Goal: Task Accomplishment & Management: Manage account settings

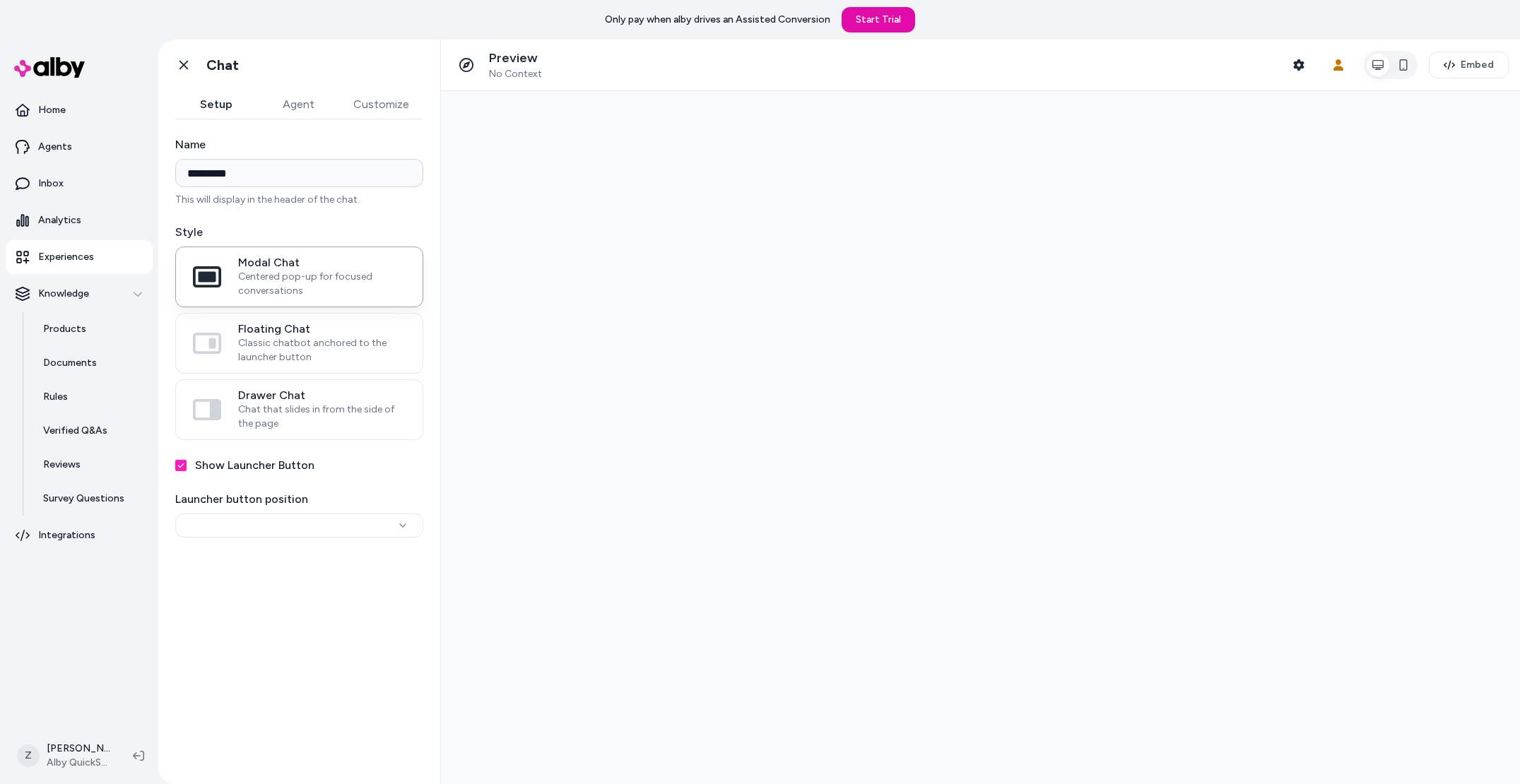
type input "*********"
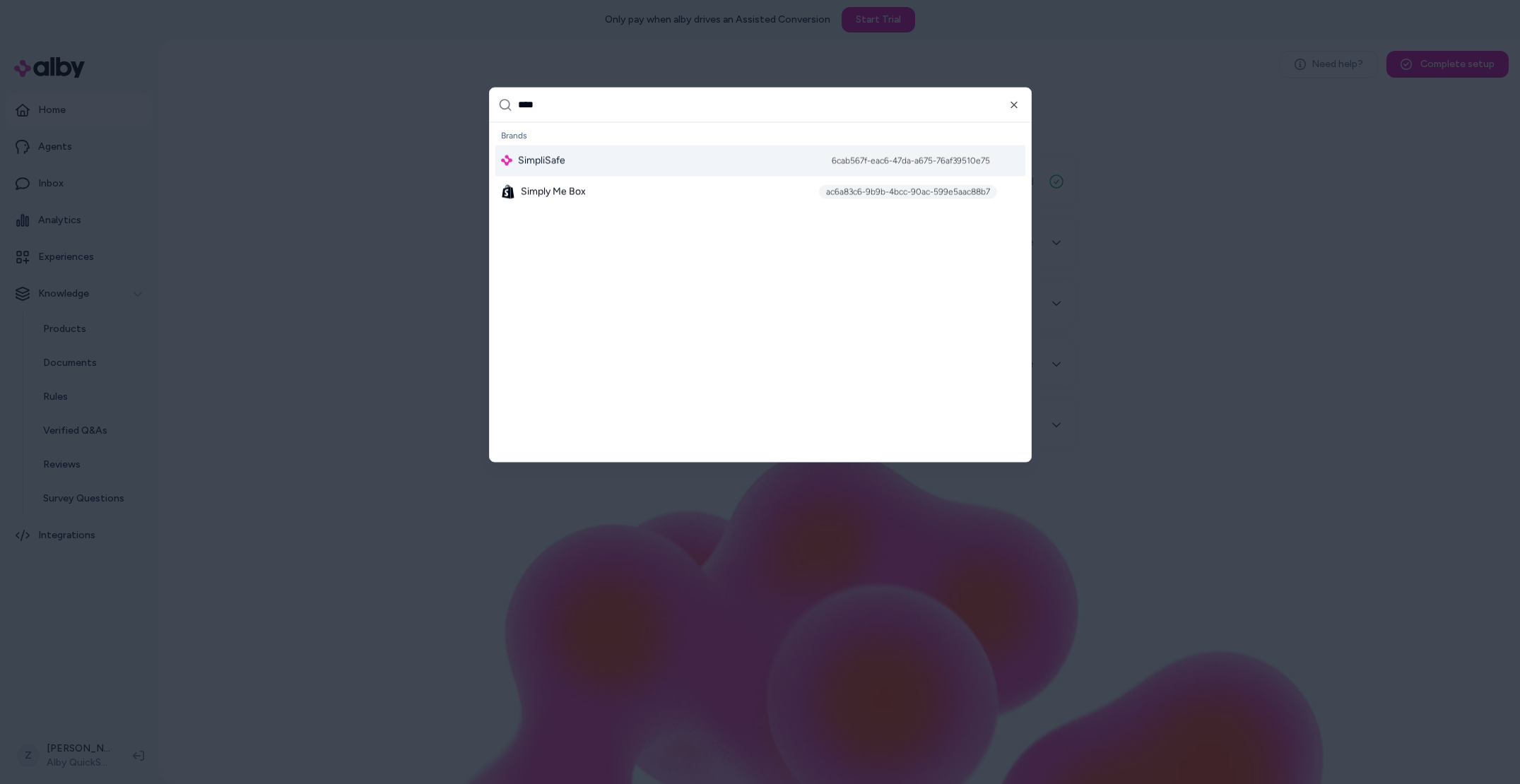
type input "*****"
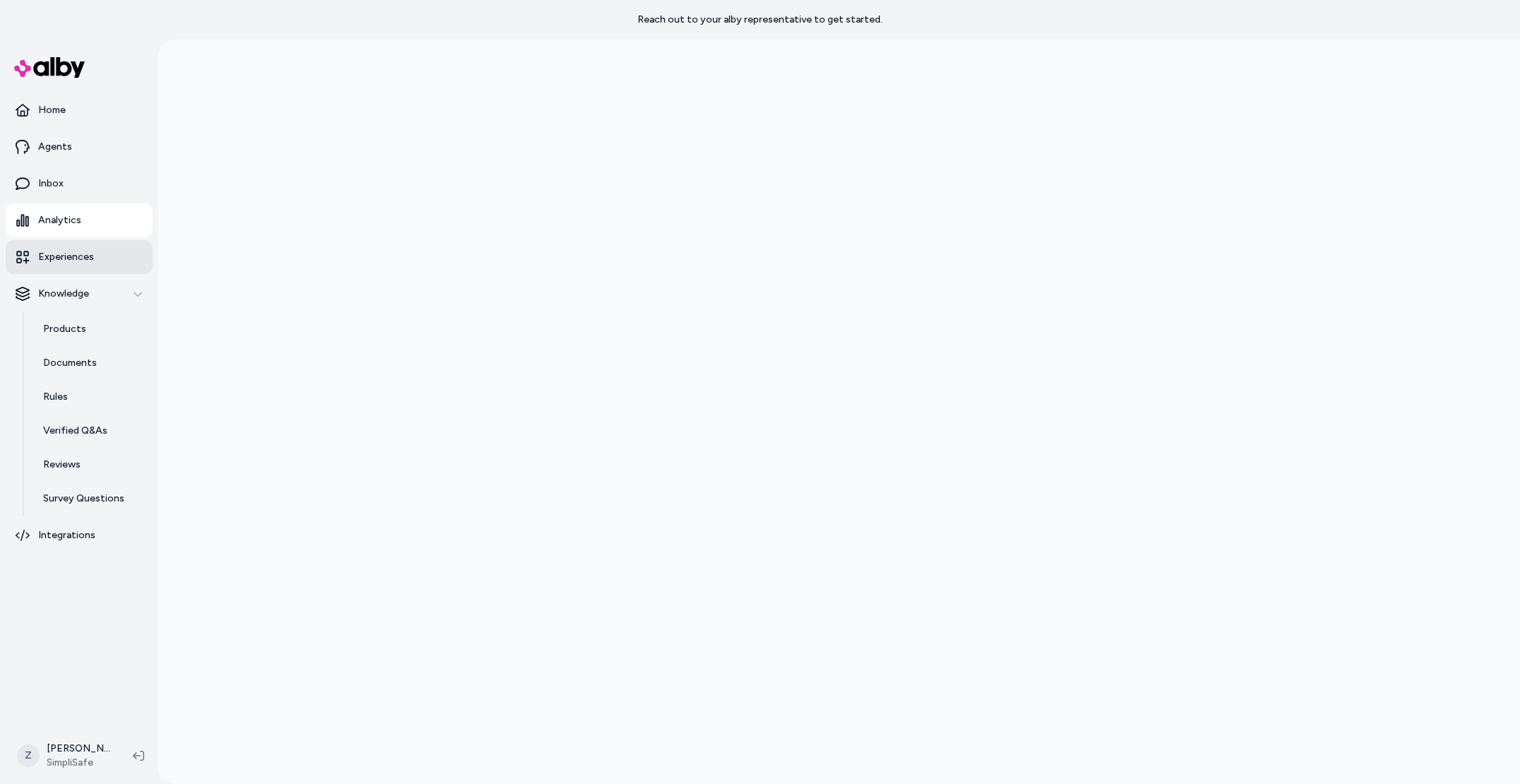
click at [113, 245] on link "Experiences" at bounding box center [79, 257] width 147 height 34
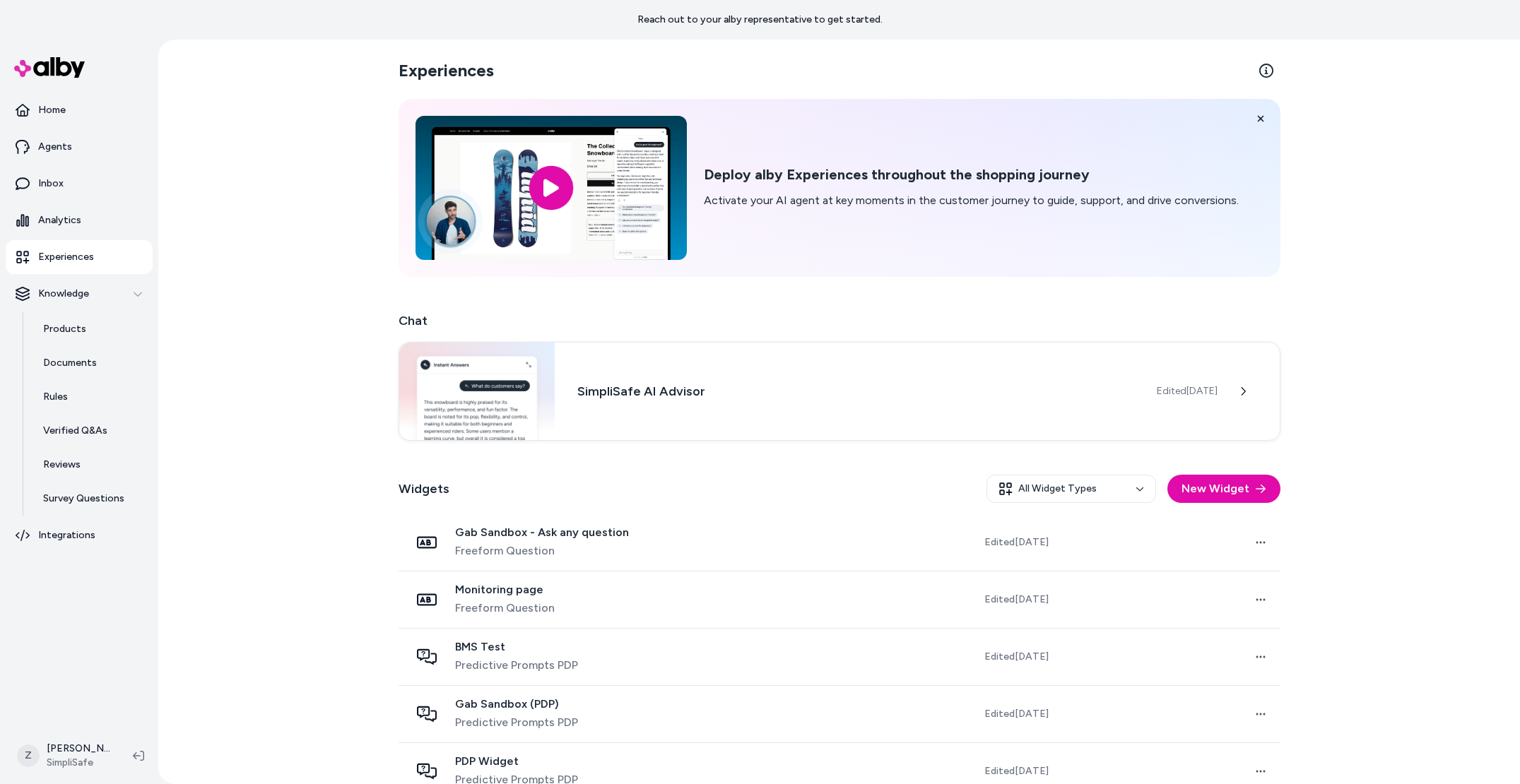
scroll to position [255, 0]
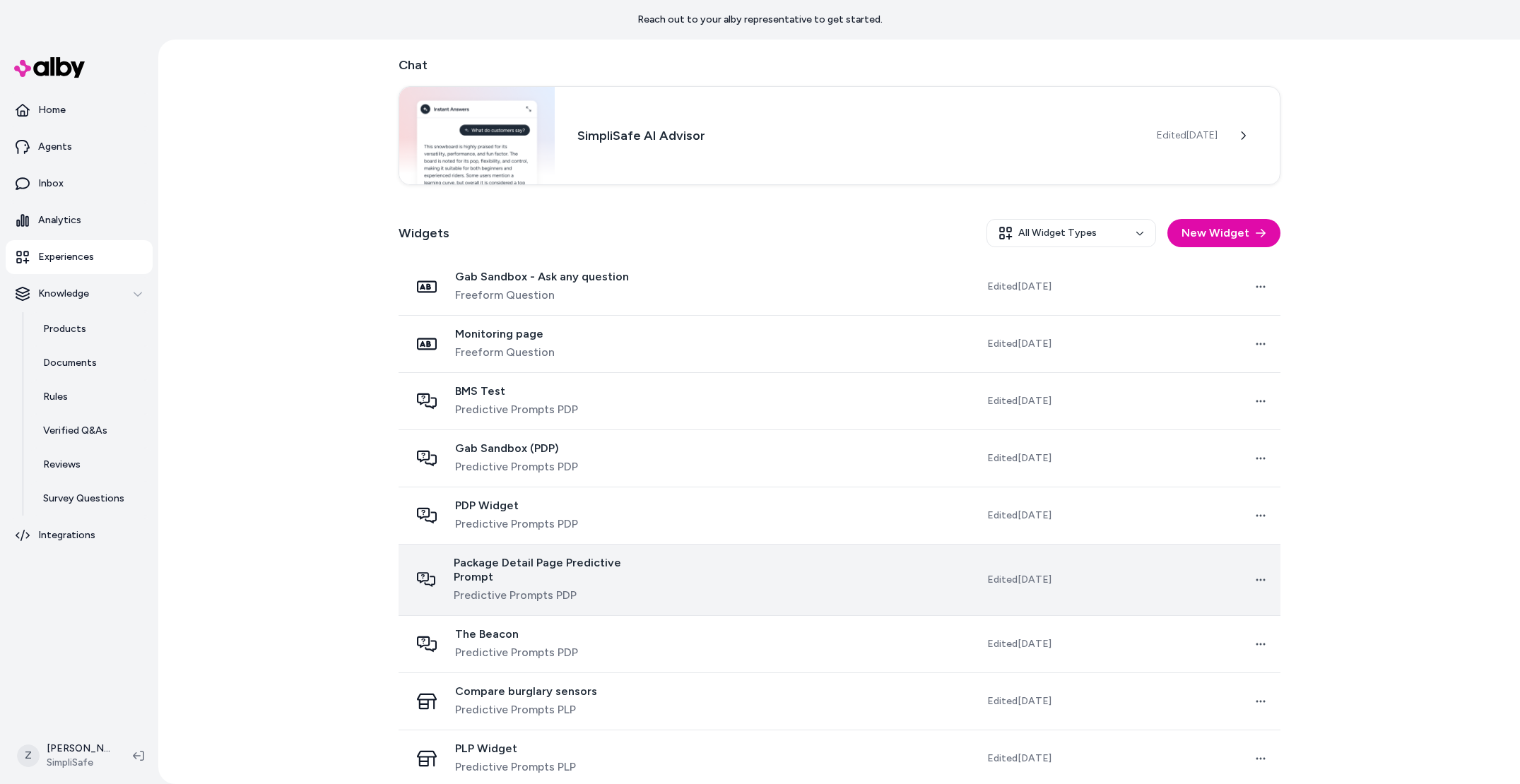
click at [522, 572] on div "Package Detail Page Predictive Prompt Predictive Prompts PDP" at bounding box center [554, 580] width 201 height 48
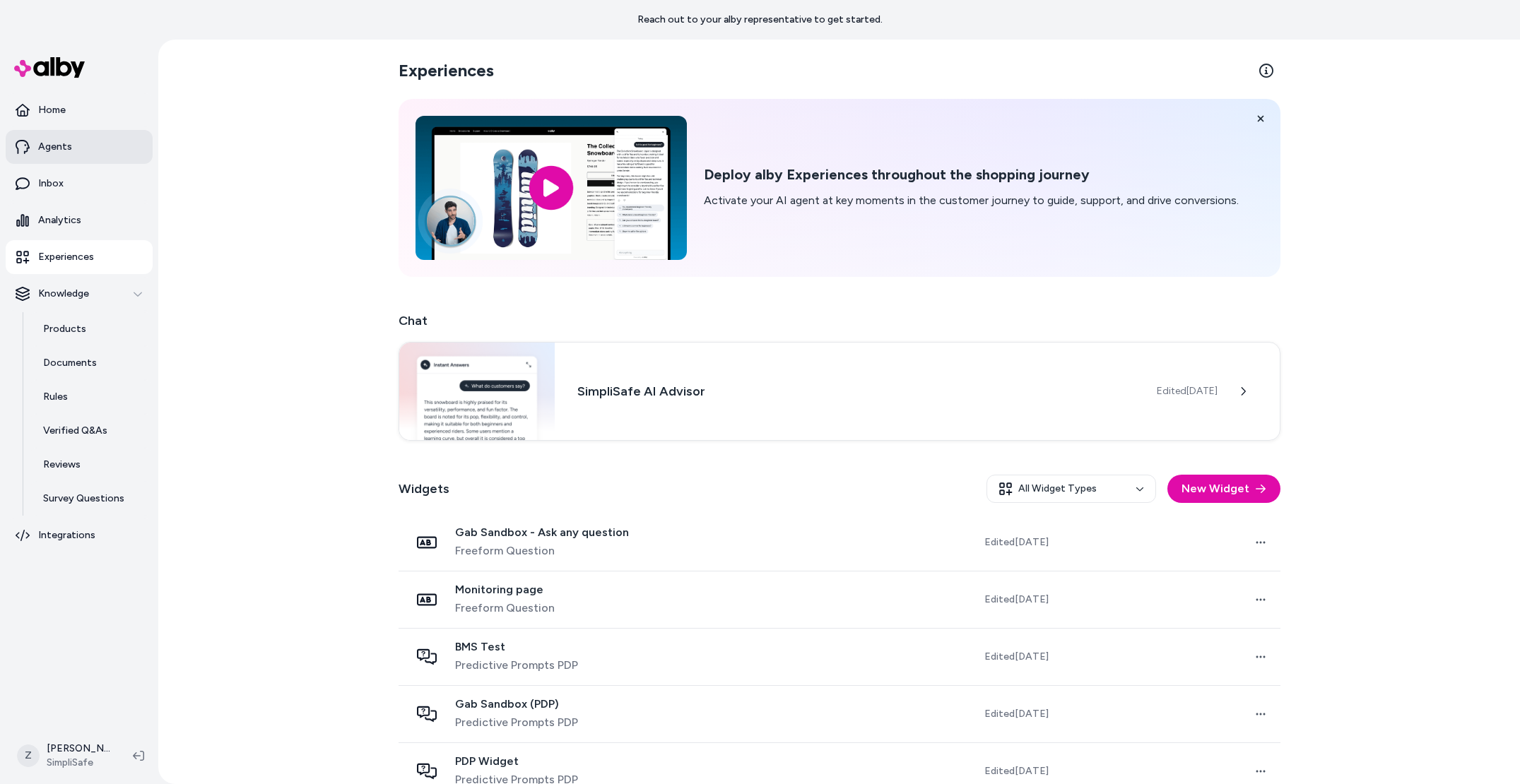
click at [47, 140] on p "Agents" at bounding box center [55, 147] width 34 height 14
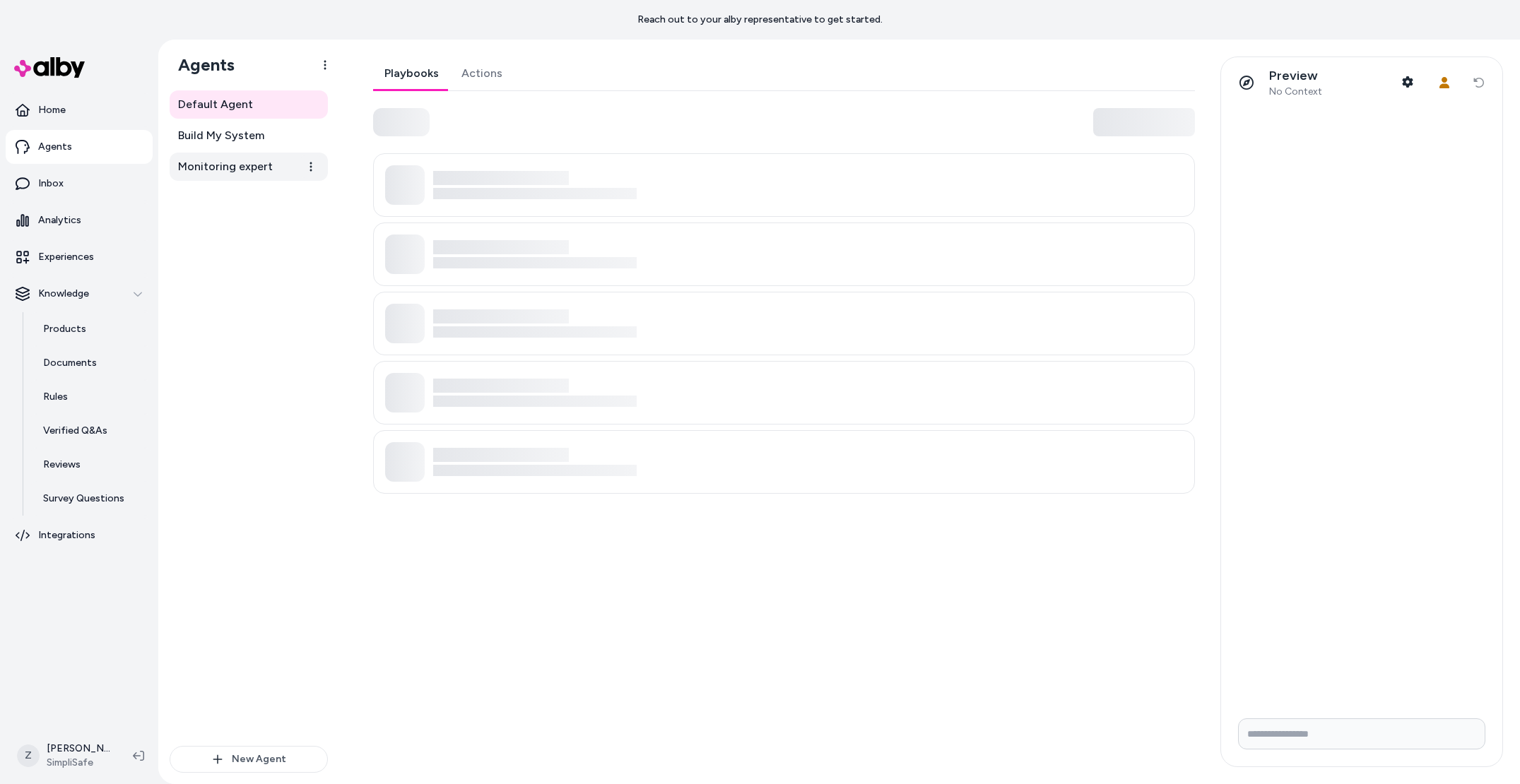
click at [224, 169] on span "Monitoring expert" at bounding box center [225, 166] width 95 height 17
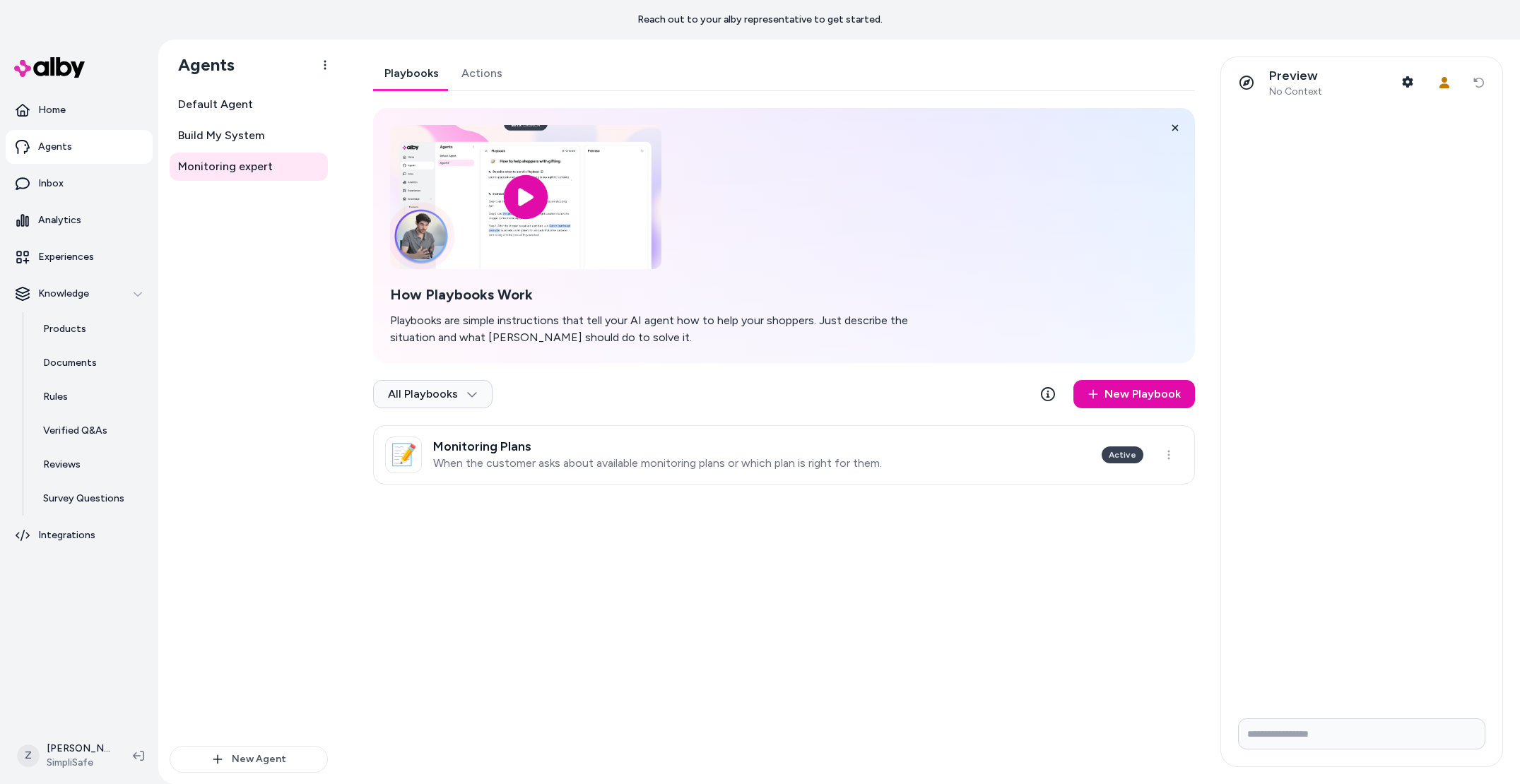
click at [225, 120] on div "Default Agent Build My System Monitoring expert" at bounding box center [248, 135] width 158 height 90
click at [218, 138] on span "Build My System" at bounding box center [221, 135] width 86 height 17
click at [216, 113] on link "Default Agent" at bounding box center [248, 104] width 158 height 28
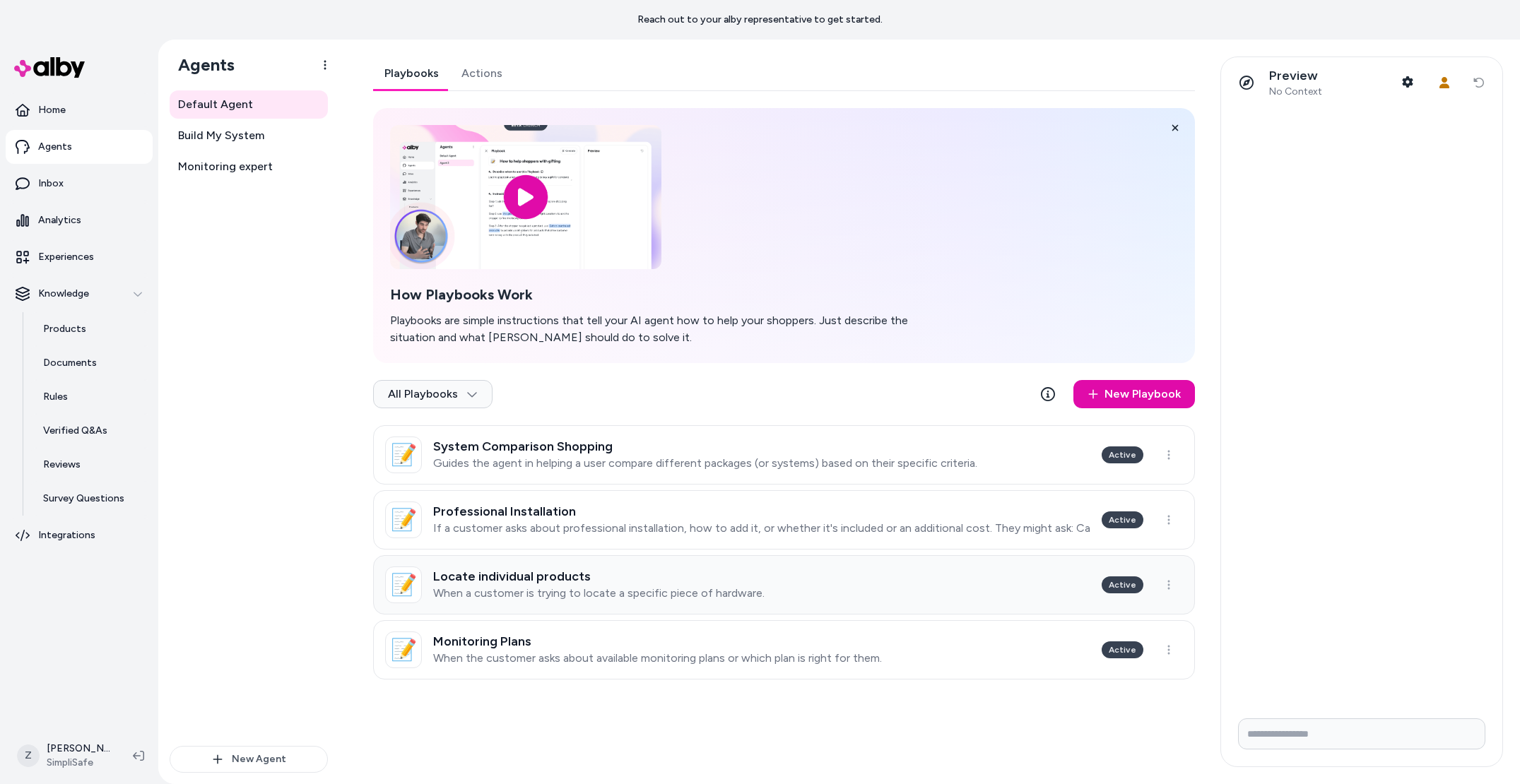
click at [534, 597] on p "When a customer is trying to locate a specific piece of hardware." at bounding box center [598, 593] width 331 height 14
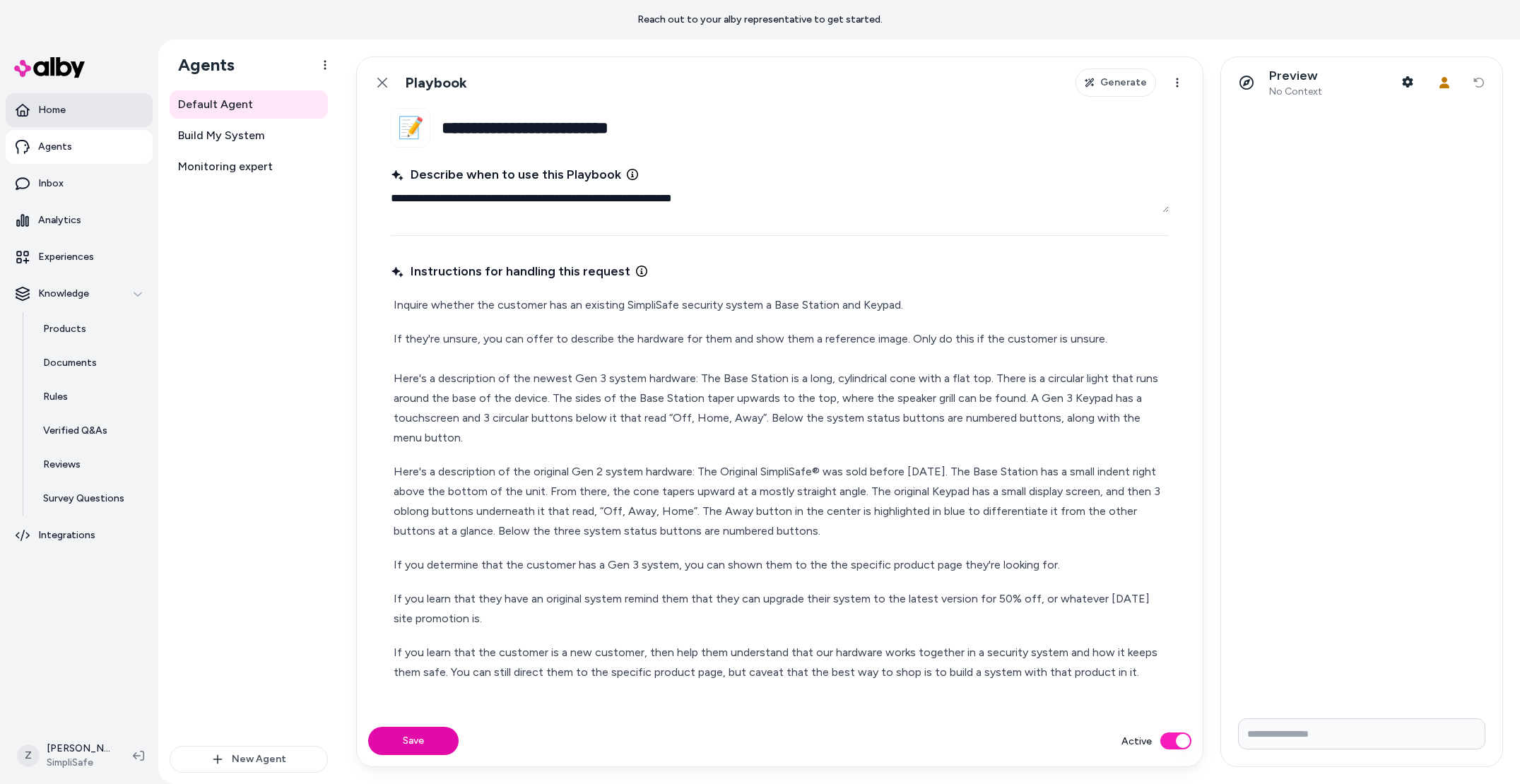
click at [89, 113] on link "Home" at bounding box center [79, 110] width 147 height 34
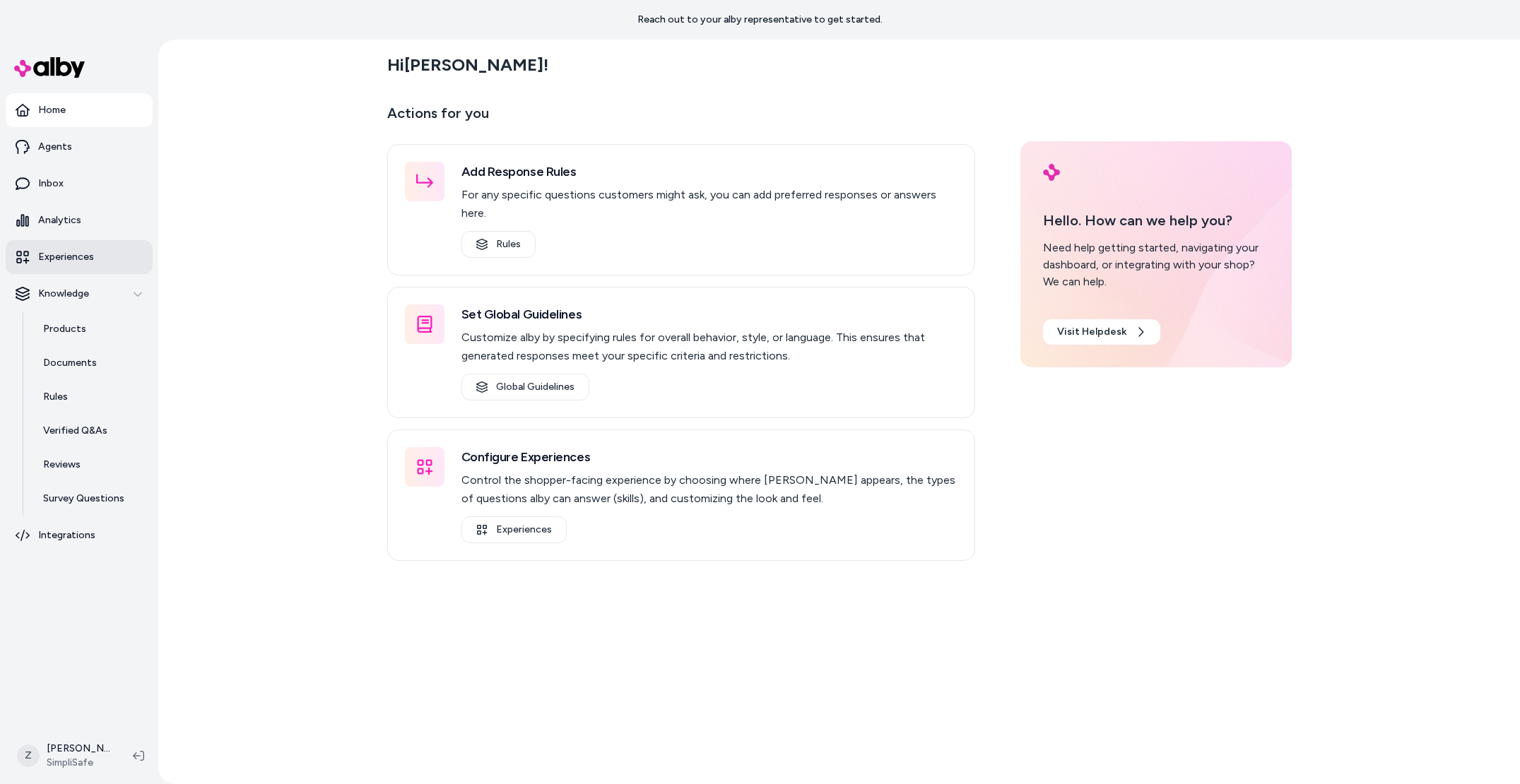
click at [79, 260] on p "Experiences" at bounding box center [66, 257] width 56 height 14
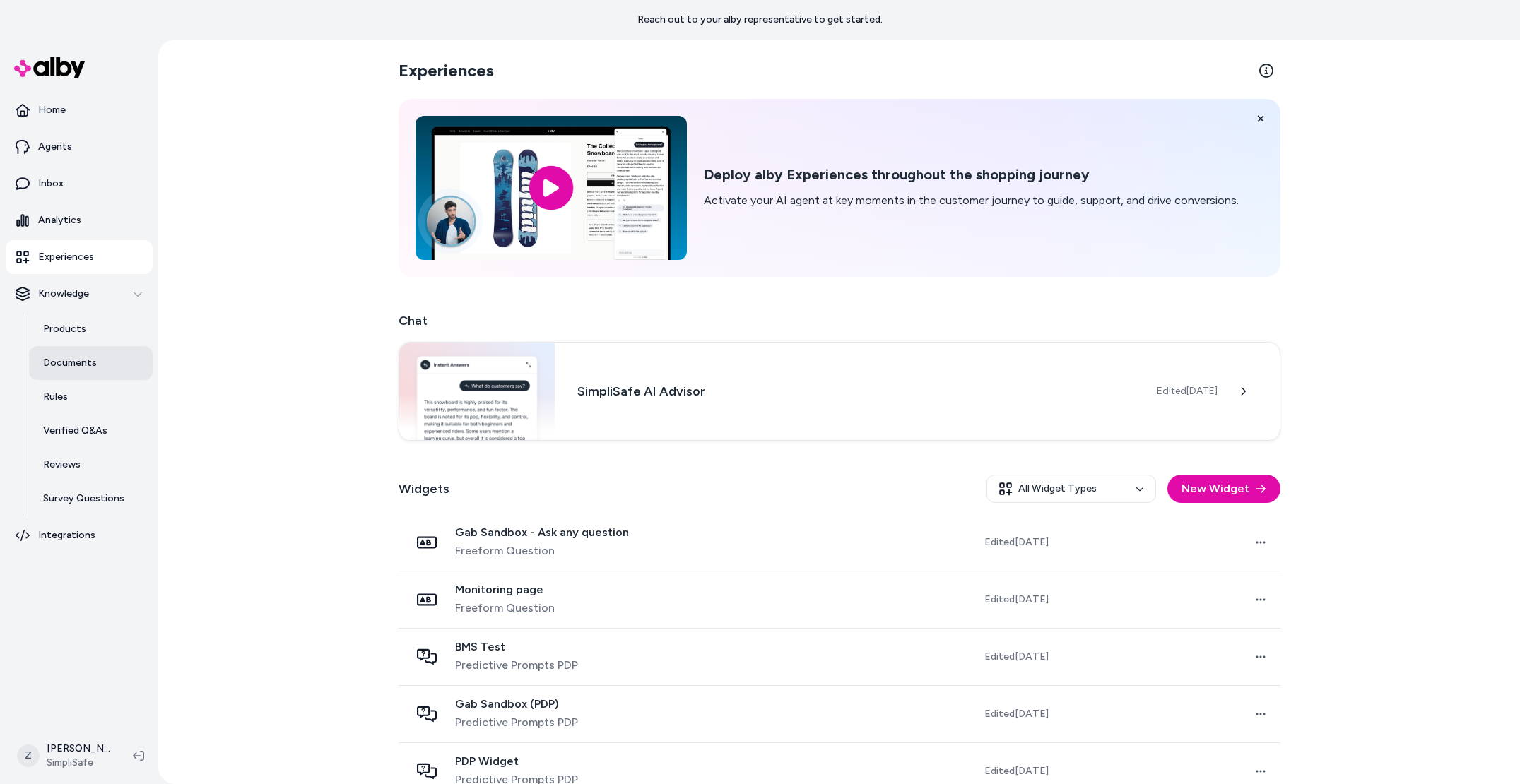
click at [94, 352] on link "Documents" at bounding box center [90, 362] width 124 height 34
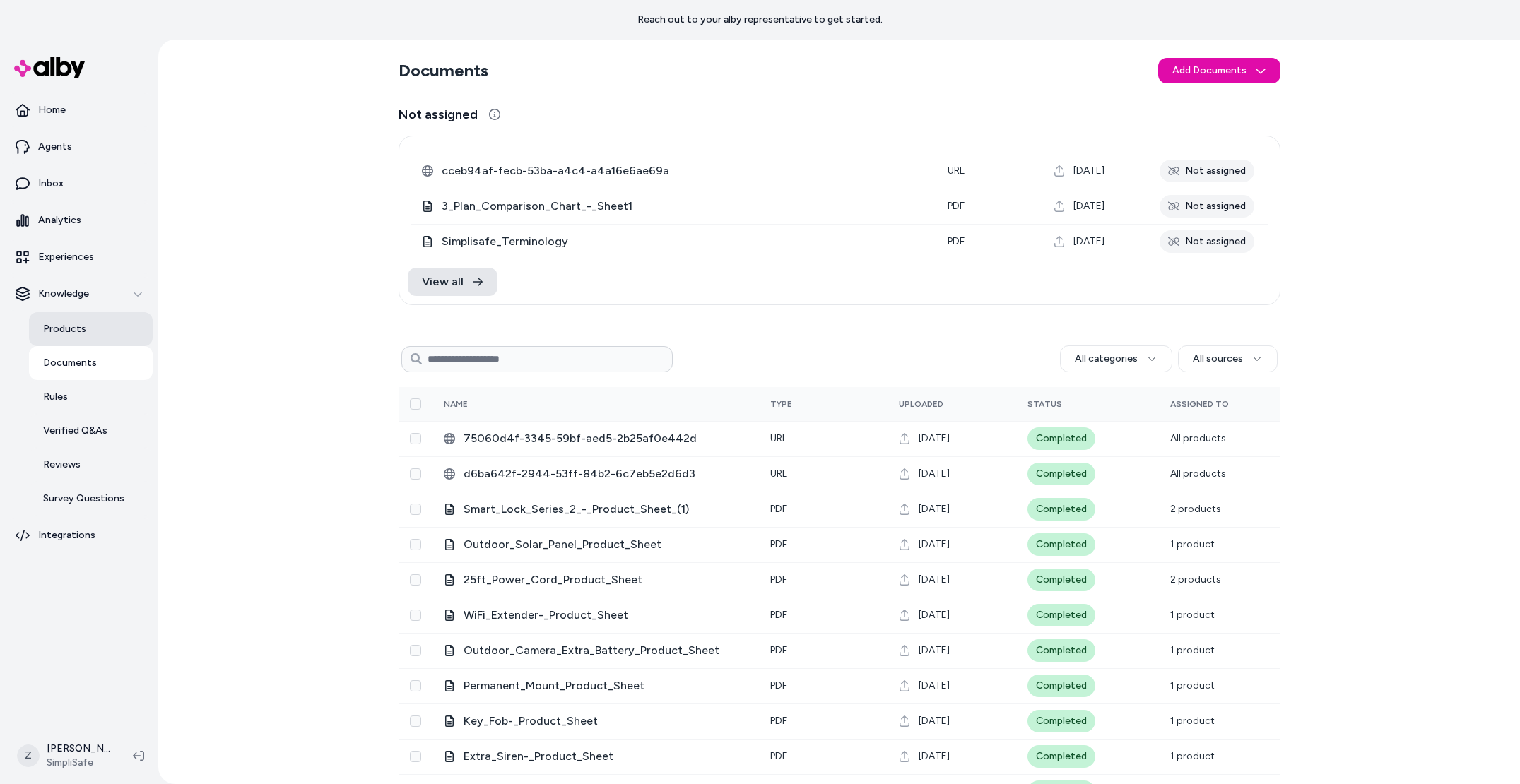
click at [42, 324] on link "Products" at bounding box center [90, 329] width 124 height 34
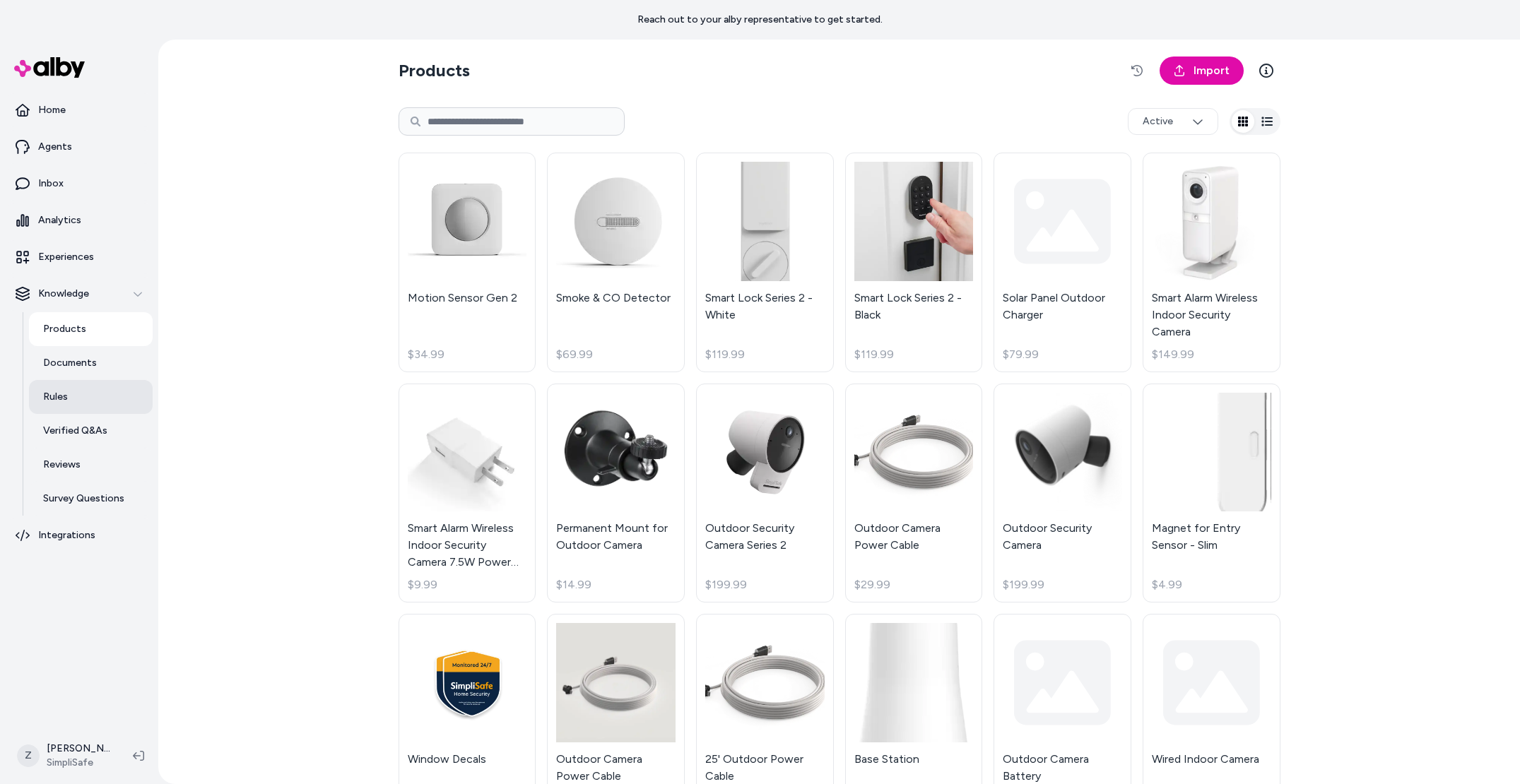
click at [81, 390] on link "Rules" at bounding box center [90, 397] width 124 height 34
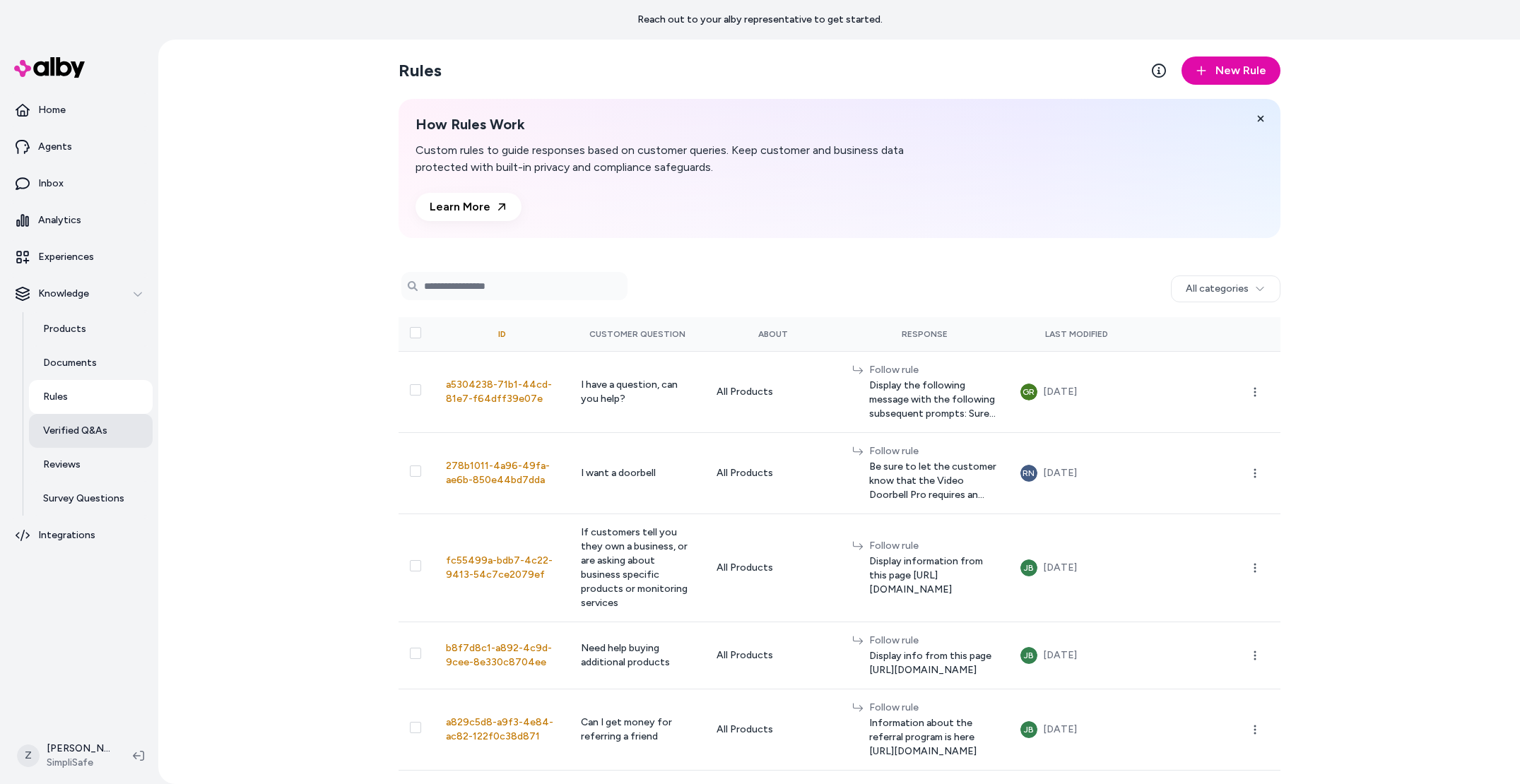
click at [82, 435] on p "Verified Q&As" at bounding box center [75, 431] width 64 height 14
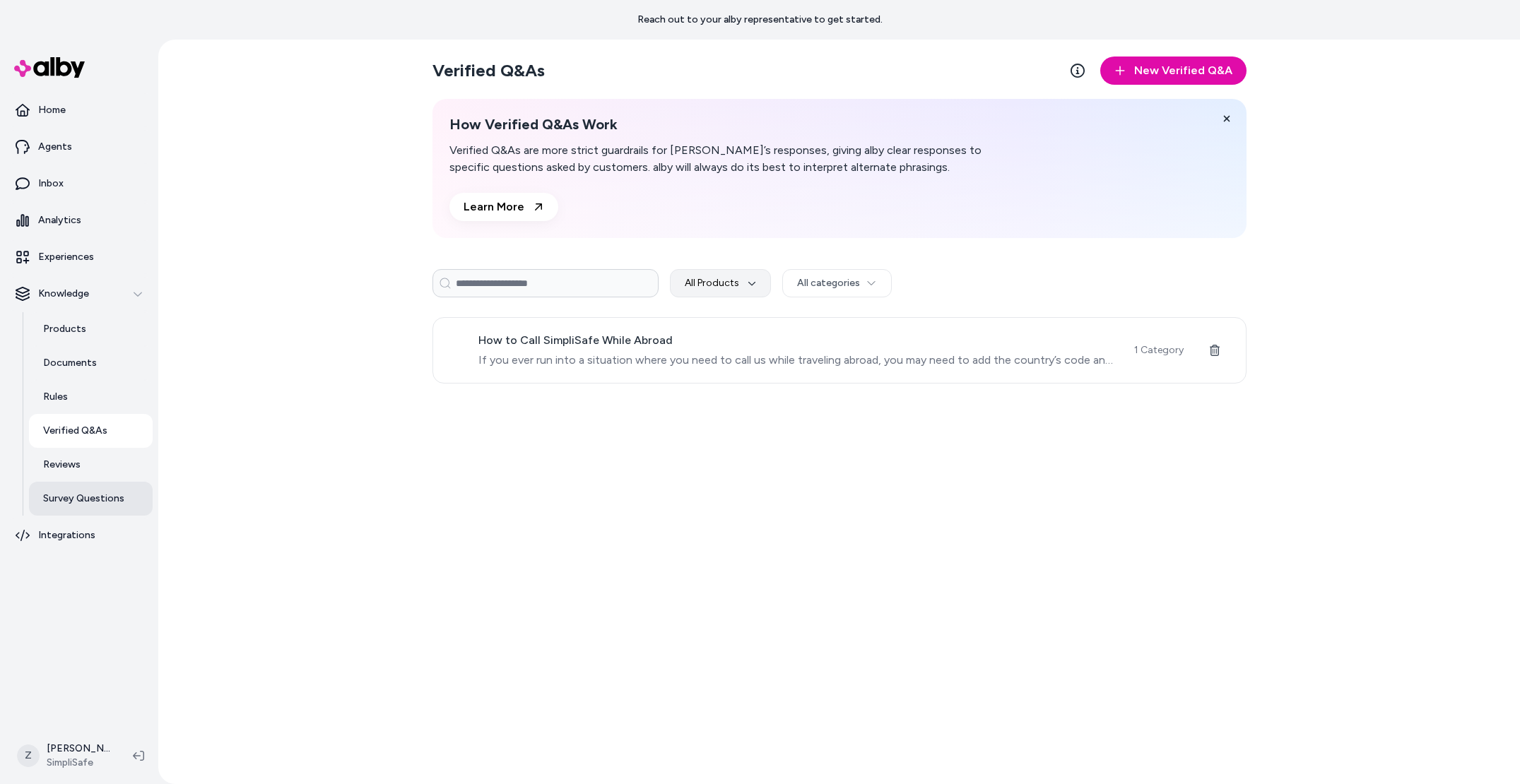
click at [81, 493] on p "Survey Questions" at bounding box center [84, 499] width 81 height 14
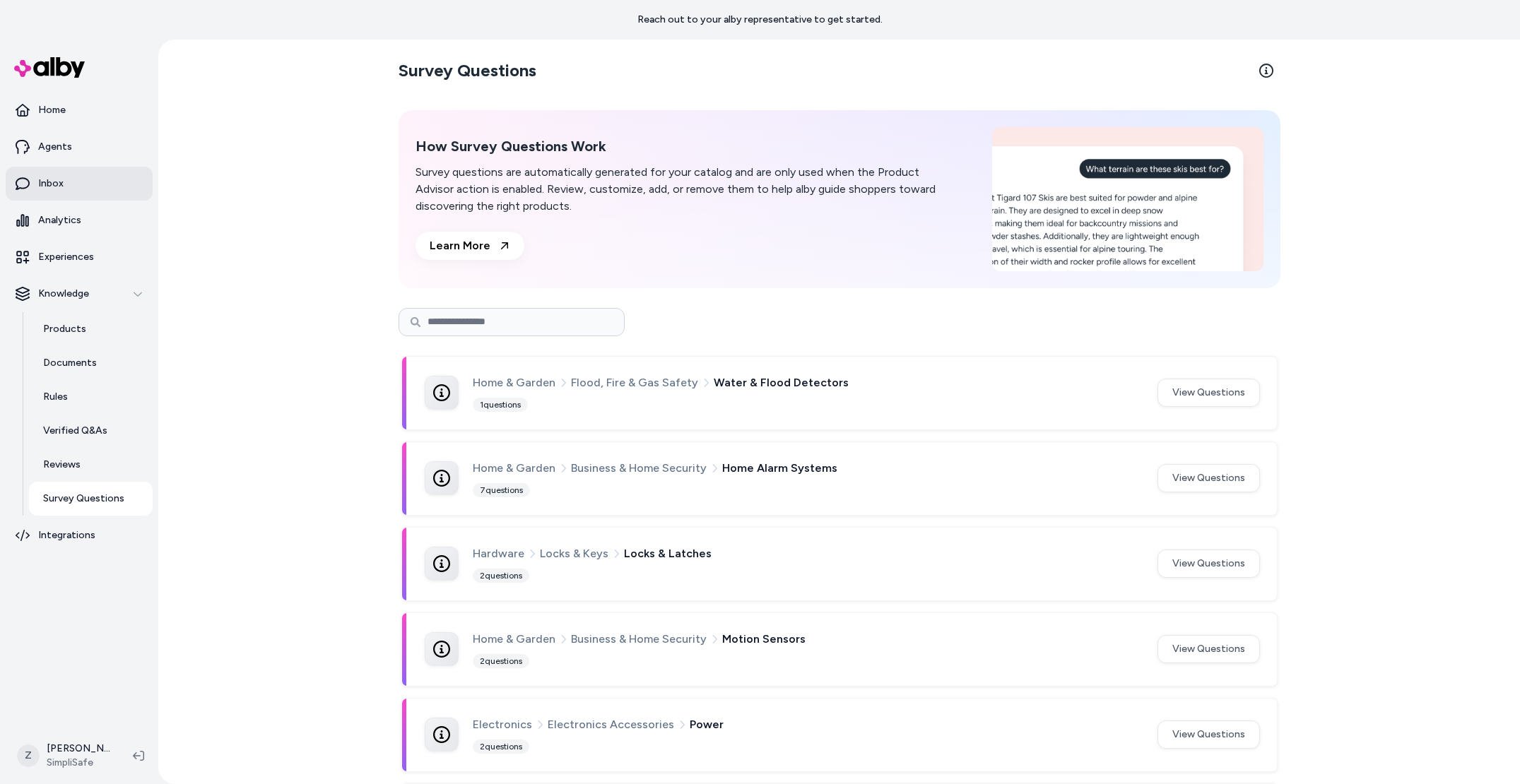
click at [89, 181] on link "Inbox" at bounding box center [79, 184] width 147 height 34
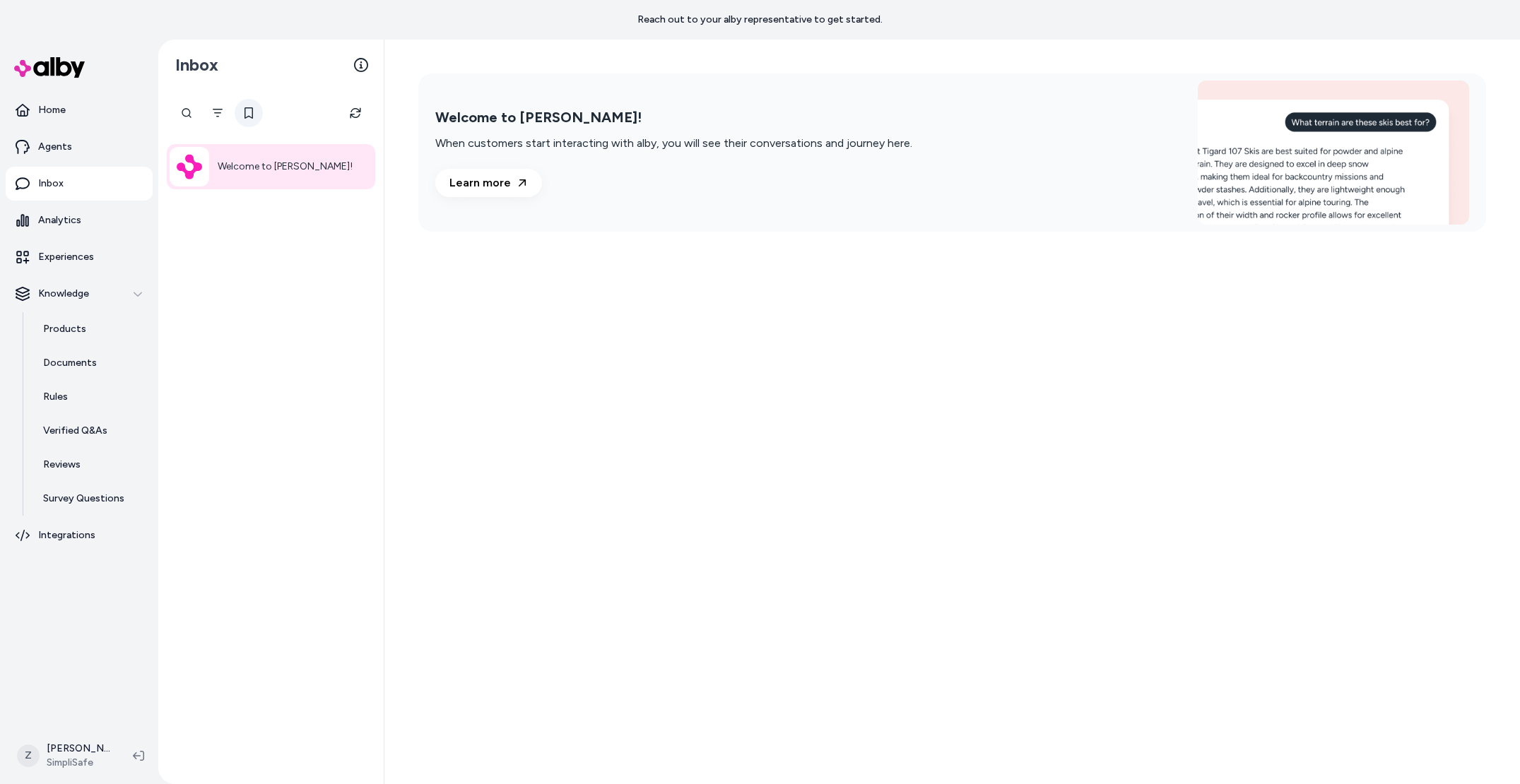
click at [242, 116] on button at bounding box center [248, 113] width 28 height 28
click at [202, 115] on div at bounding box center [271, 113] width 197 height 28
click at [208, 115] on button "Filter" at bounding box center [217, 113] width 28 height 28
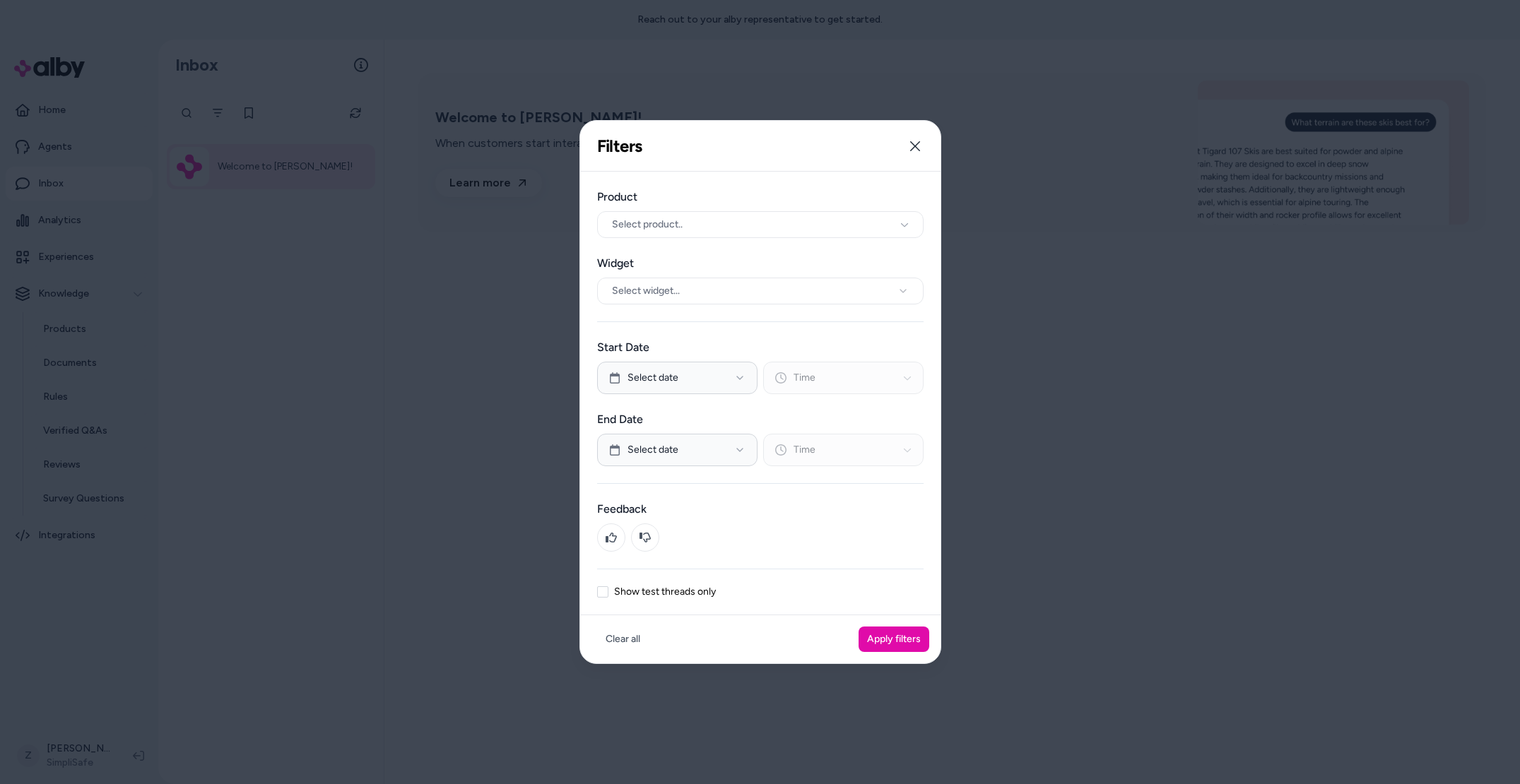
click at [595, 591] on div "Product Select product.. Widget Select widget... Start Date Select date Time En…" at bounding box center [760, 394] width 360 height 444
click at [614, 593] on label "Show test threads only" at bounding box center [665, 592] width 101 height 10
click at [609, 593] on button "Show test threads only" at bounding box center [602, 592] width 11 height 11
click at [902, 636] on button "Apply filters" at bounding box center [894, 639] width 70 height 26
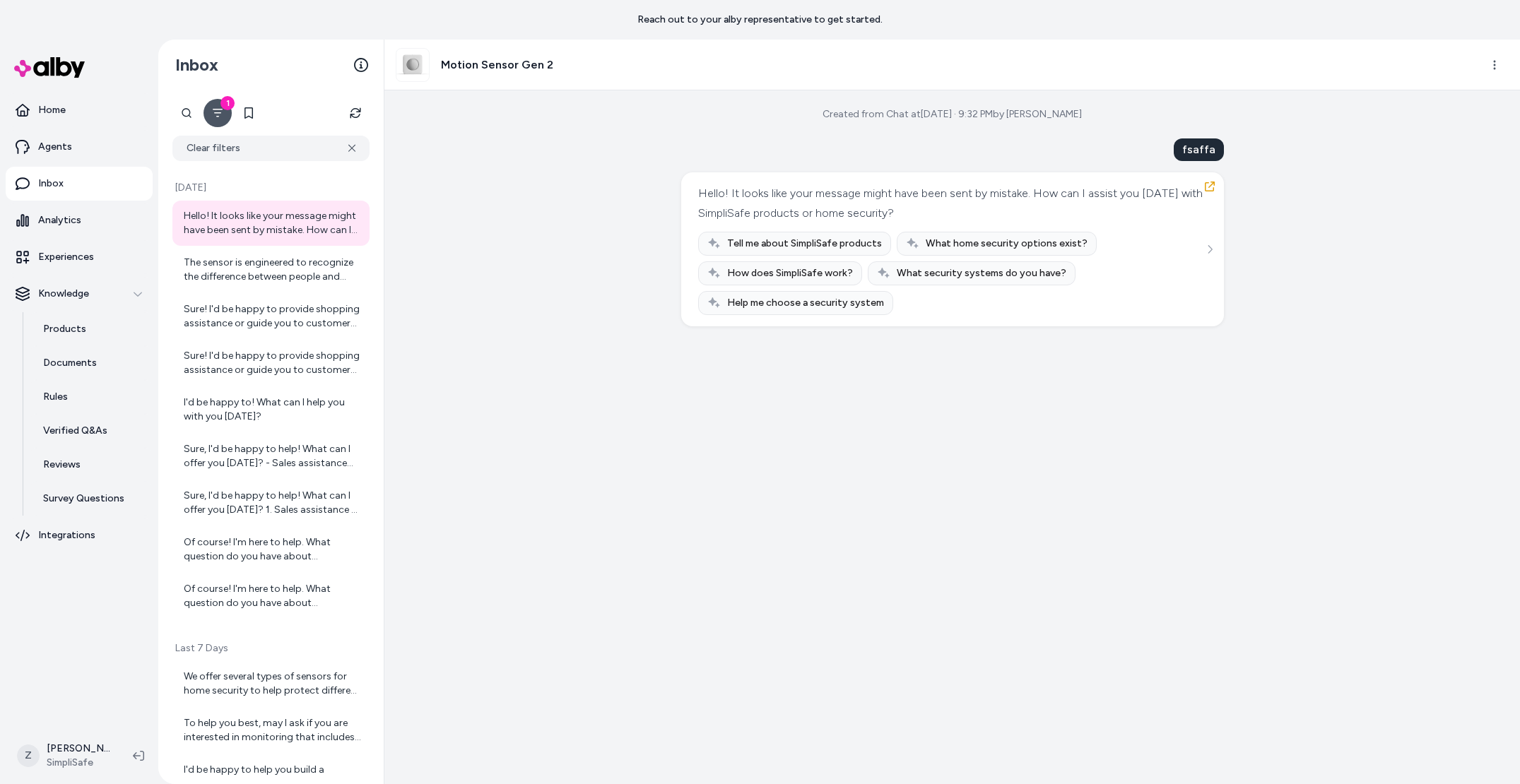
click at [220, 115] on icon "Filter" at bounding box center [217, 113] width 11 height 11
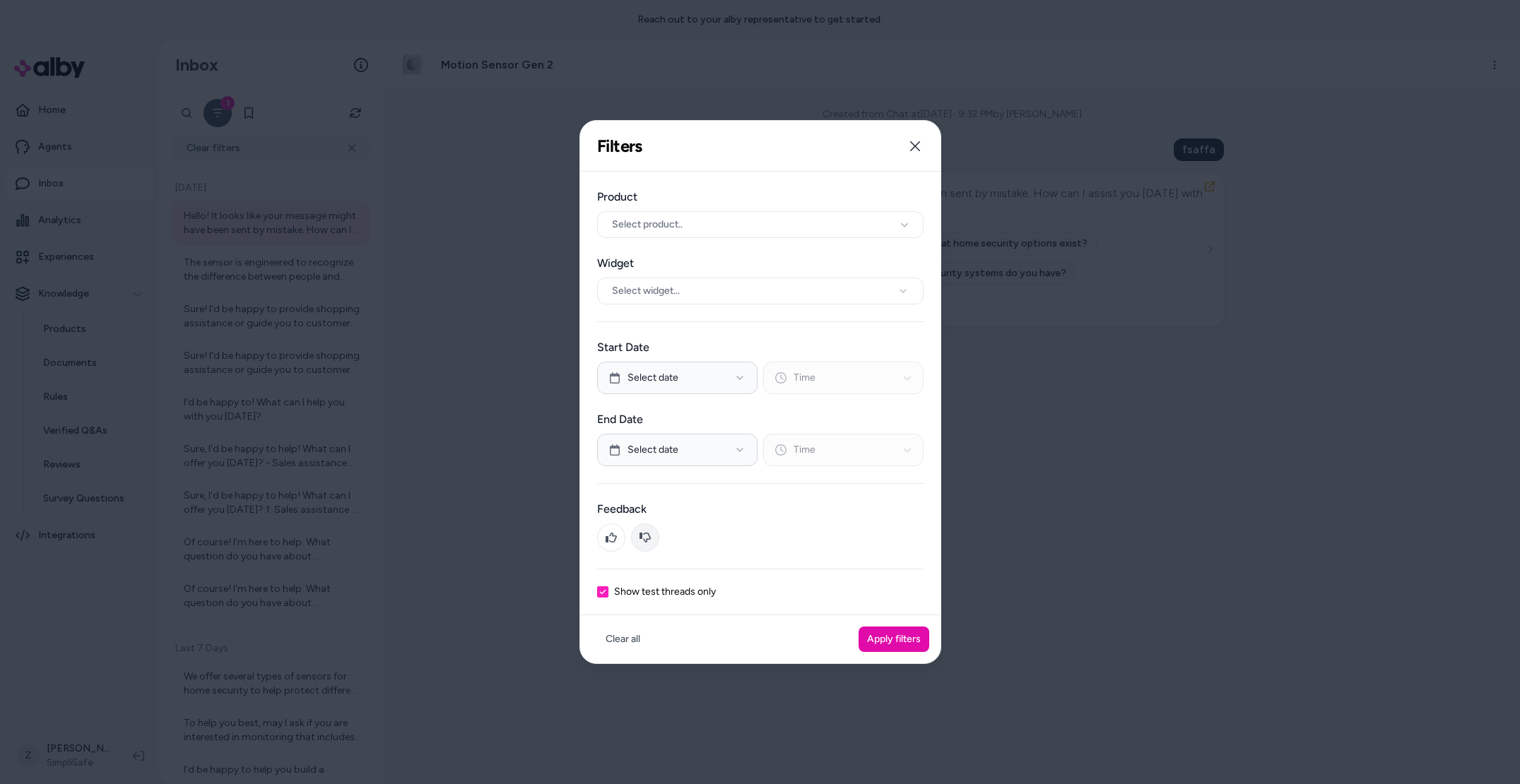
click at [645, 540] on icon at bounding box center [645, 537] width 11 height 11
click at [904, 648] on button "Apply filters" at bounding box center [894, 639] width 70 height 26
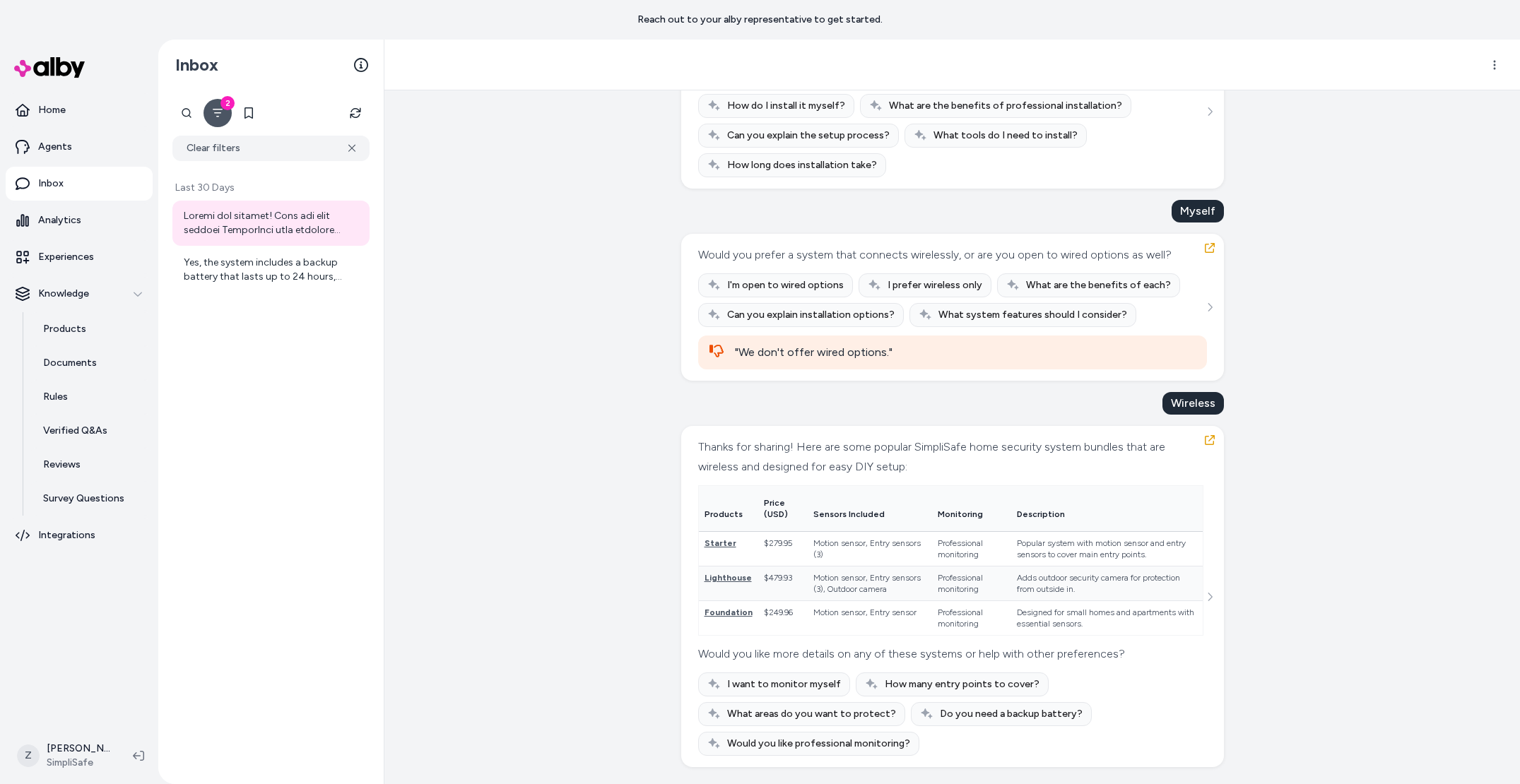
scroll to position [4957, 0]
click at [221, 117] on icon "Filter" at bounding box center [217, 113] width 11 height 11
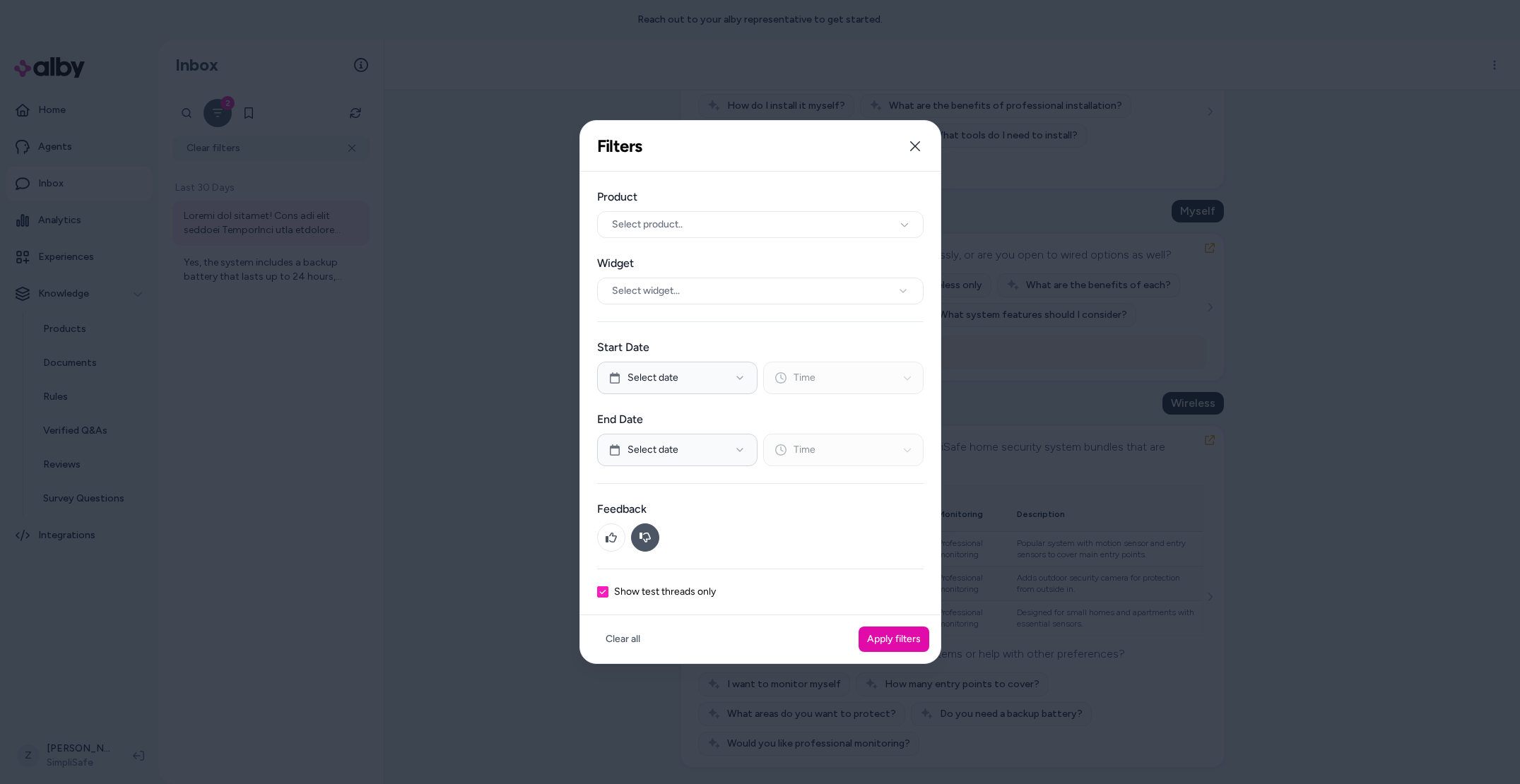
click at [641, 533] on icon at bounding box center [645, 537] width 11 height 10
click at [894, 632] on button "Apply filters" at bounding box center [894, 639] width 70 height 26
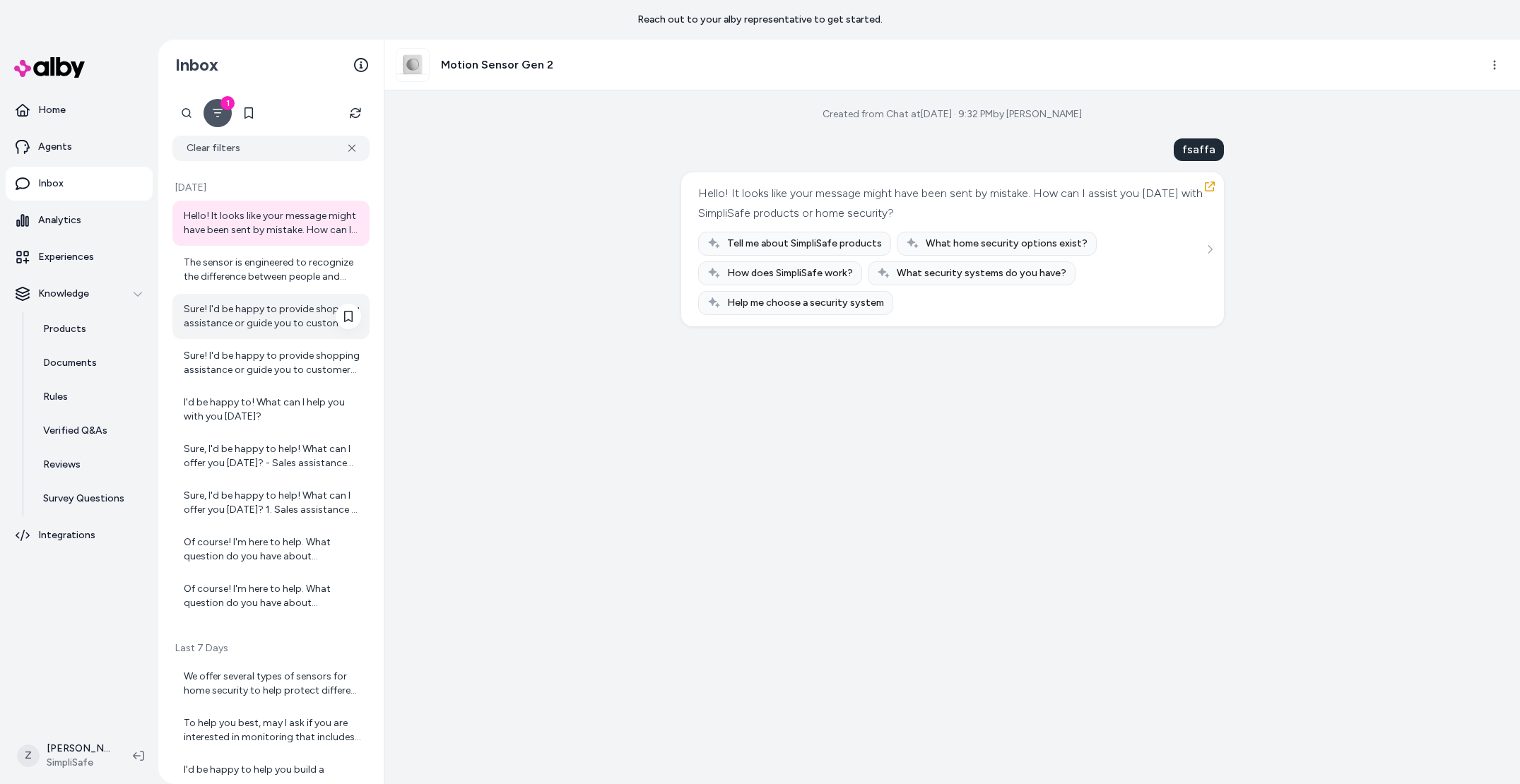
click at [257, 294] on div "Sure! I'd be happy to provide shopping assistance or guide you to customer supp…" at bounding box center [271, 316] width 197 height 46
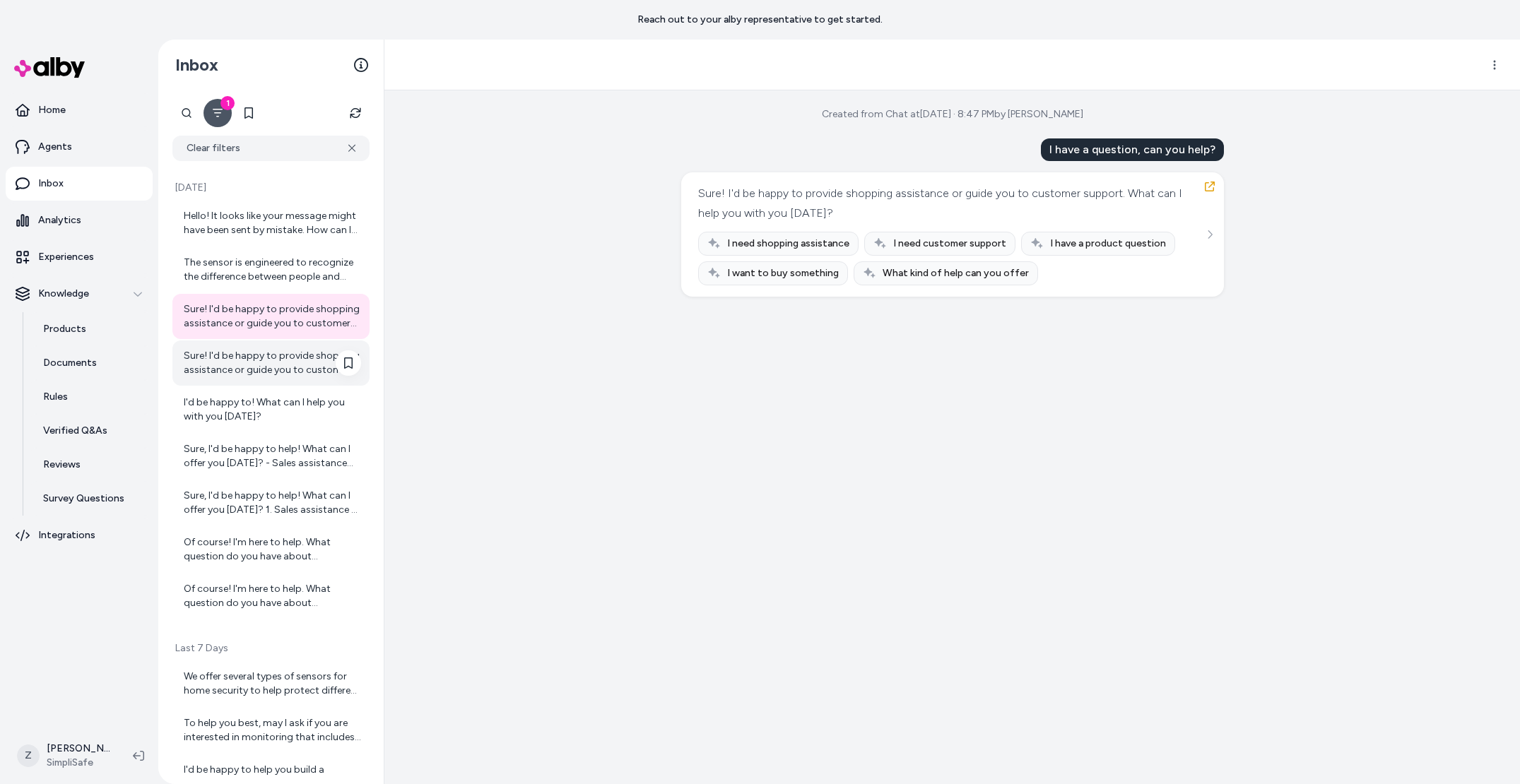
click at [284, 372] on div "Sure! I'd be happy to provide shopping assistance or guide you to customer supp…" at bounding box center [272, 362] width 177 height 28
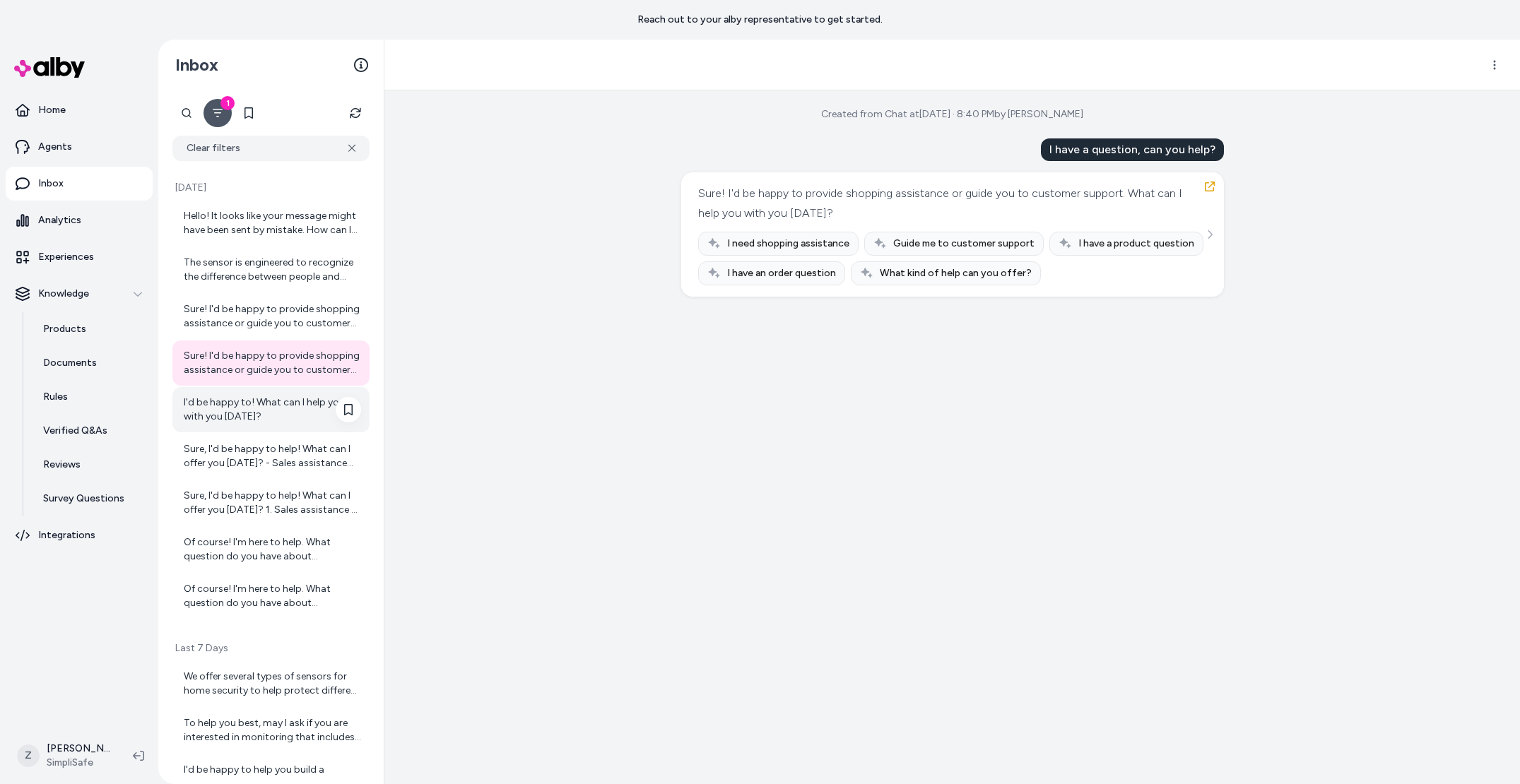
click at [273, 395] on div "I'd be happy to! What can I help you with you [DATE]?" at bounding box center [272, 409] width 177 height 28
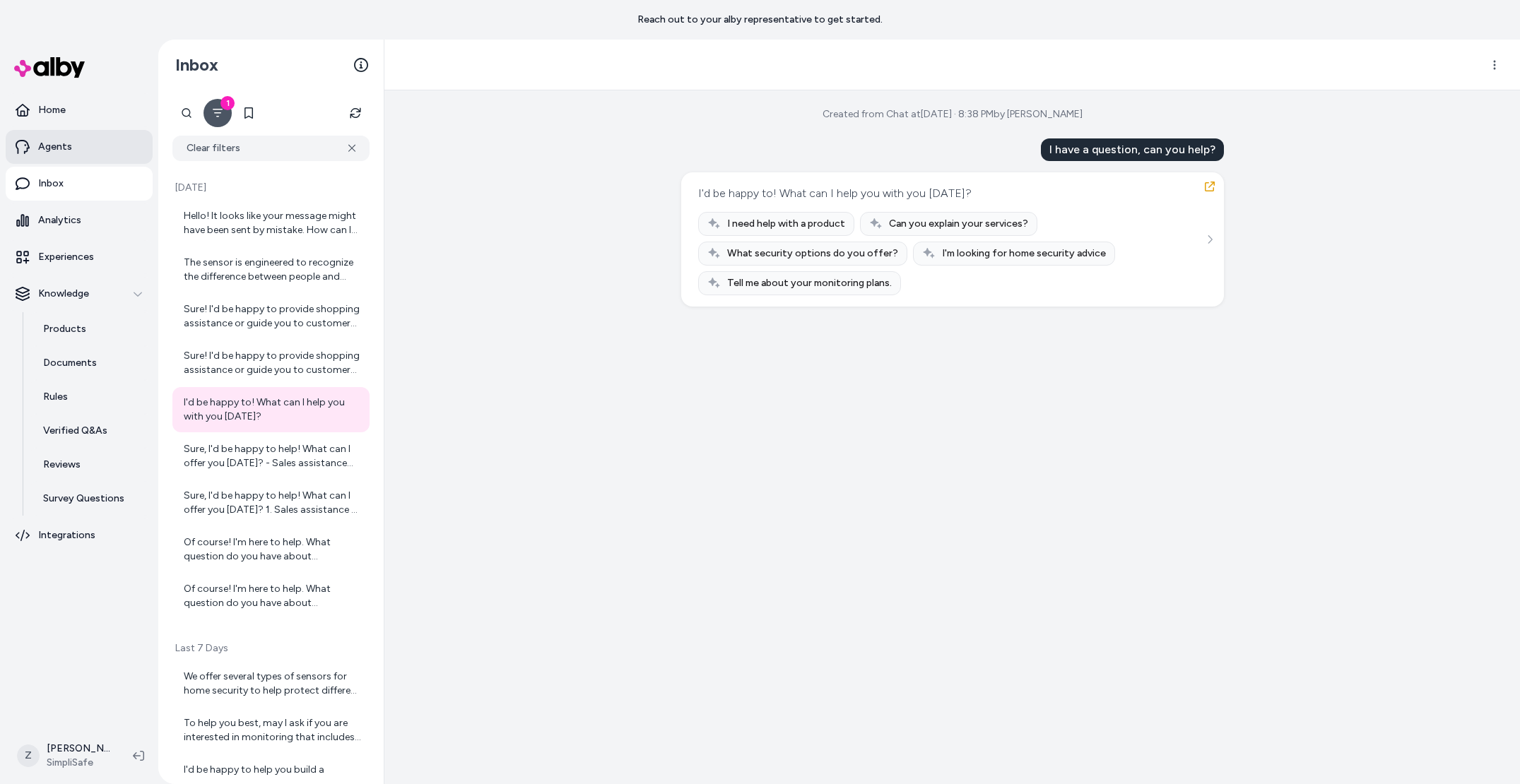
click at [85, 137] on link "Agents" at bounding box center [79, 147] width 147 height 34
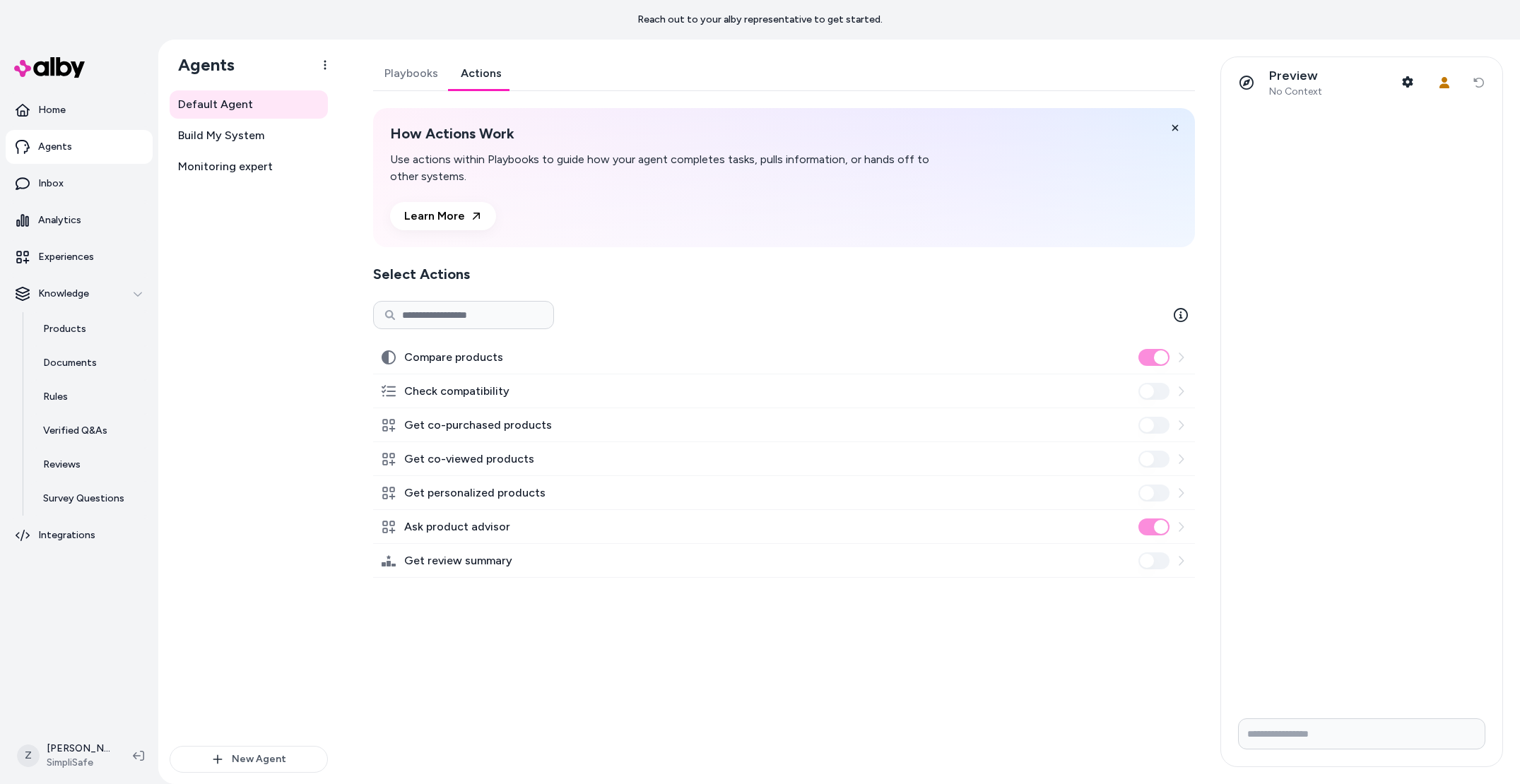
click at [471, 77] on link "Actions" at bounding box center [482, 73] width 64 height 34
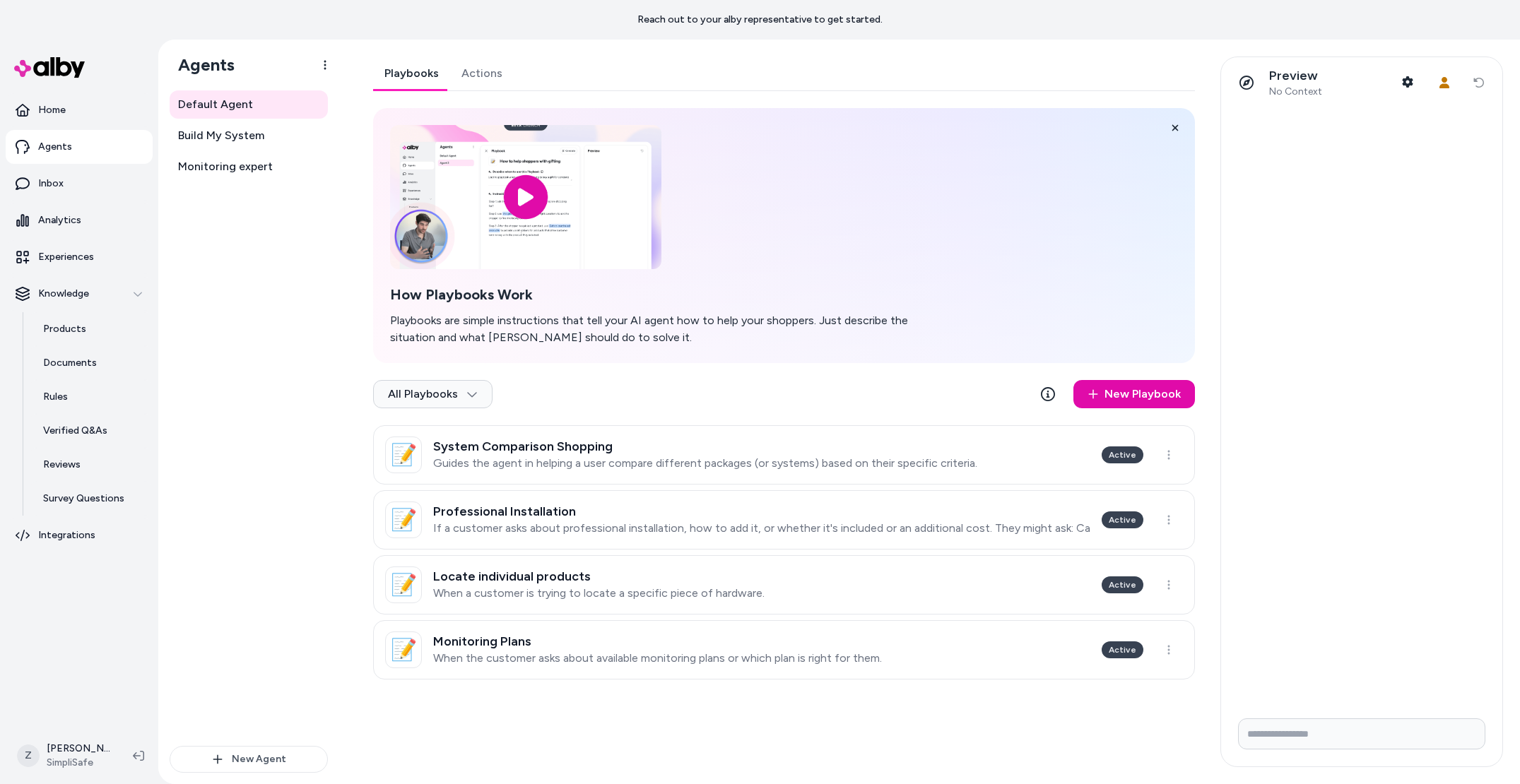
click at [416, 74] on link "Playbooks" at bounding box center [411, 73] width 77 height 34
click at [211, 142] on span "Build My System" at bounding box center [221, 135] width 86 height 17
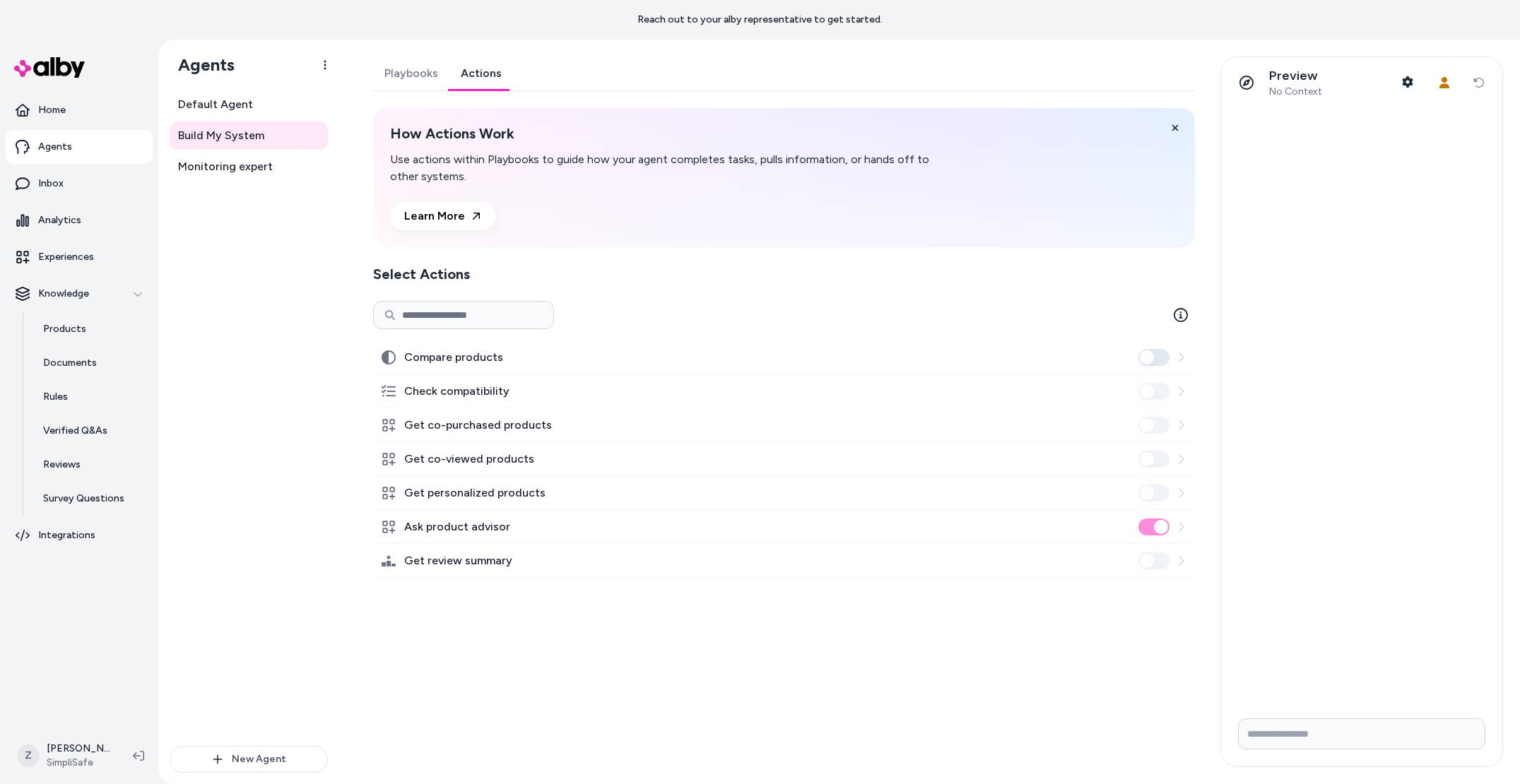
click at [459, 76] on link "Actions" at bounding box center [482, 73] width 64 height 34
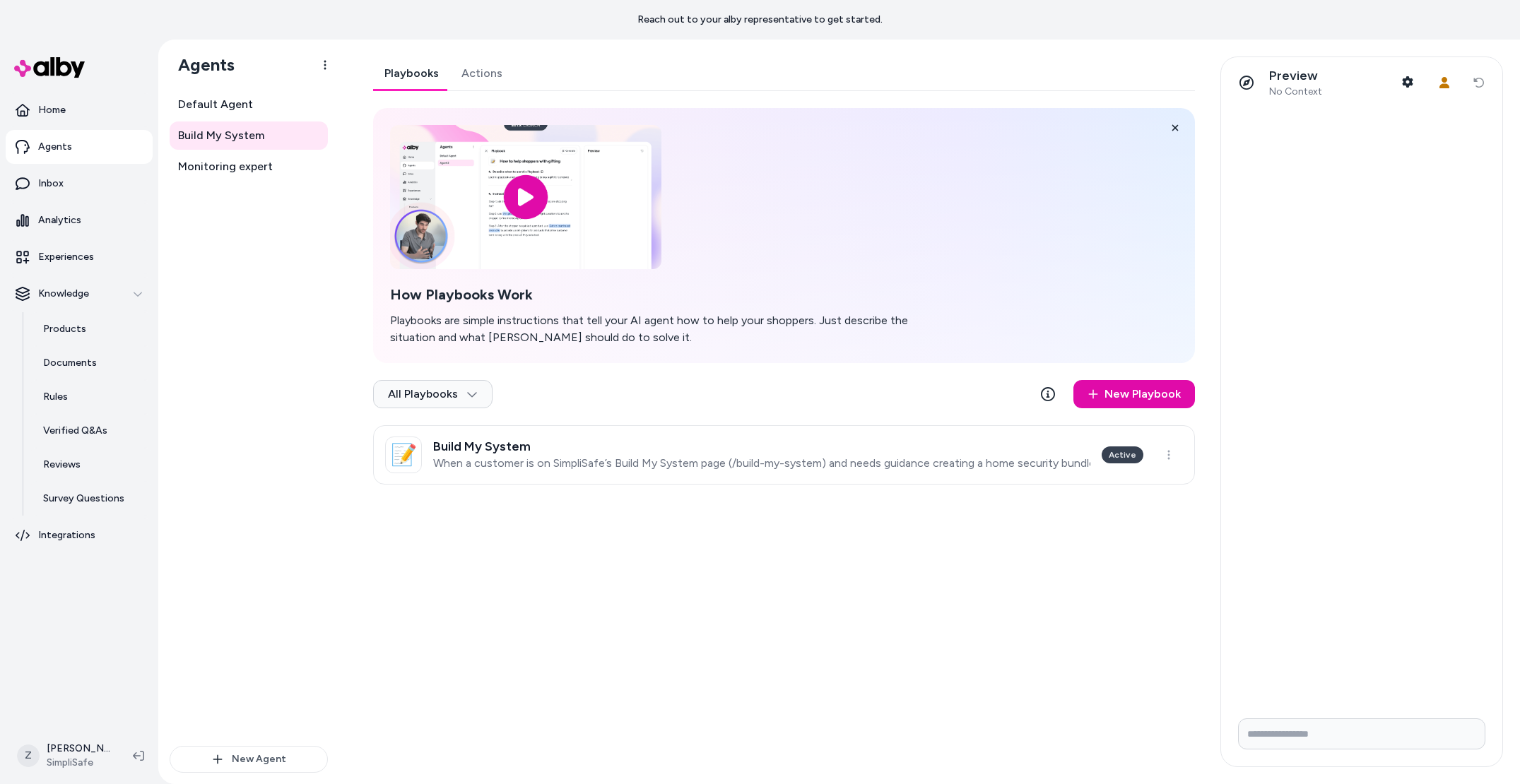
click at [419, 77] on link "Playbooks" at bounding box center [411, 73] width 77 height 34
click at [191, 188] on div "Default Agent Build My System Monitoring expert" at bounding box center [248, 418] width 158 height 655
click at [205, 168] on span "Monitoring expert" at bounding box center [225, 166] width 95 height 17
click at [494, 82] on link "Actions" at bounding box center [482, 73] width 64 height 34
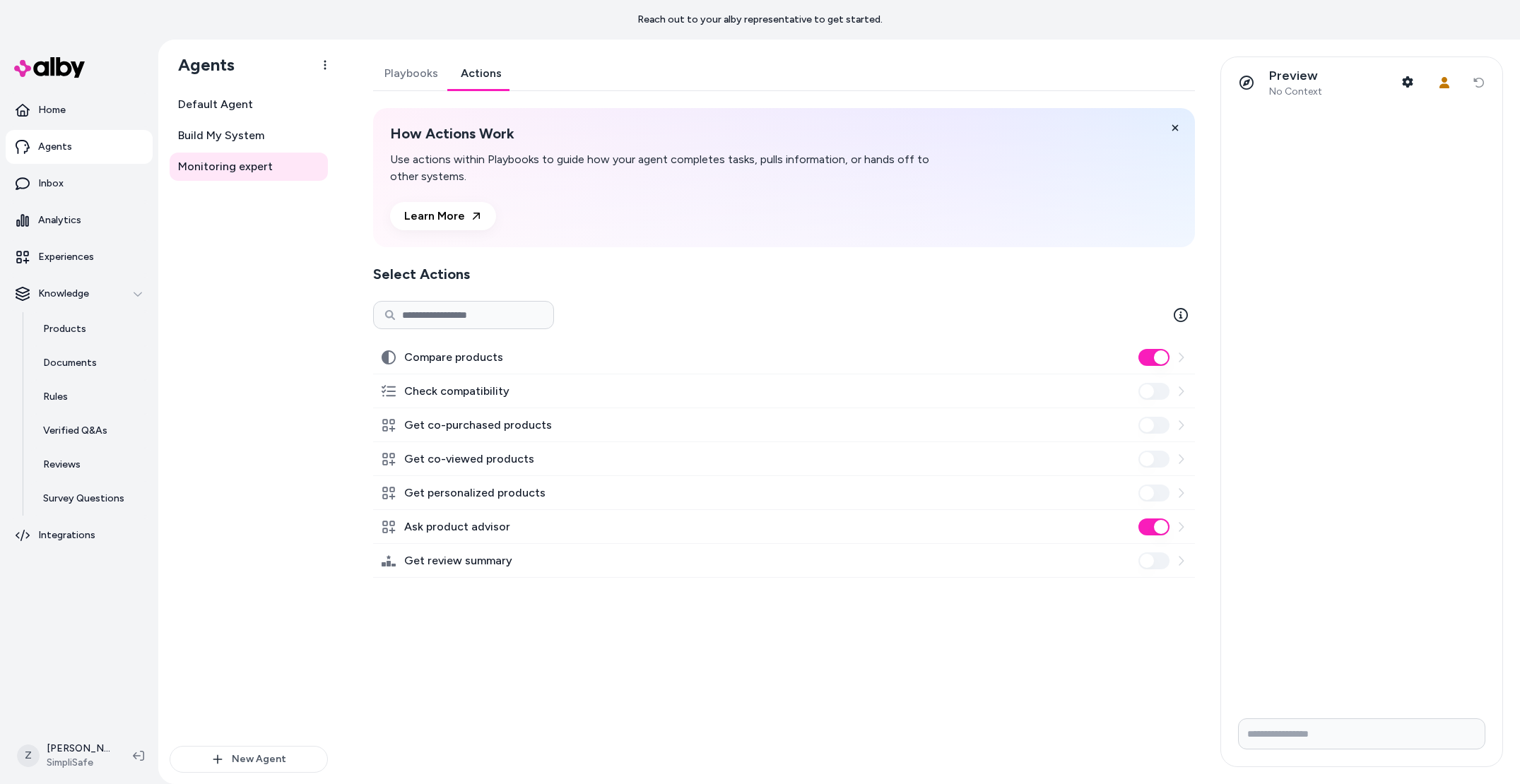
click at [450, 80] on link "Actions" at bounding box center [482, 73] width 64 height 34
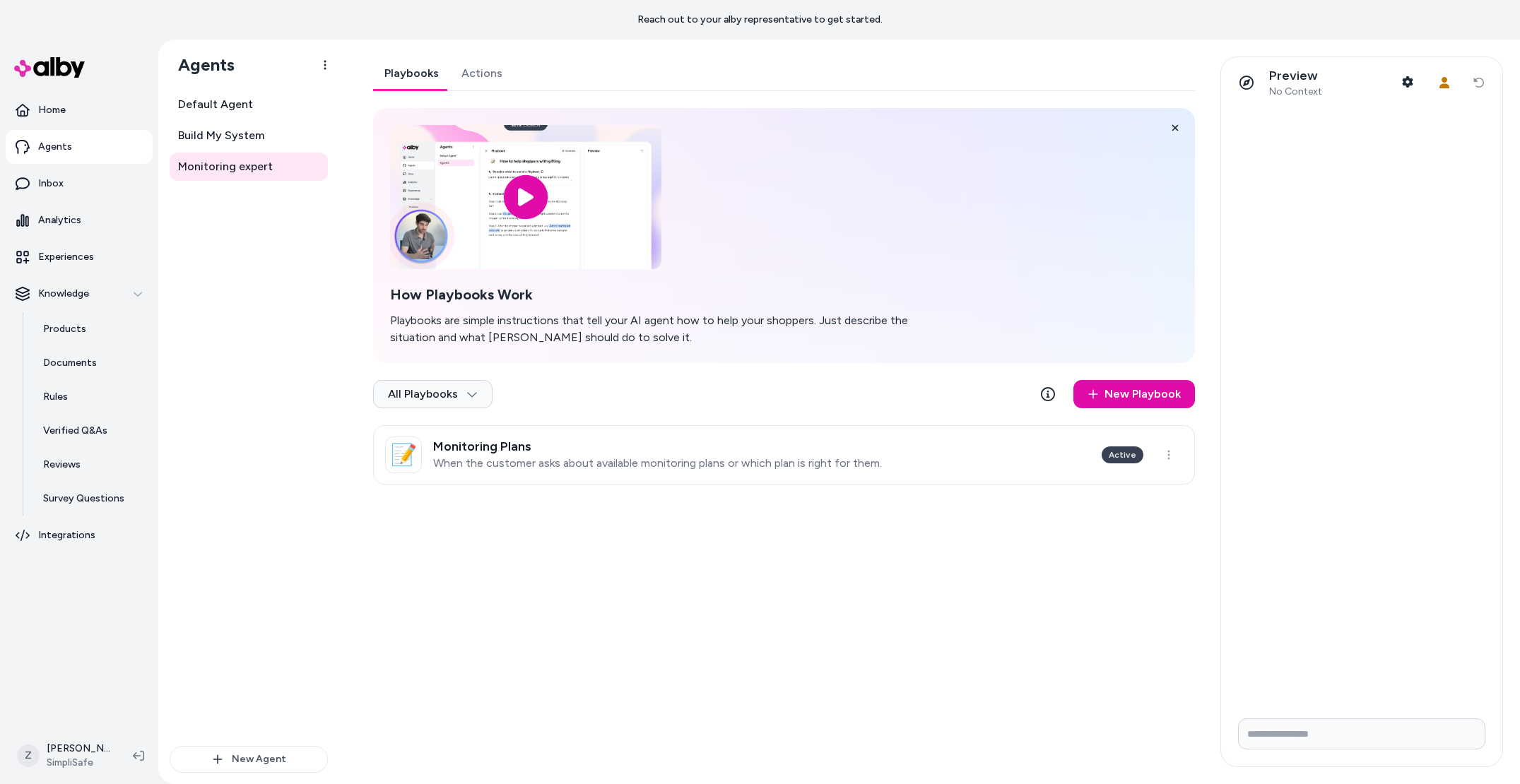
click at [421, 78] on link "Playbooks" at bounding box center [411, 73] width 77 height 34
click at [255, 111] on link "Default Agent" at bounding box center [248, 104] width 158 height 28
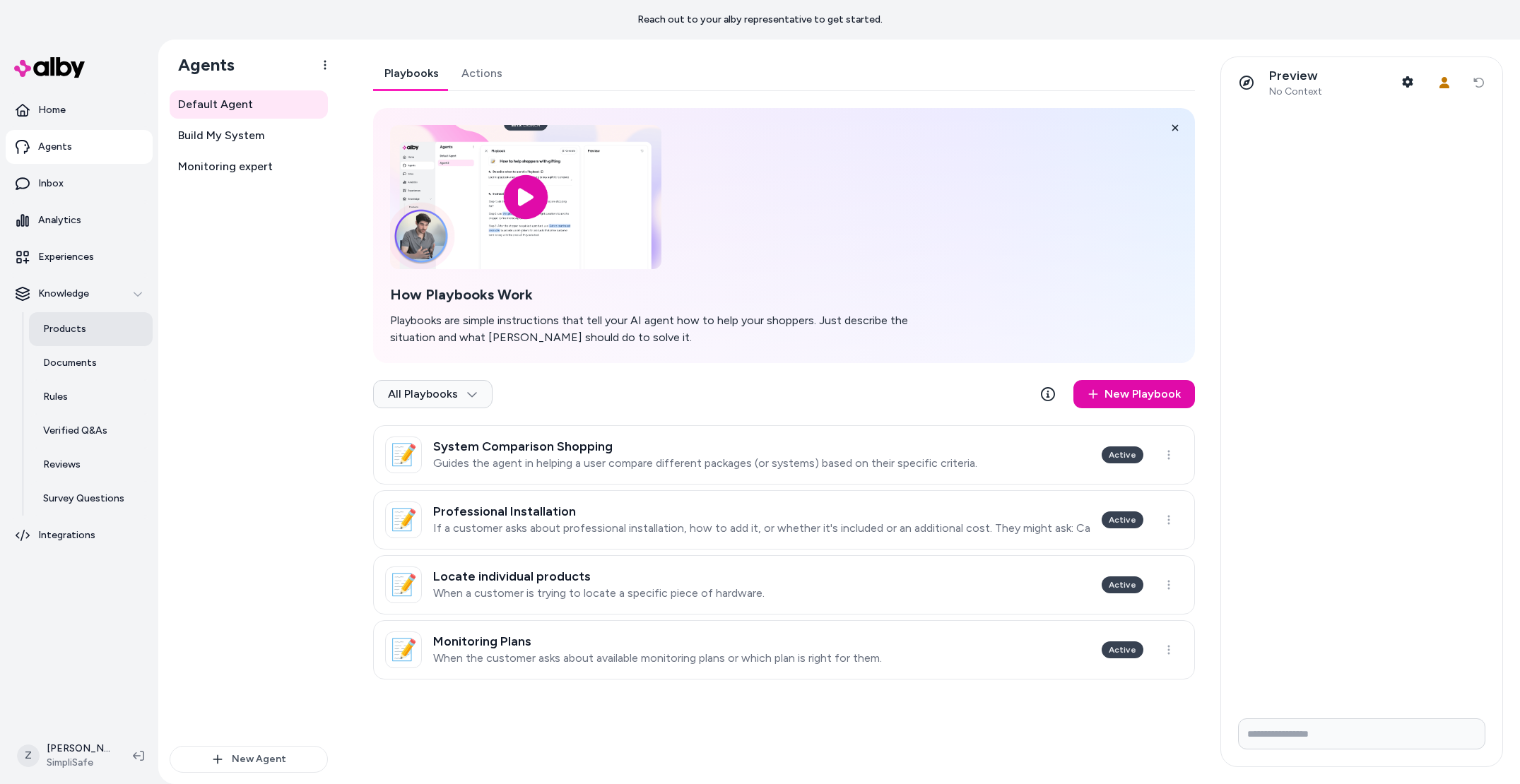
click at [80, 338] on link "Products" at bounding box center [90, 329] width 124 height 34
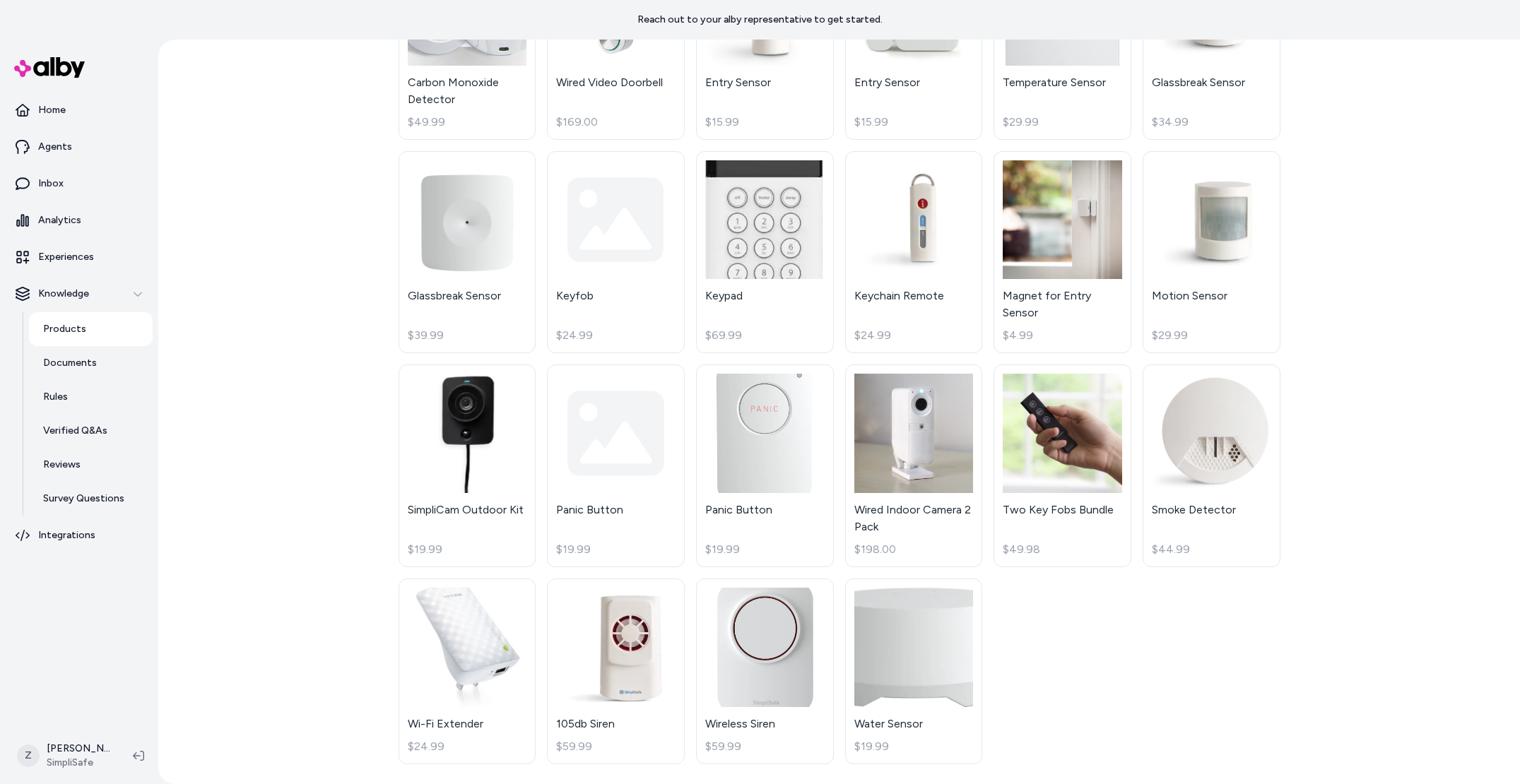
scroll to position [1104, 0]
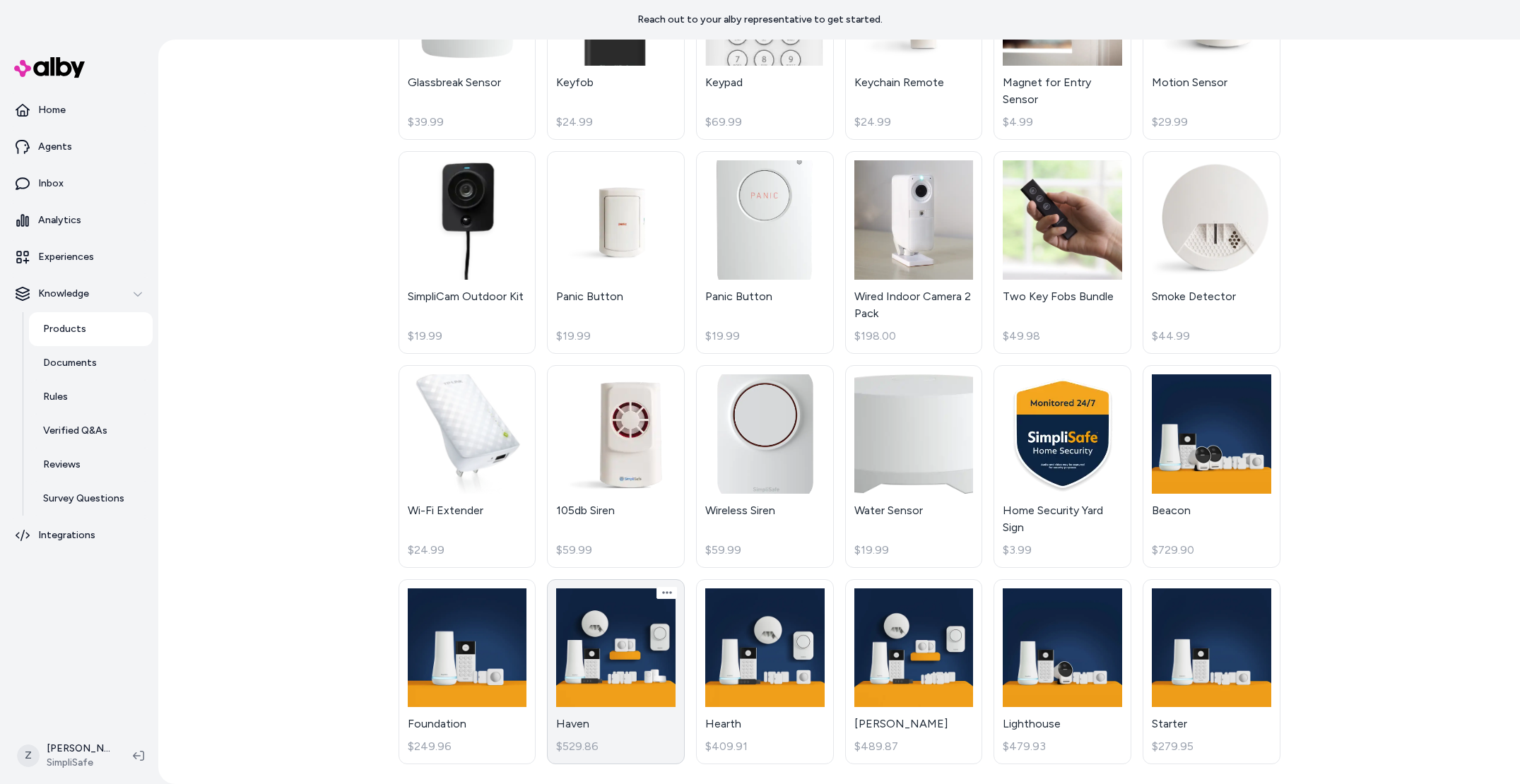
click at [573, 656] on link "Haven $529.86" at bounding box center [616, 671] width 137 height 186
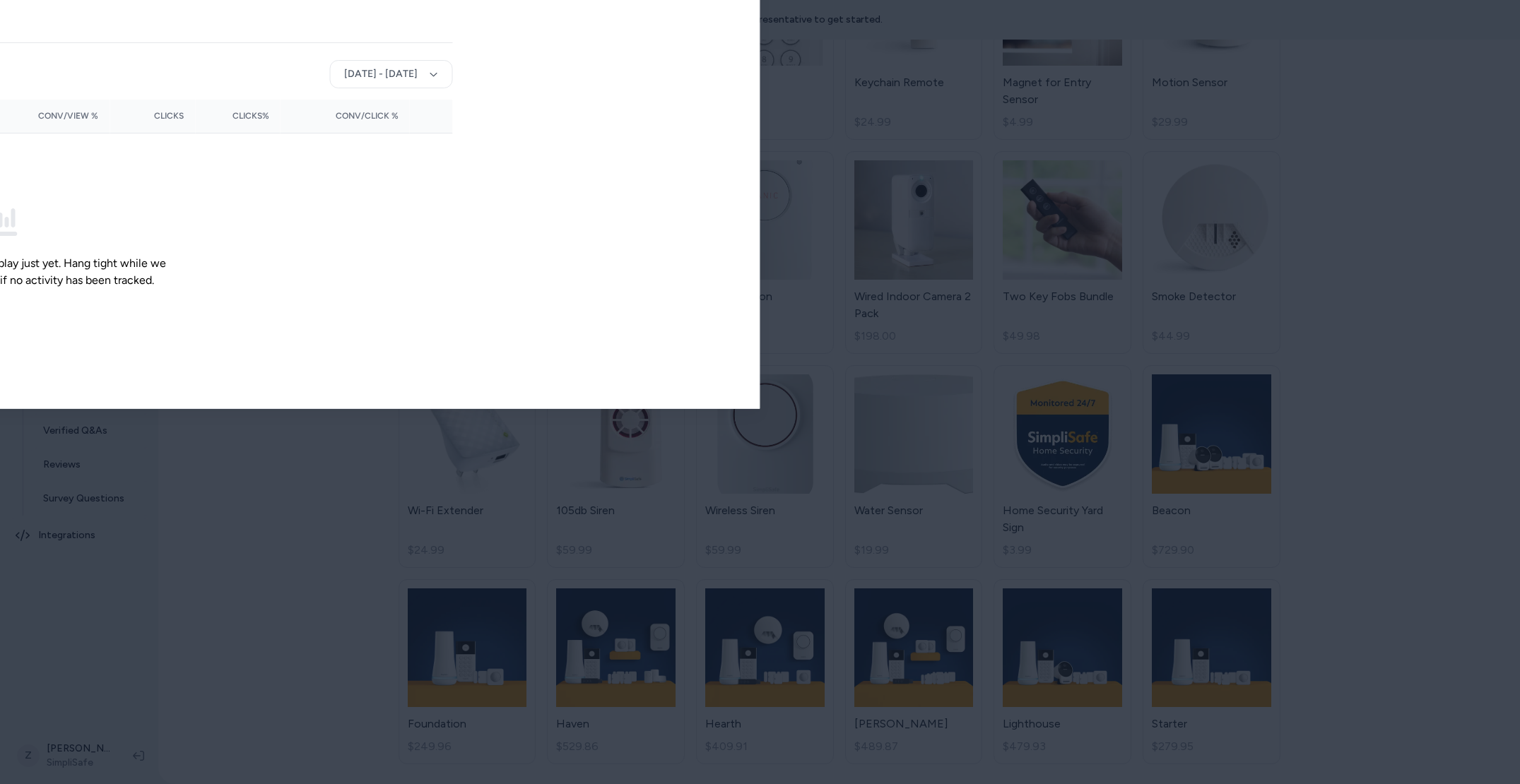
click at [152, 15] on div at bounding box center [760, 392] width 1520 height 784
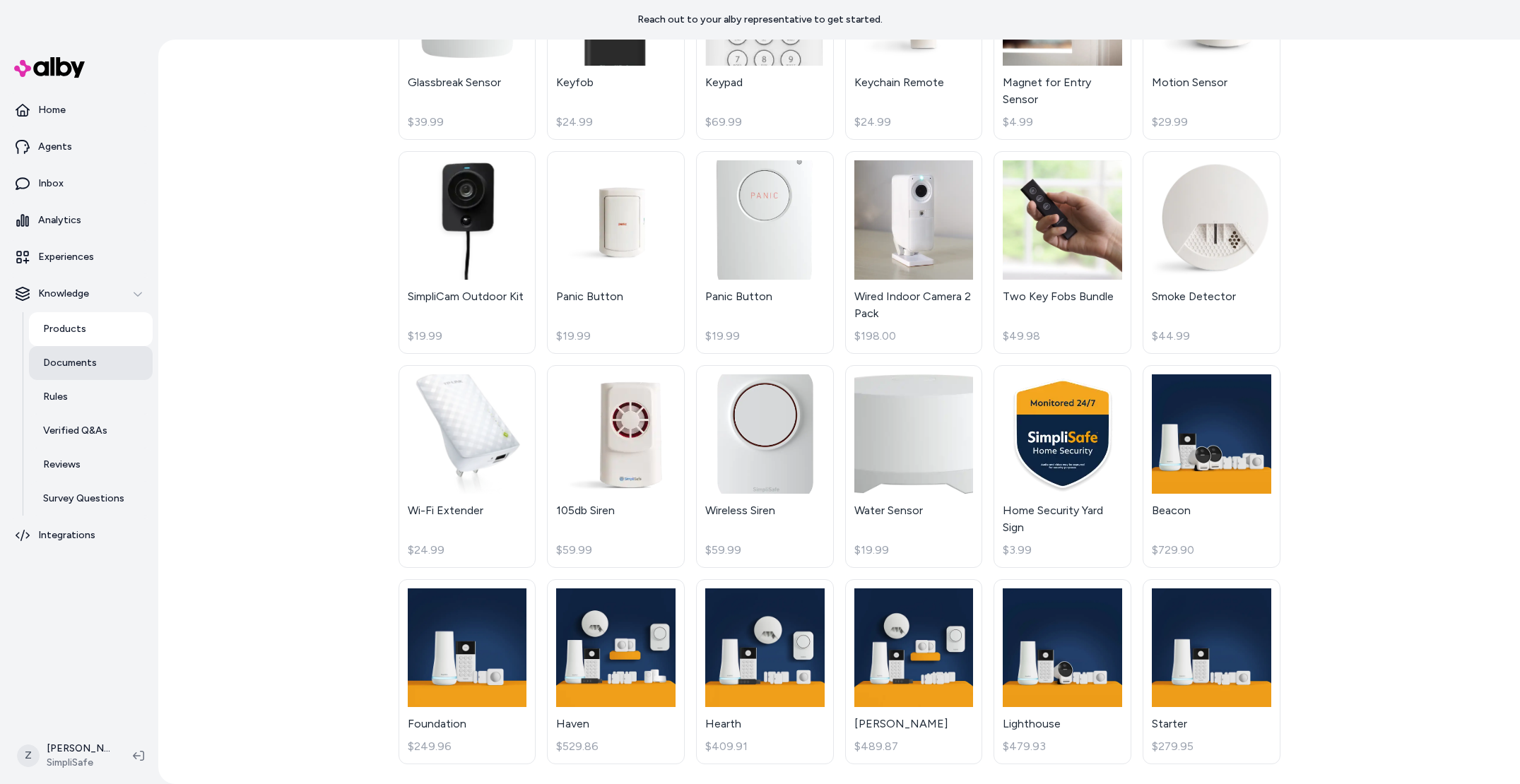
click at [97, 373] on link "Documents" at bounding box center [90, 362] width 124 height 34
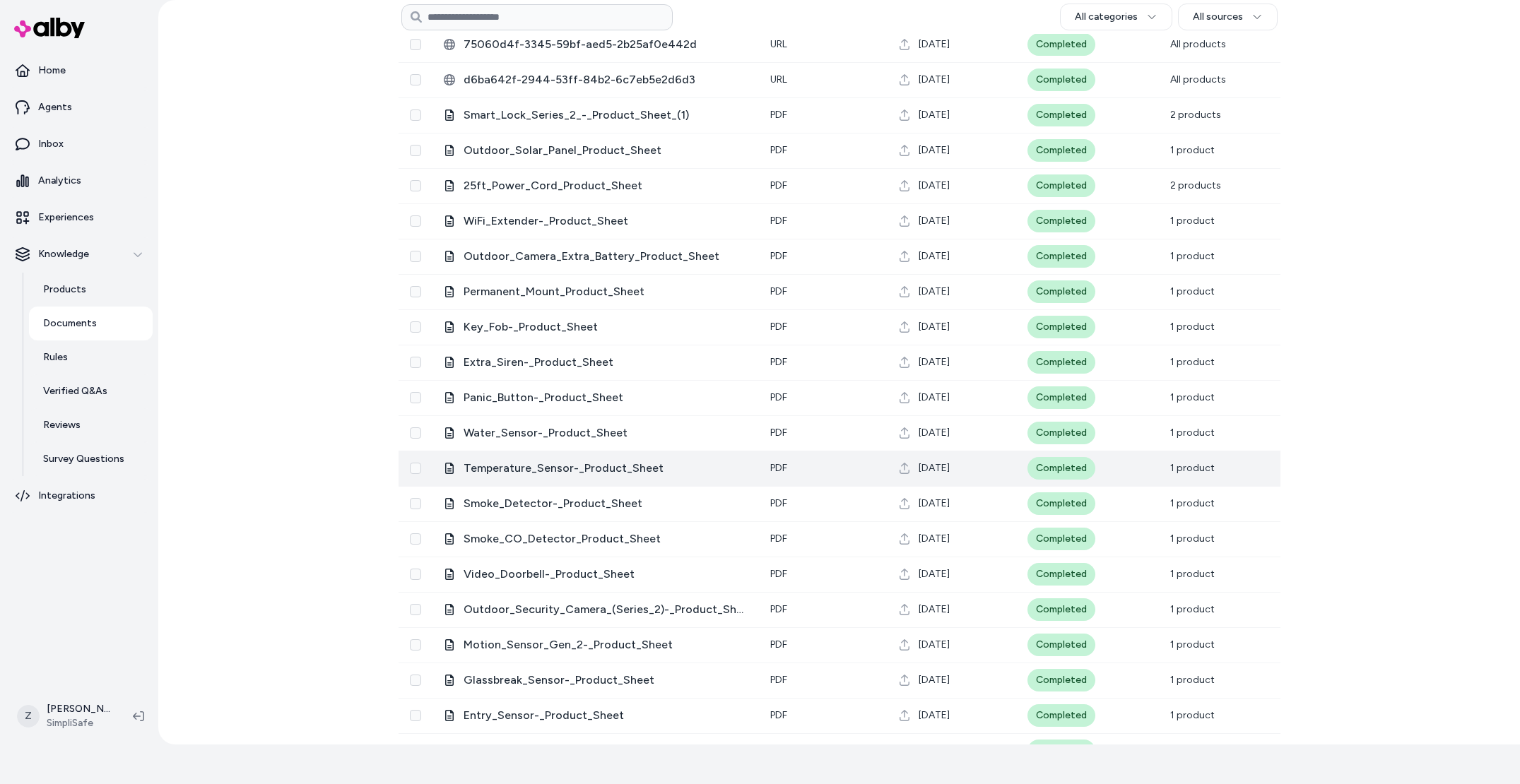
scroll to position [531, 0]
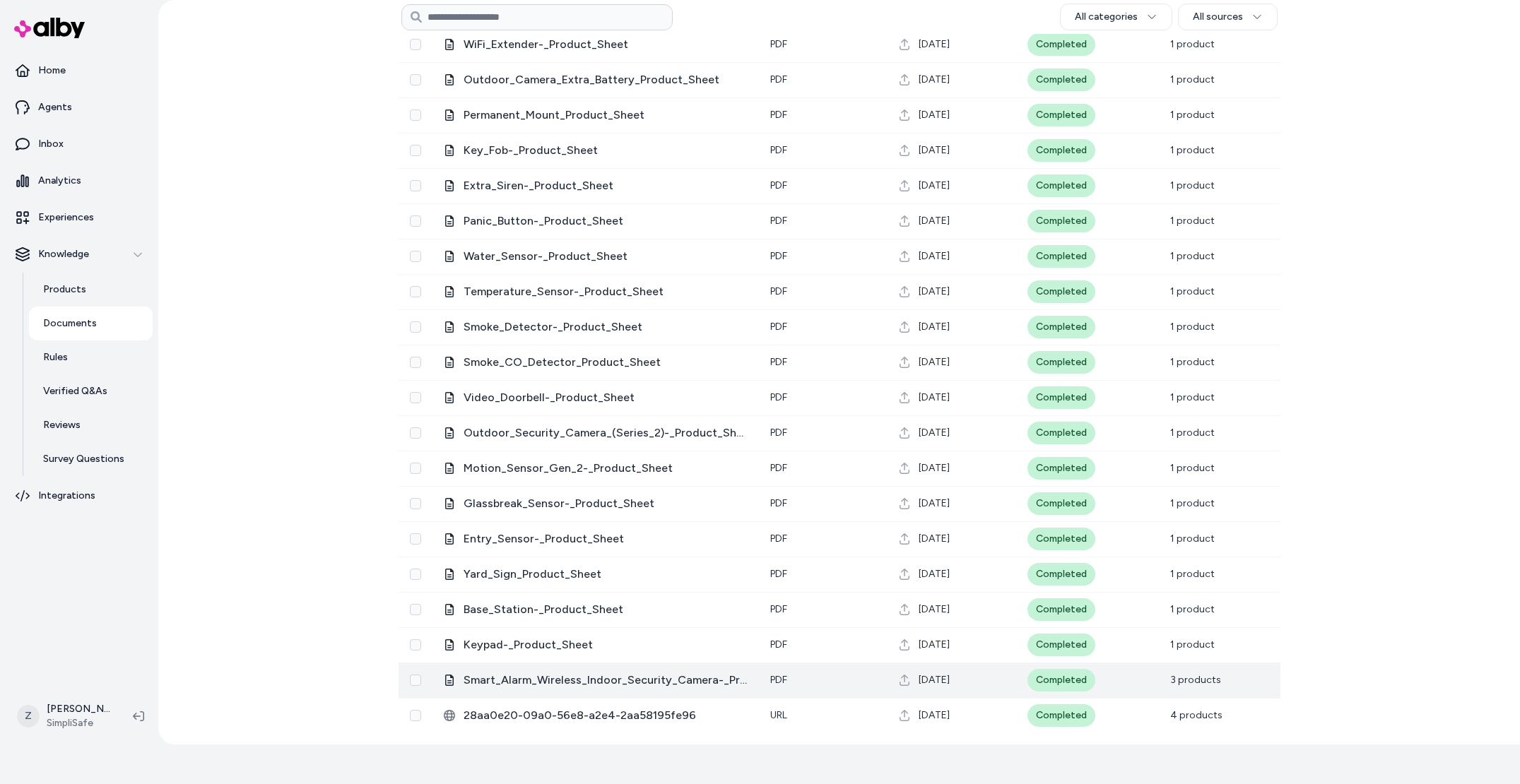
click at [641, 678] on span "Smart_Alarm_Wireless_Indoor_Security_Camera-_Product_Sheet" at bounding box center [605, 679] width 284 height 17
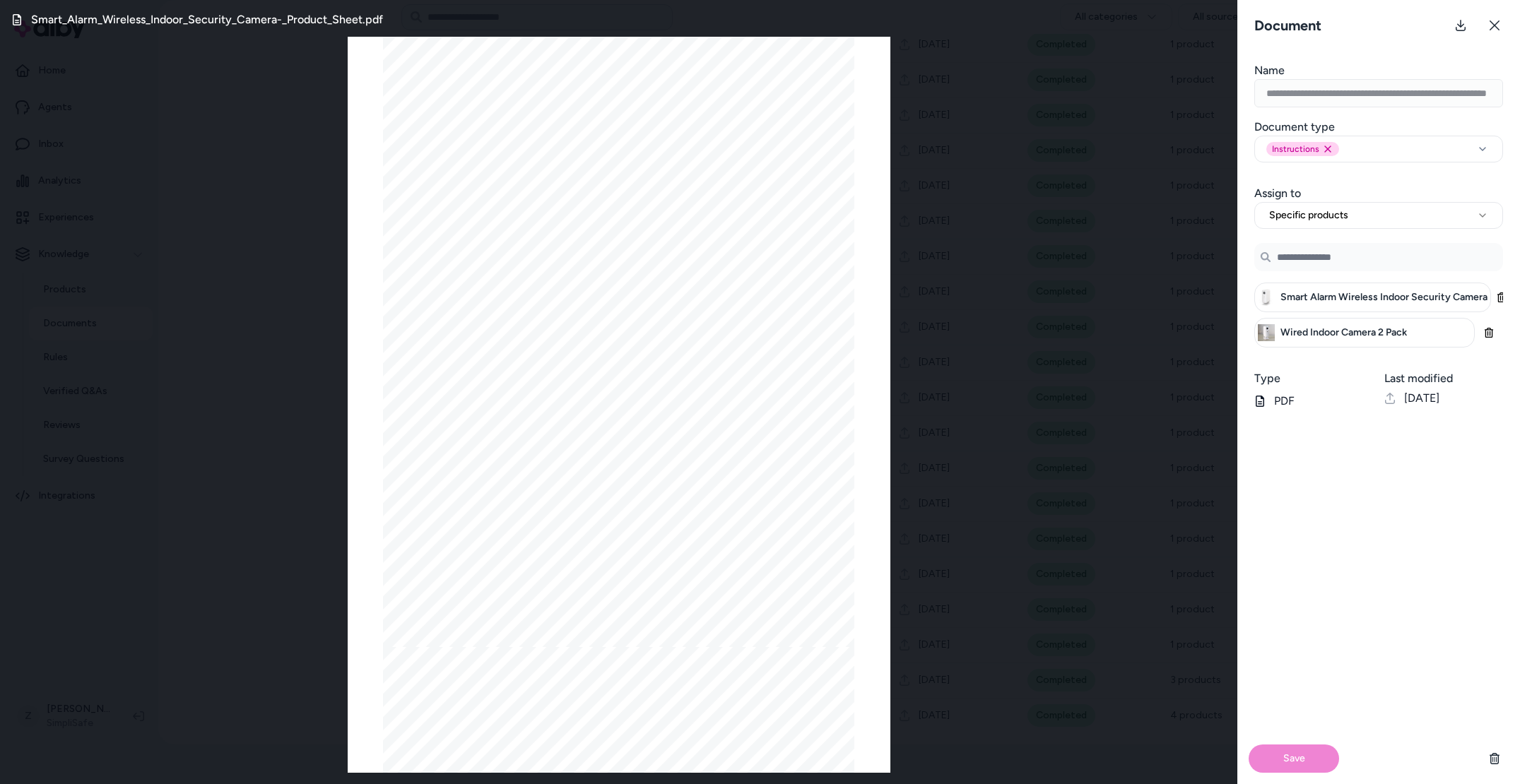
click at [978, 8] on div "Smart_Alarm_Wireless_Indoor_Security_Camera-_Product_Sheet.pdf Page 1/5 Smart A…" at bounding box center [618, 392] width 1237 height 784
click at [931, 22] on div "Smart_Alarm_Wireless_Indoor_Security_Camera-_Product_Sheet.pdf" at bounding box center [618, 19] width 1215 height 17
click at [1495, 24] on icon at bounding box center [1494, 26] width 10 height 10
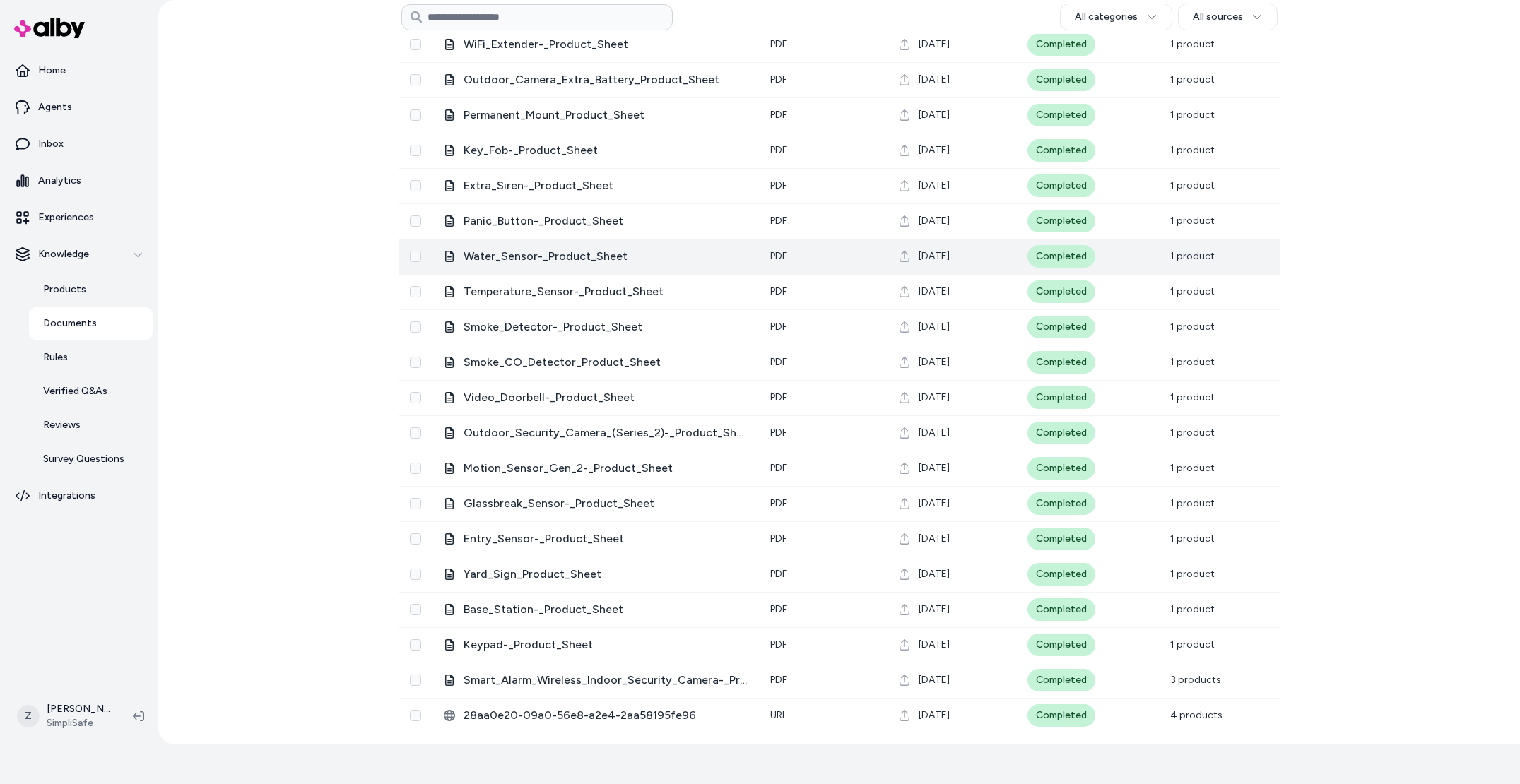
scroll to position [0, 0]
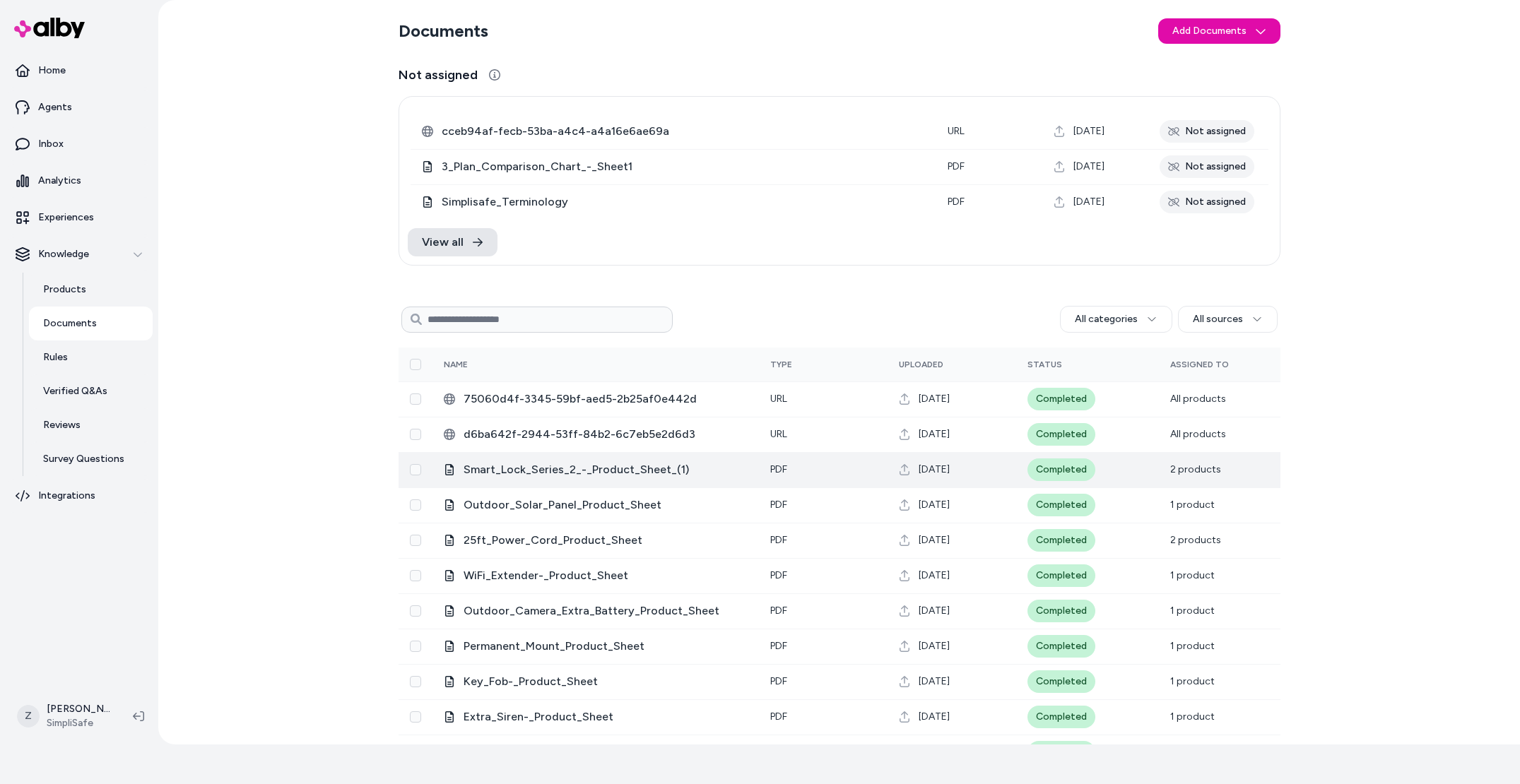
click at [585, 462] on span "Smart_Lock_Series_2_-_Product_Sheet_(1)" at bounding box center [605, 469] width 284 height 17
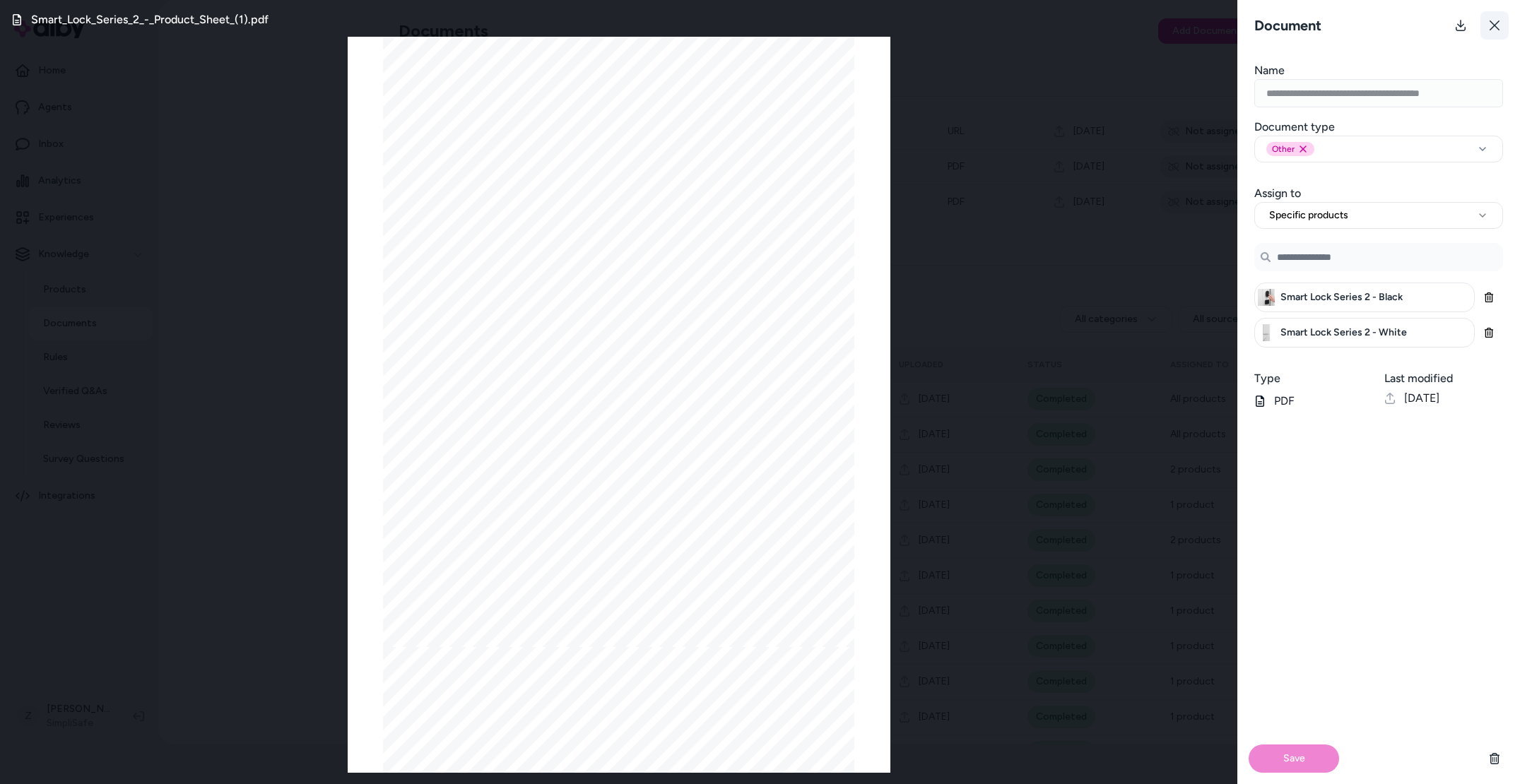
click at [1491, 22] on icon at bounding box center [1494, 26] width 10 height 10
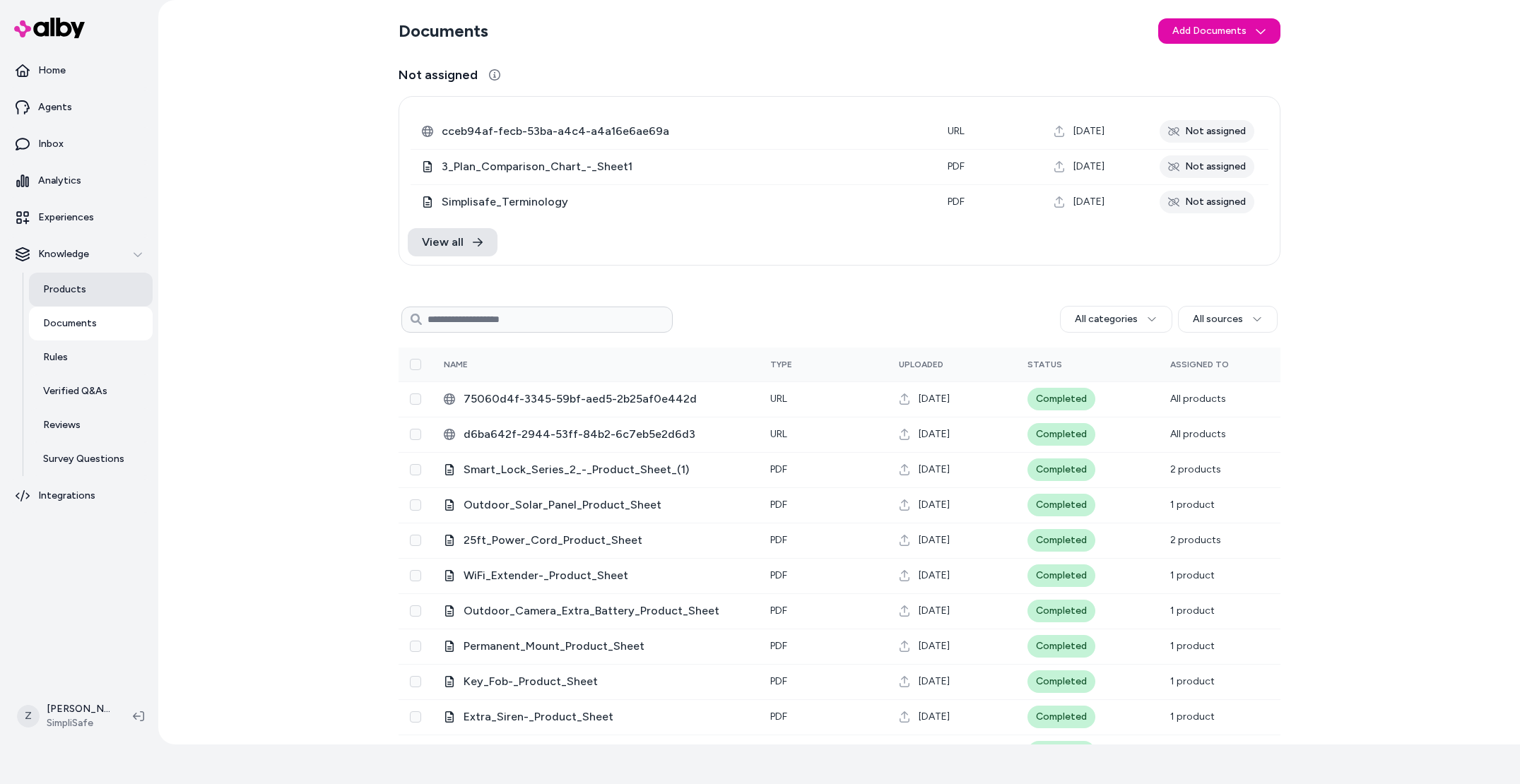
click at [115, 298] on link "Products" at bounding box center [90, 289] width 124 height 34
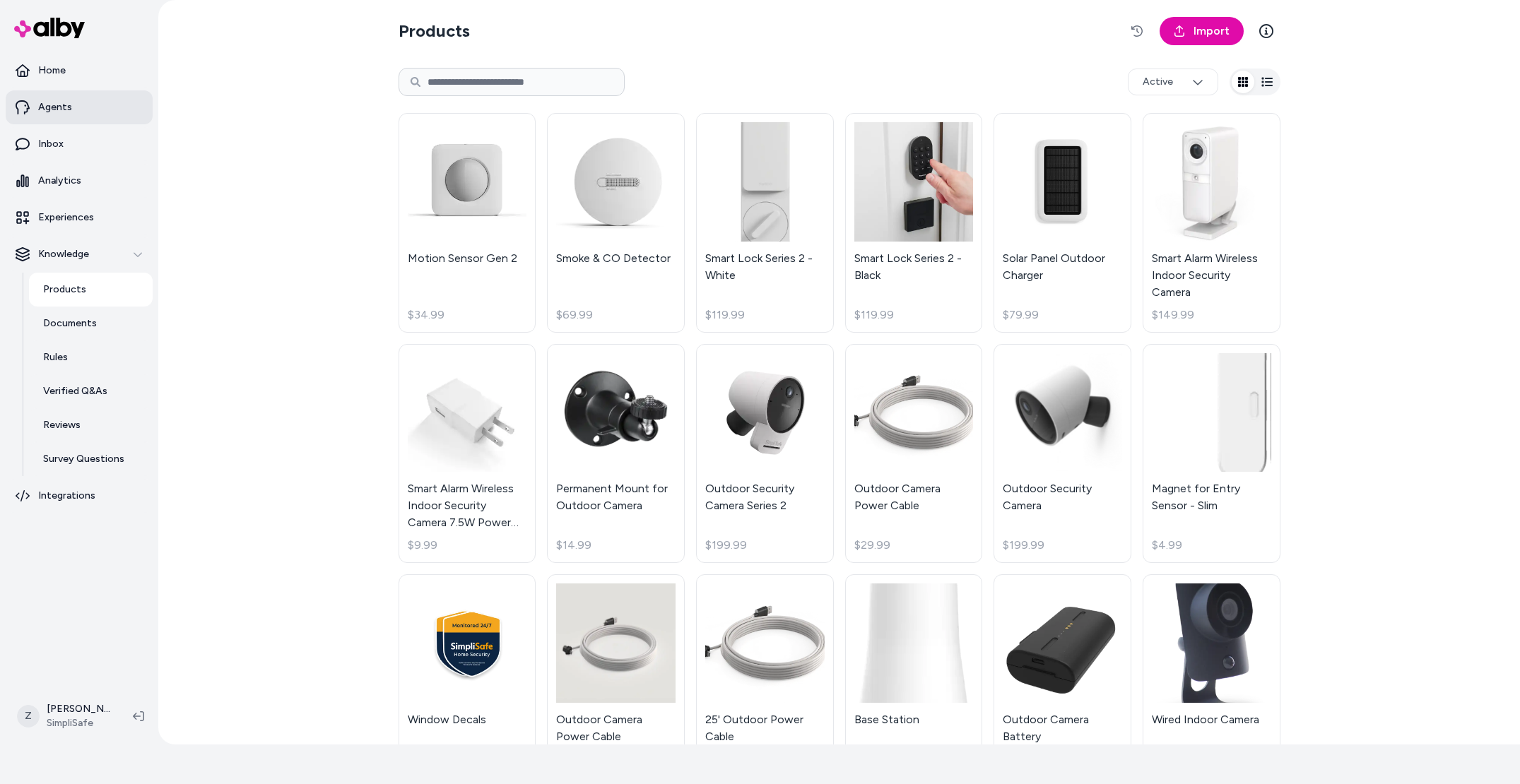
click at [129, 110] on link "Agents" at bounding box center [79, 107] width 147 height 34
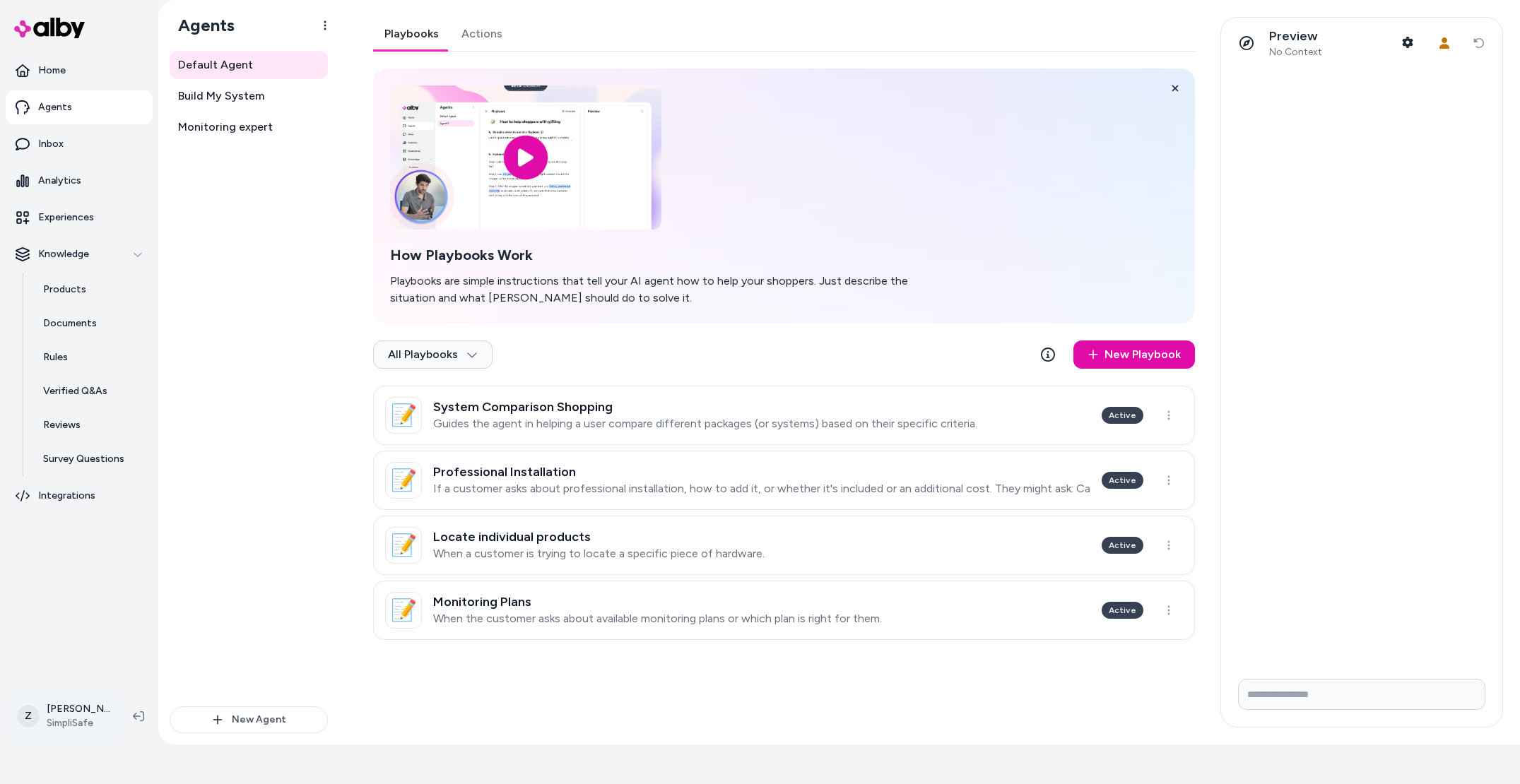
click at [73, 720] on html "Reach out to your alby representative to get started. Home Agents Inbox Analyti…" at bounding box center [760, 352] width 1520 height 784
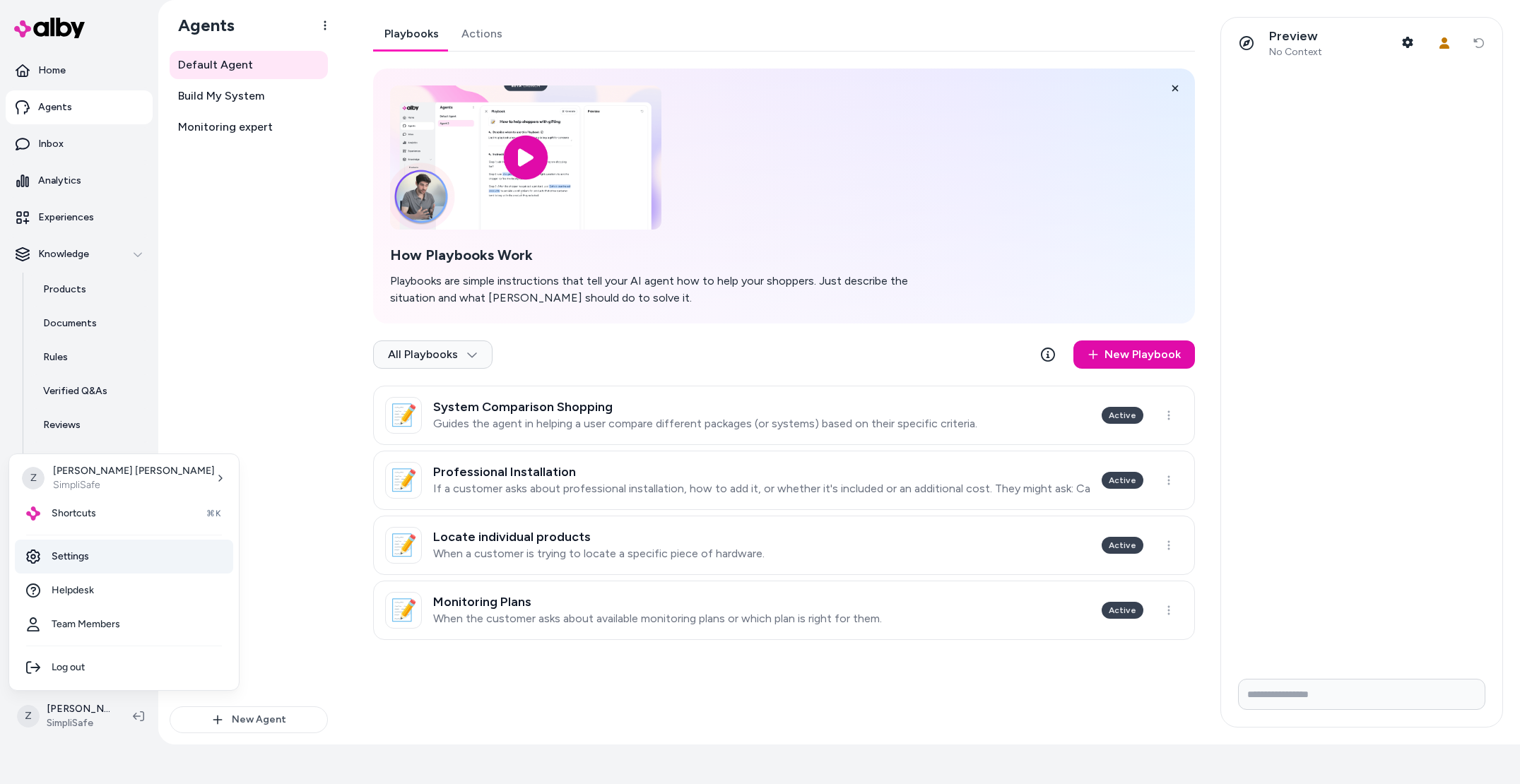
click at [77, 558] on link "Settings" at bounding box center [124, 556] width 218 height 34
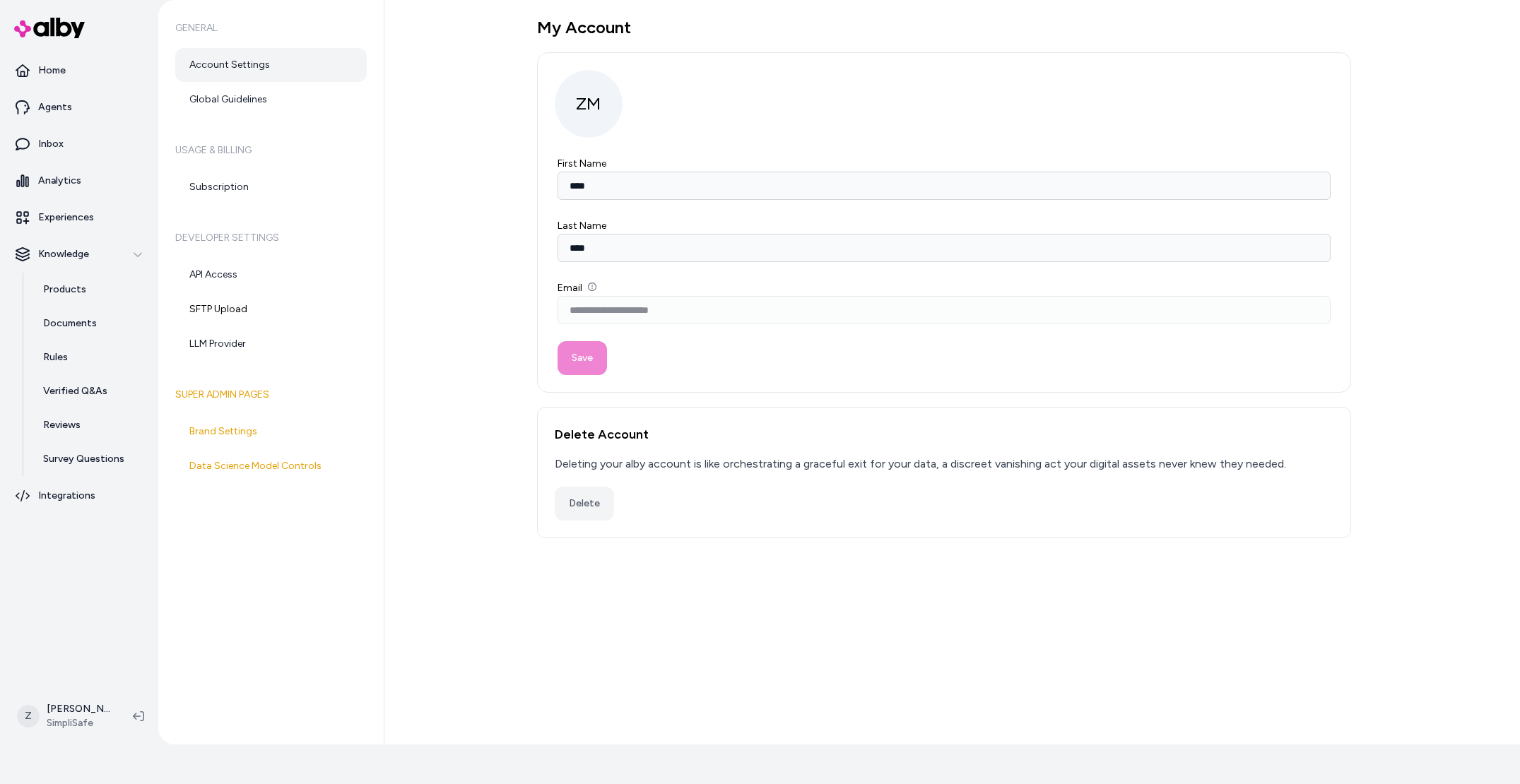
click at [254, 119] on div "General Account Settings Global Guidelines Usage & Billing Subscription Develop…" at bounding box center [271, 372] width 226 height 744
click at [254, 112] on link "Global Guidelines" at bounding box center [271, 99] width 192 height 34
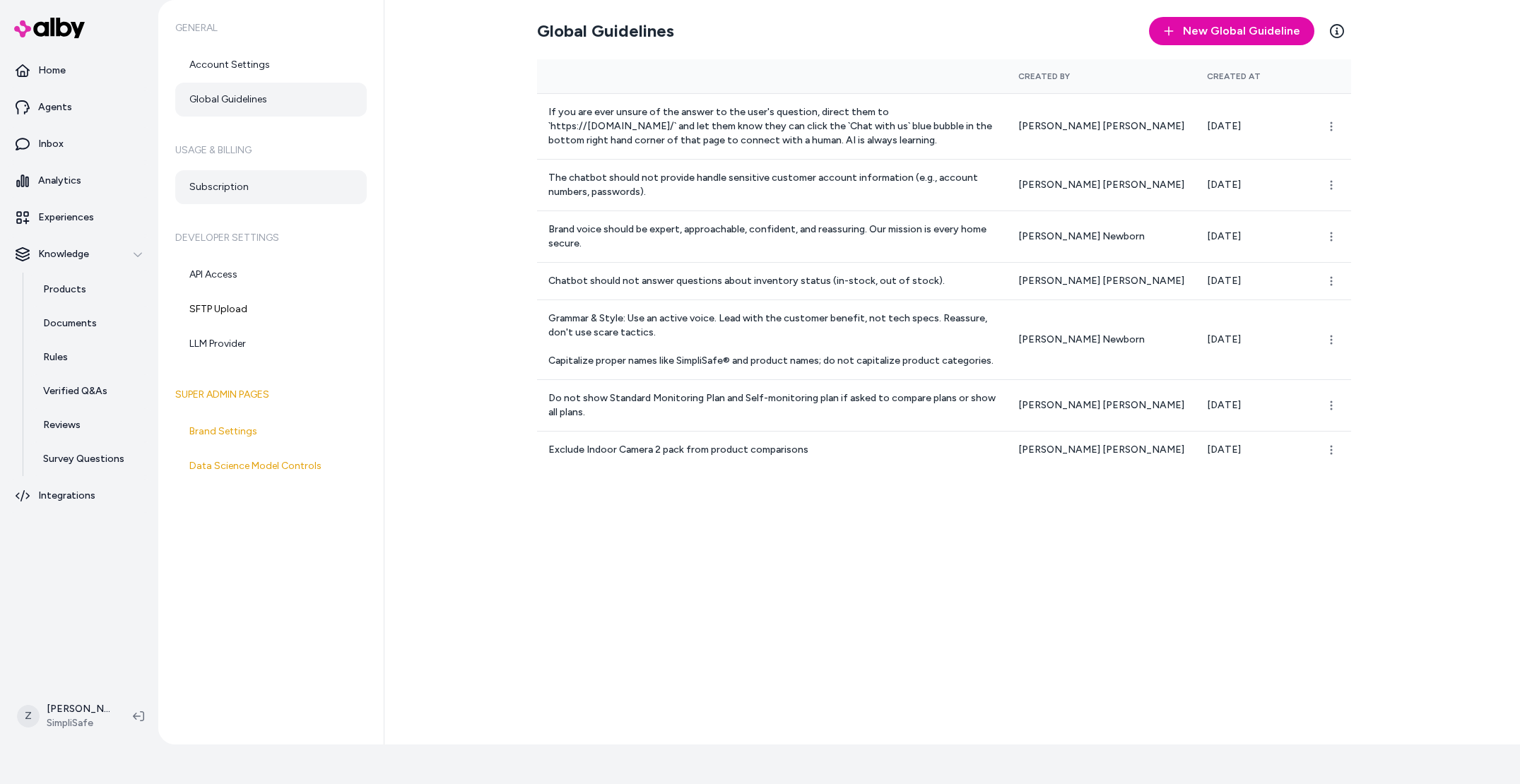
click at [212, 171] on link "Subscription" at bounding box center [271, 187] width 192 height 34
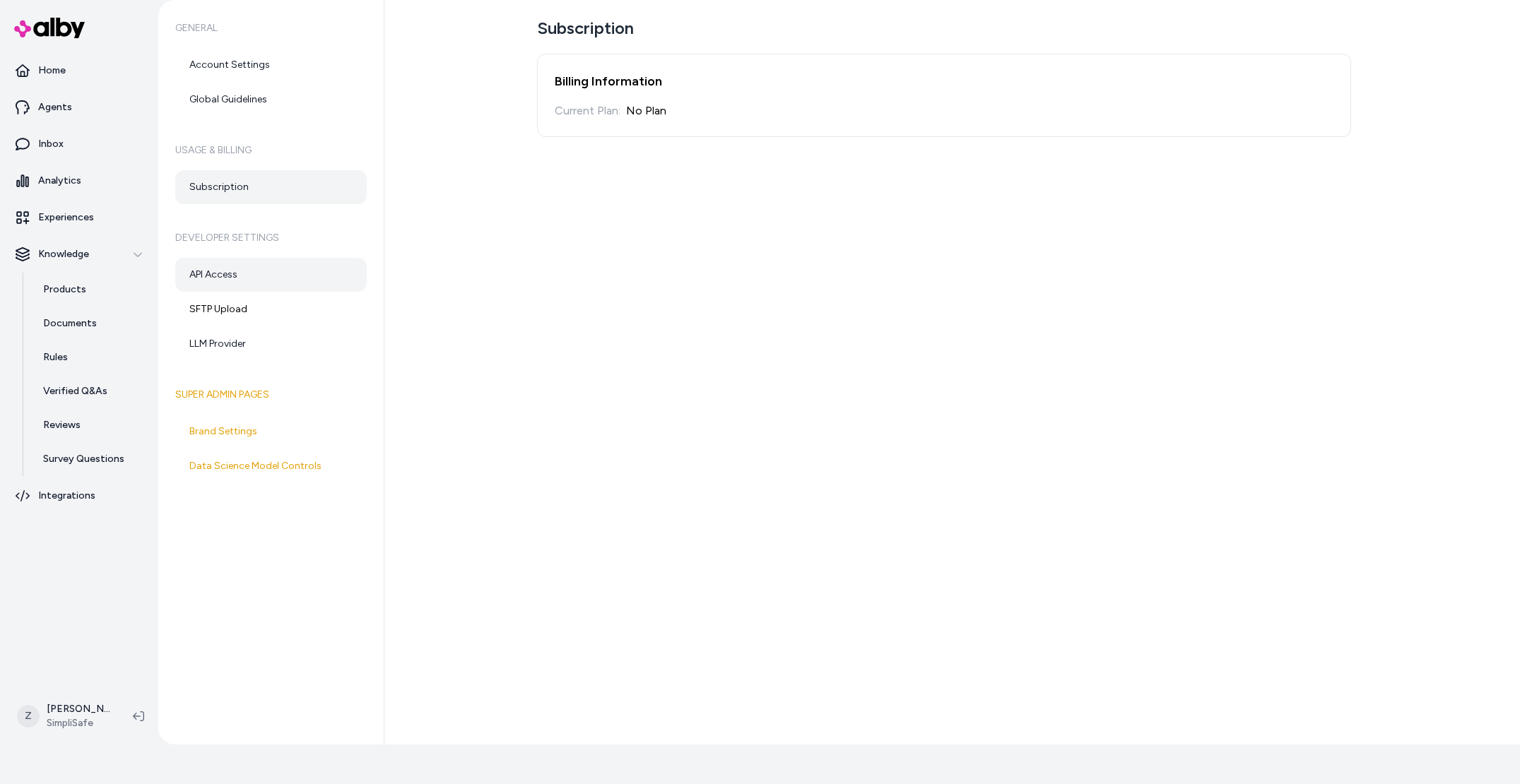
click at [284, 269] on link "API Access" at bounding box center [271, 275] width 192 height 34
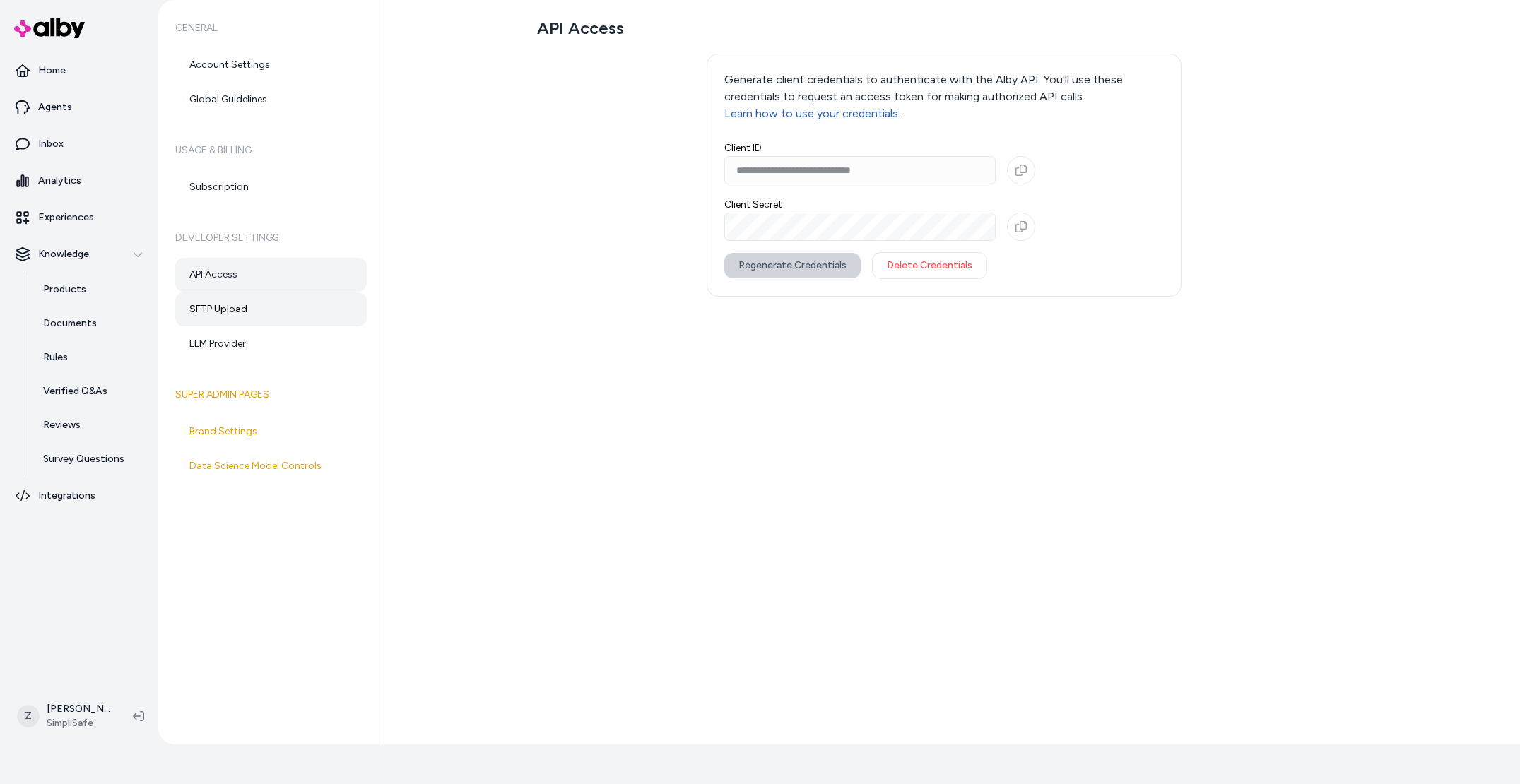
click at [267, 300] on link "SFTP Upload" at bounding box center [271, 309] width 192 height 34
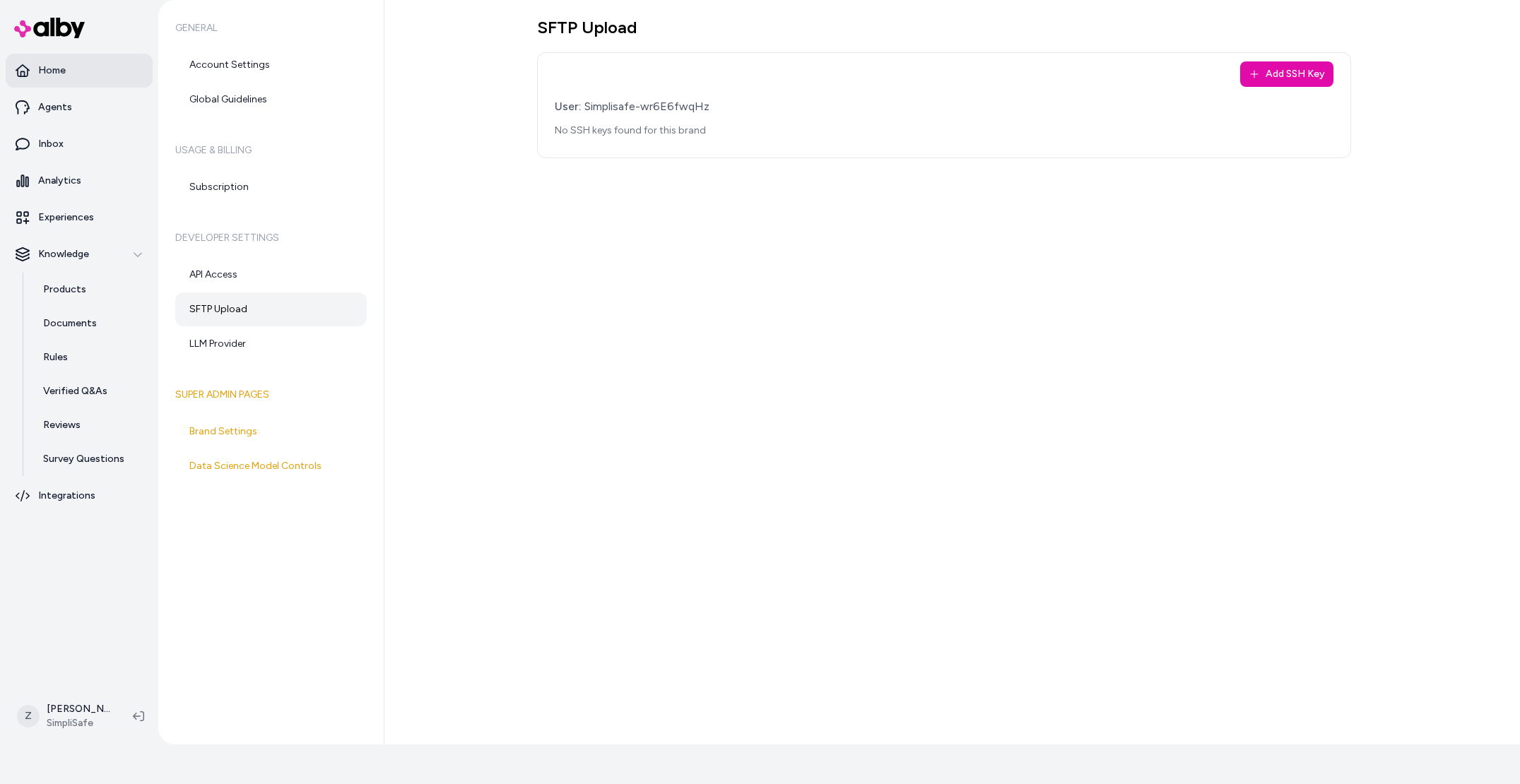
click at [56, 79] on link "Home" at bounding box center [79, 70] width 147 height 34
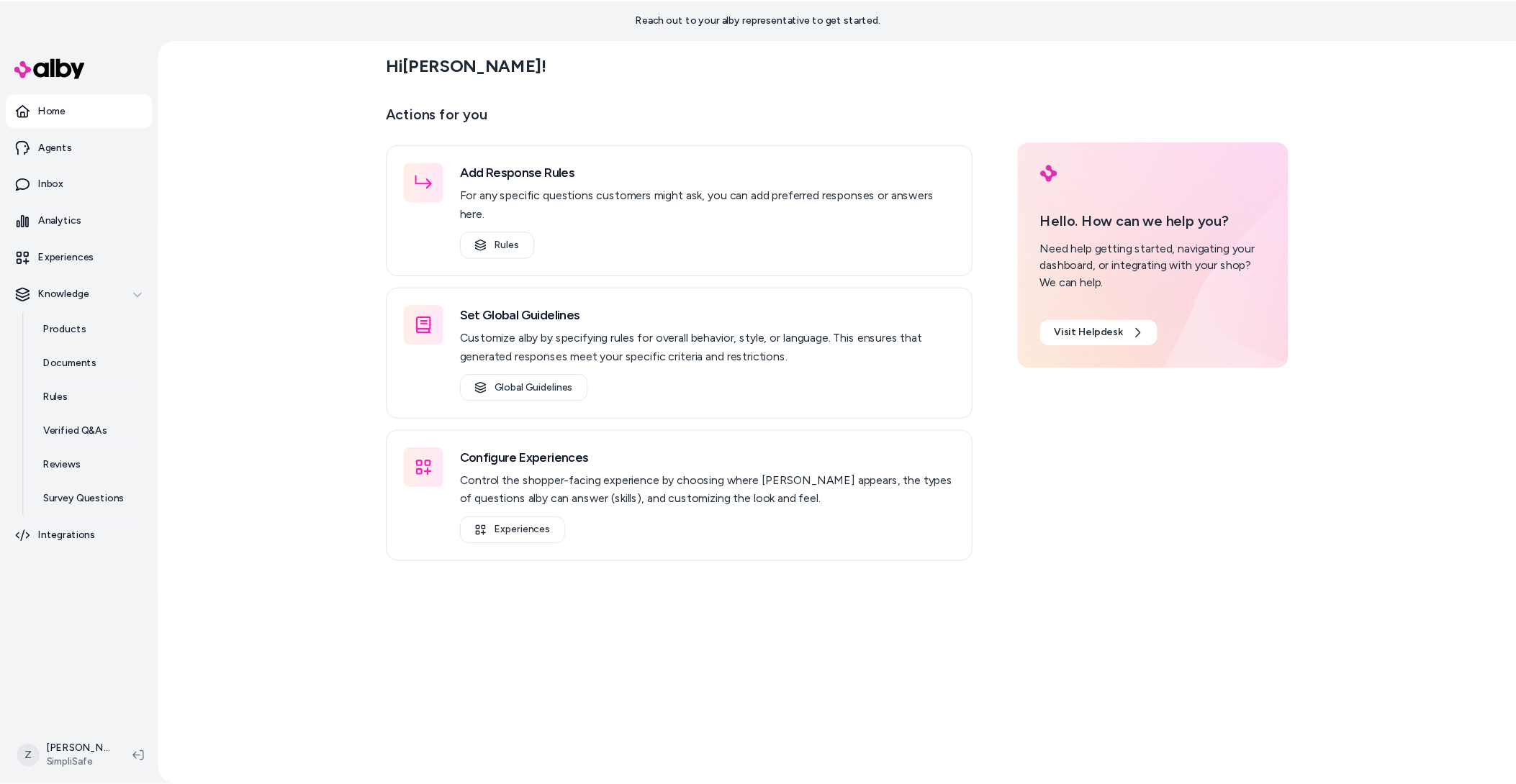
scroll to position [41, 0]
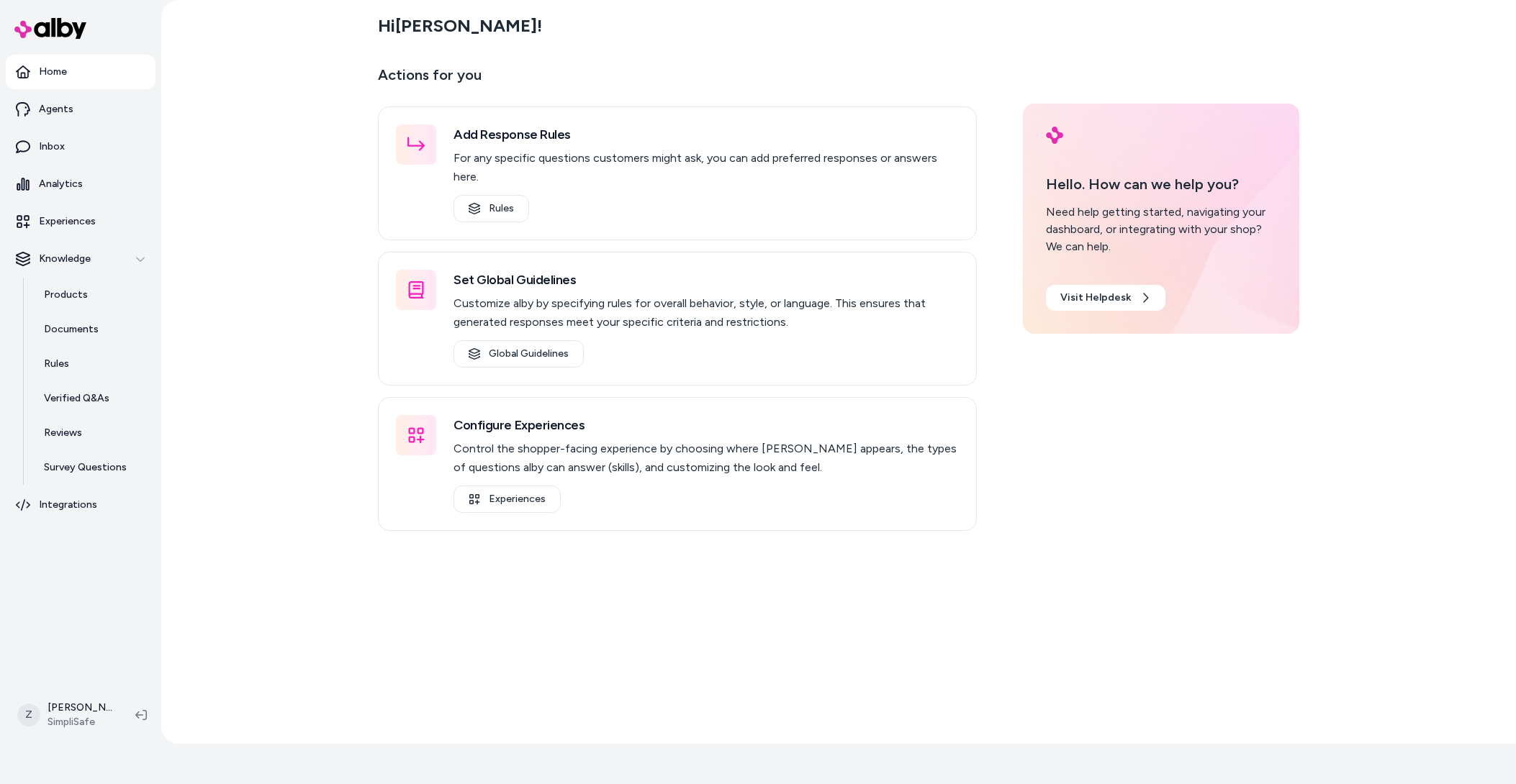
click at [199, 128] on div "Hi Zach ! Actions for you Add Response Rules For any specific questions custome…" at bounding box center [838, 372] width 1355 height 744
click at [69, 120] on link "Agents" at bounding box center [81, 109] width 150 height 34
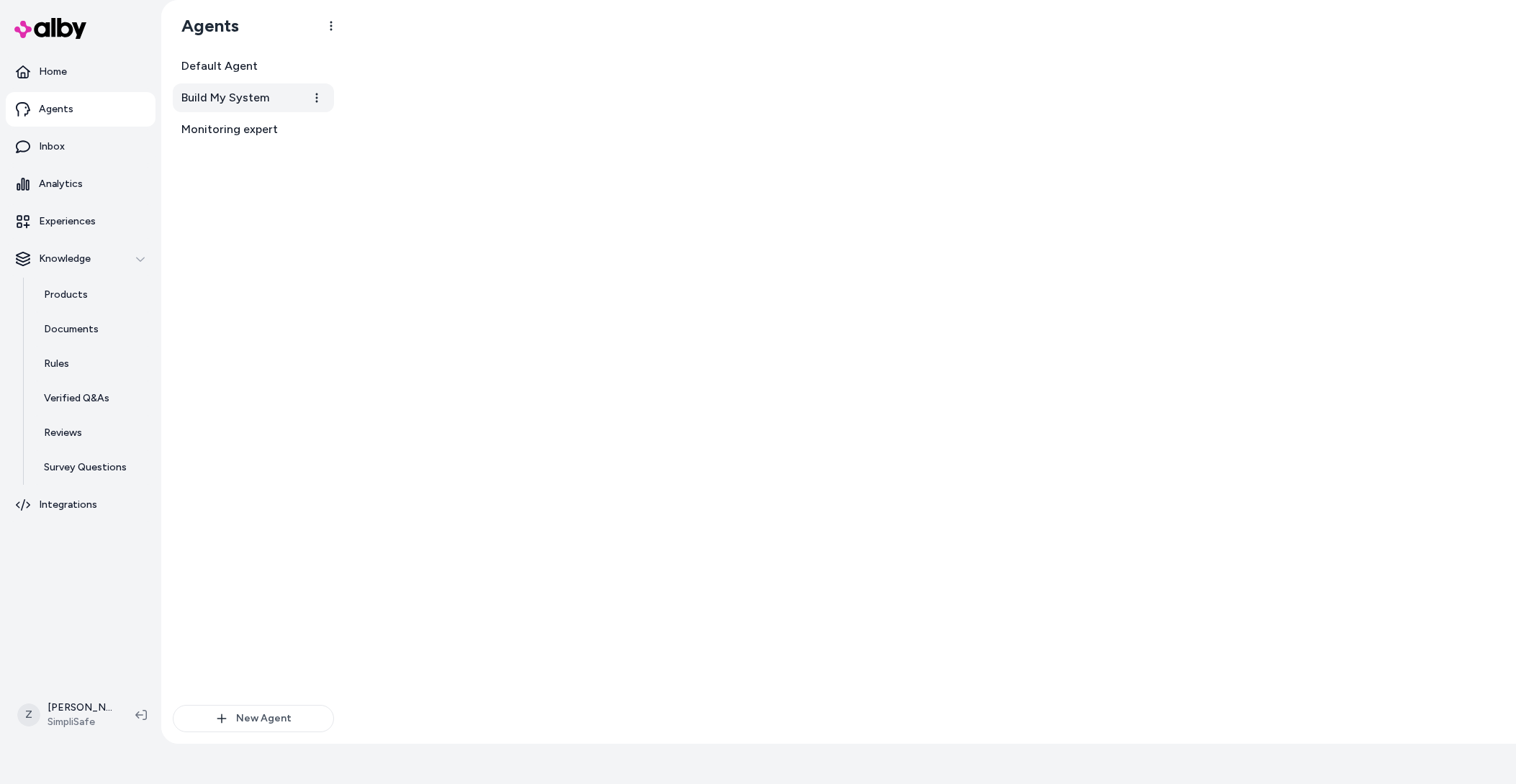
click at [254, 108] on link "Build My System" at bounding box center [253, 98] width 161 height 28
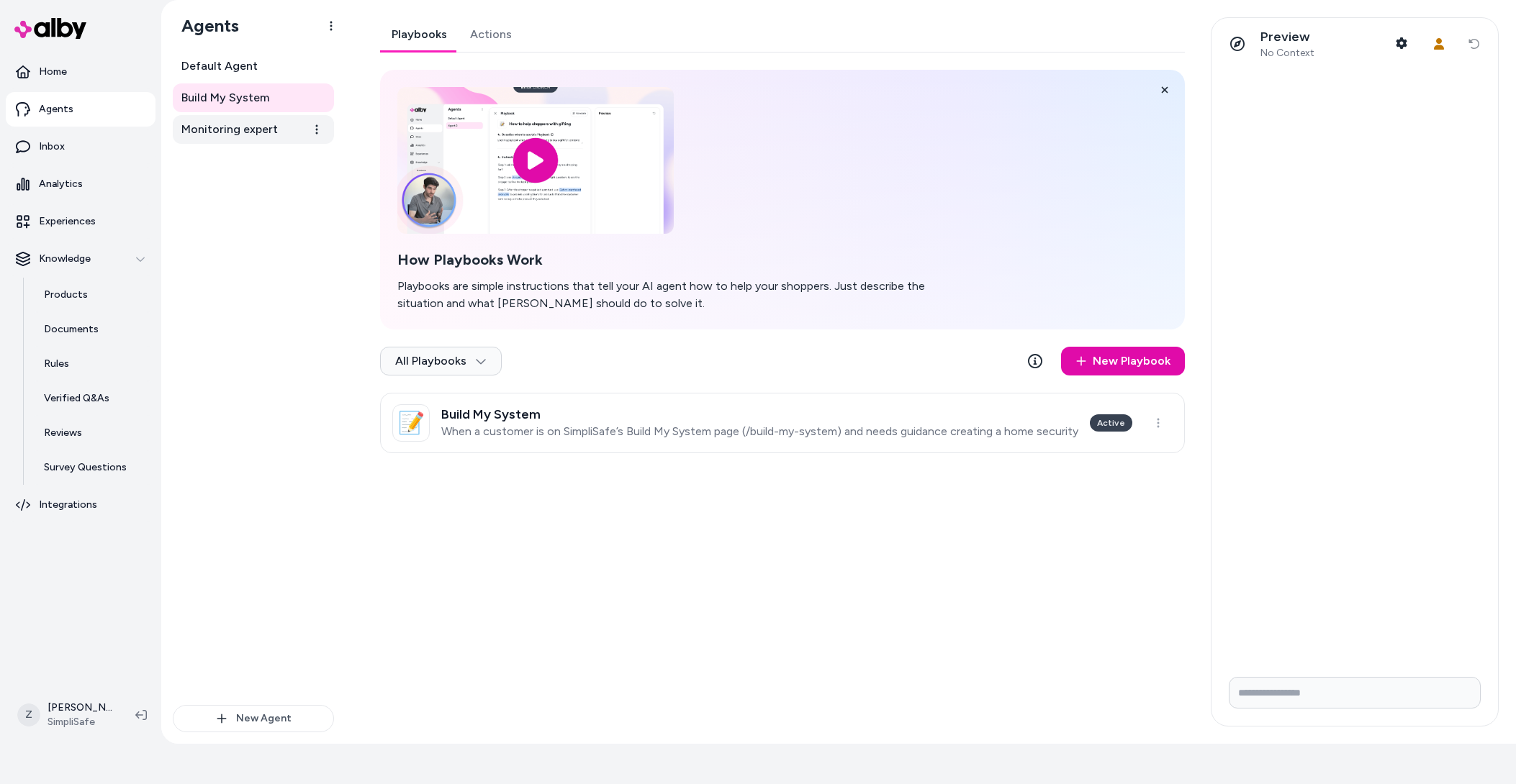
click at [206, 135] on span "Monitoring expert" at bounding box center [229, 129] width 97 height 17
click at [242, 68] on span "Default Agent" at bounding box center [220, 66] width 76 height 17
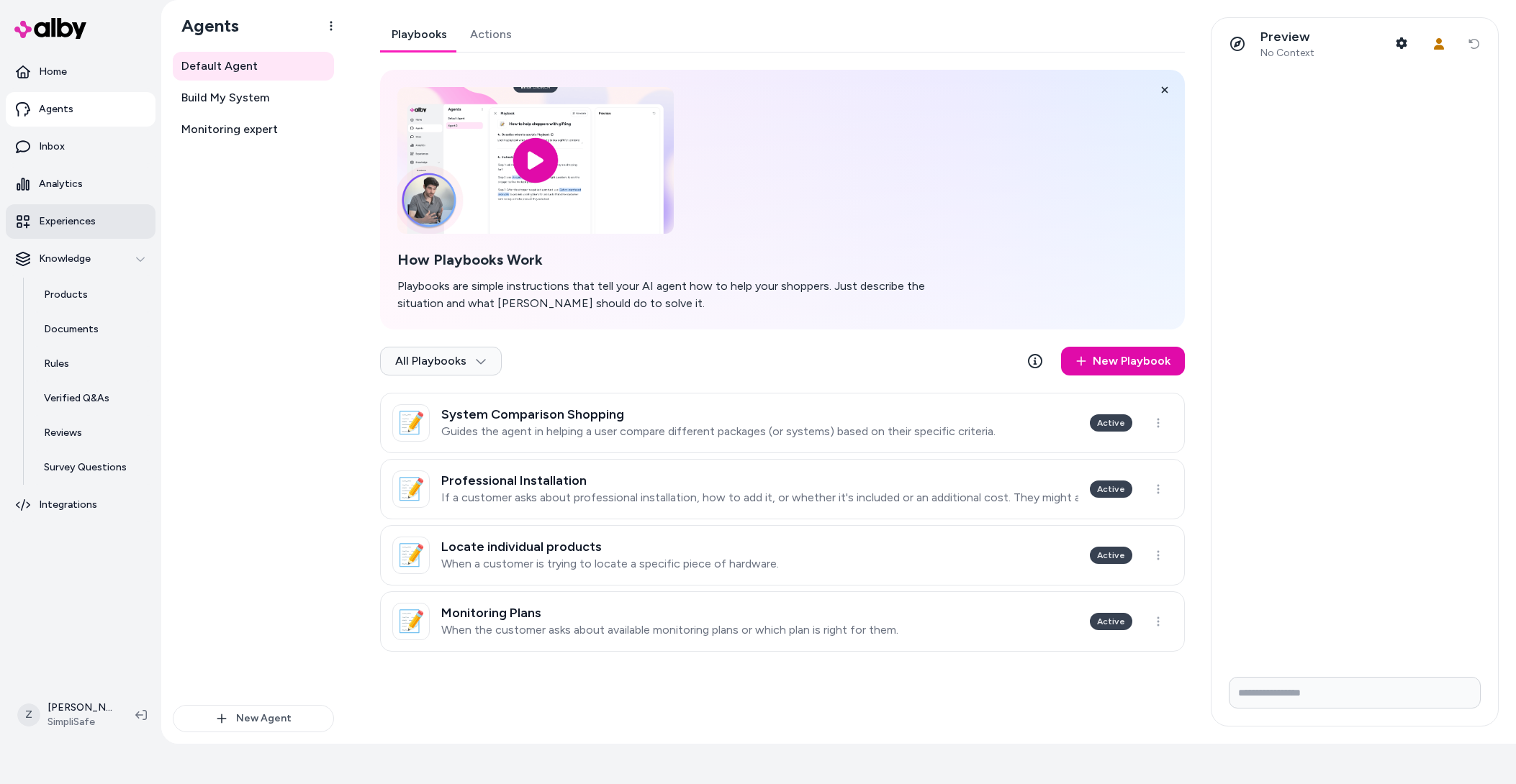
click at [67, 225] on p "Experiences" at bounding box center [68, 222] width 57 height 15
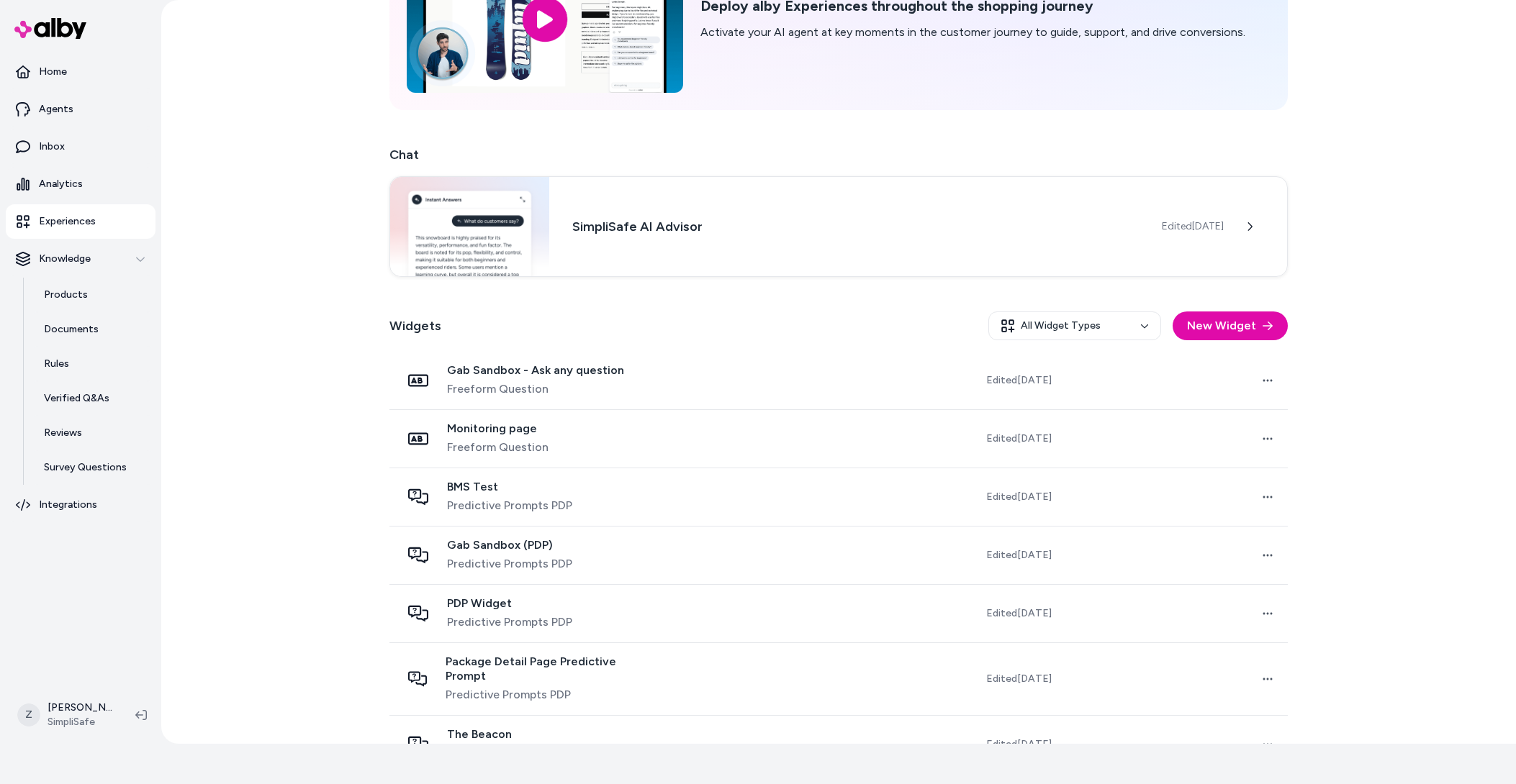
scroll to position [275, 0]
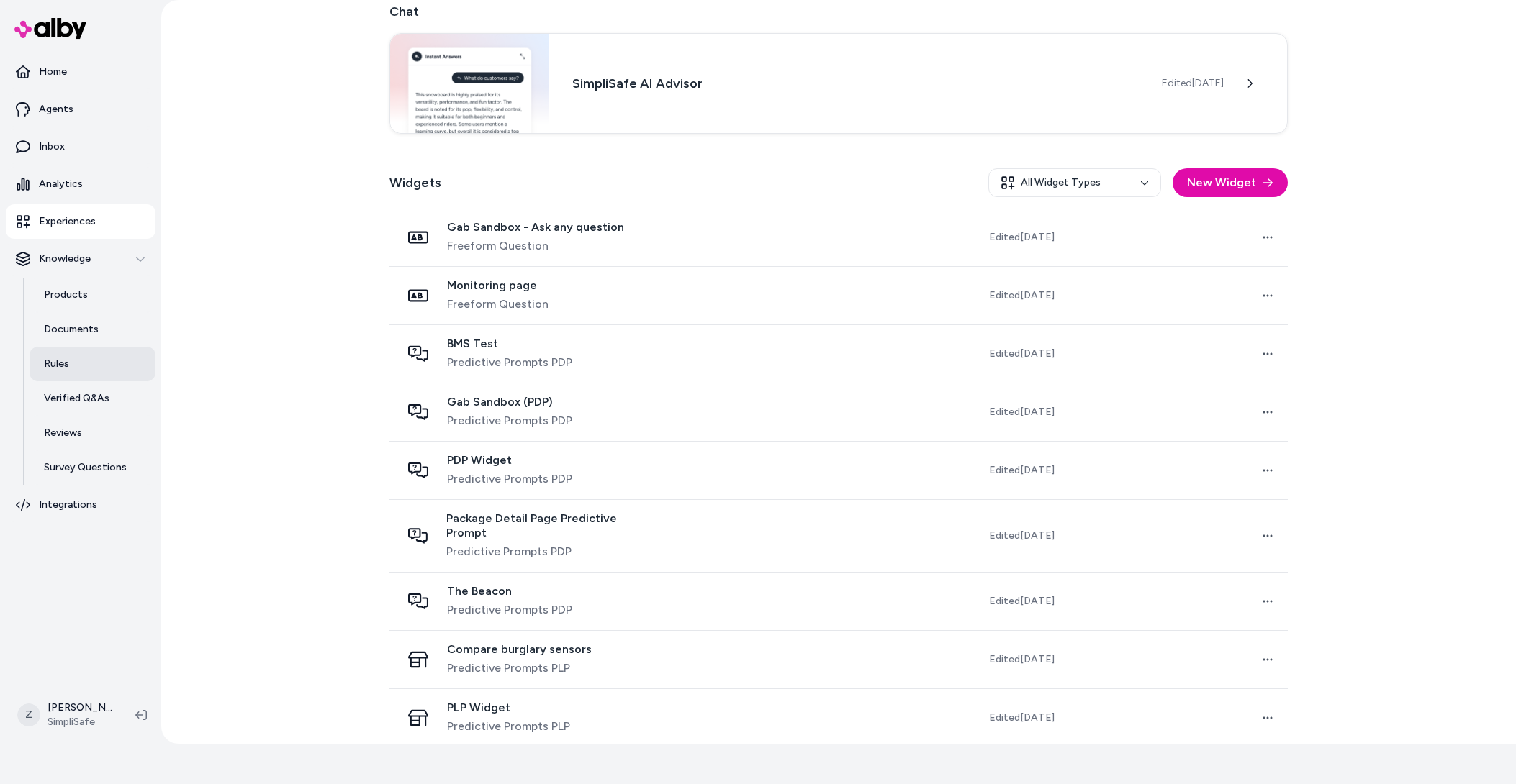
click at [72, 373] on link "Rules" at bounding box center [92, 364] width 126 height 34
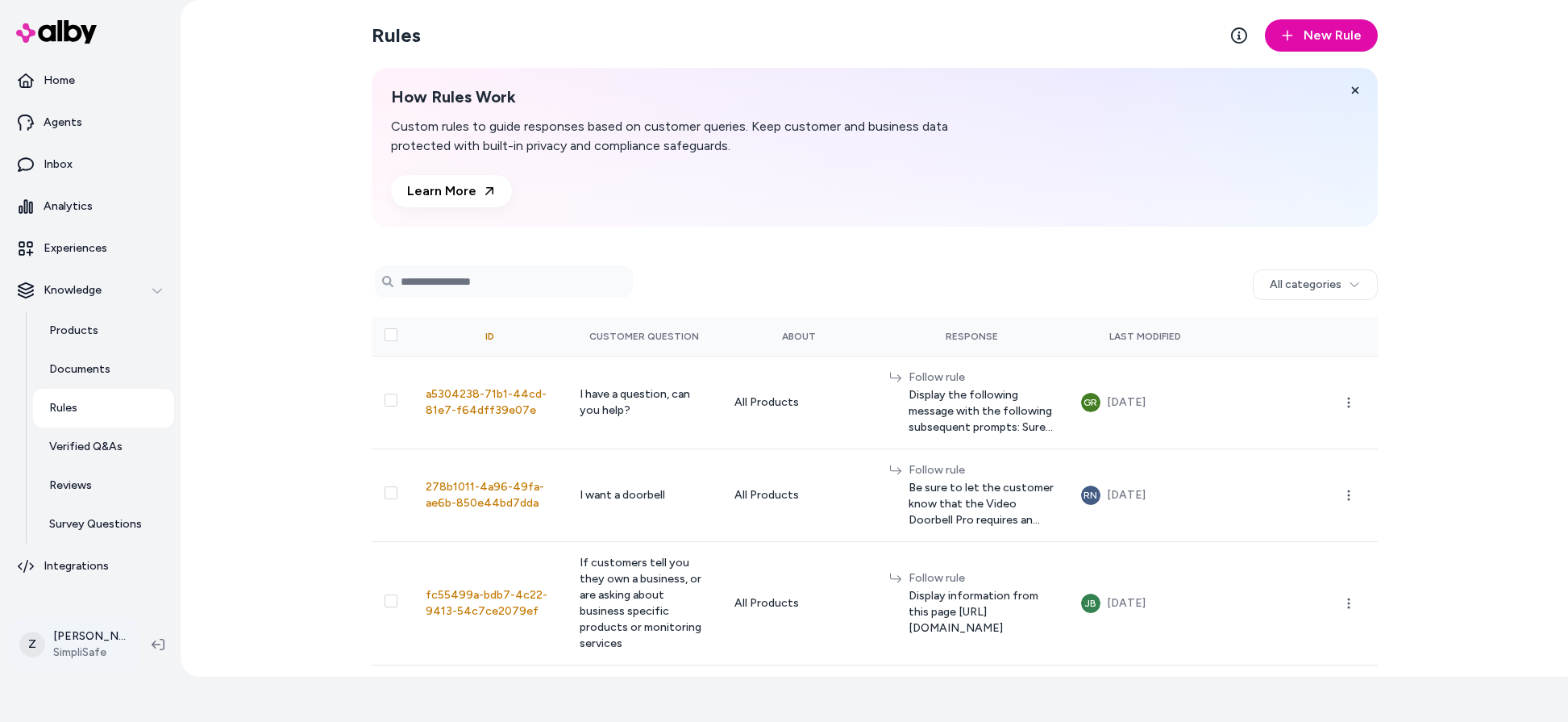
click at [80, 666] on html "Reach out to your alby representative to get started. Home Agents Inbox Analyti…" at bounding box center [784, 315] width 1568 height 722
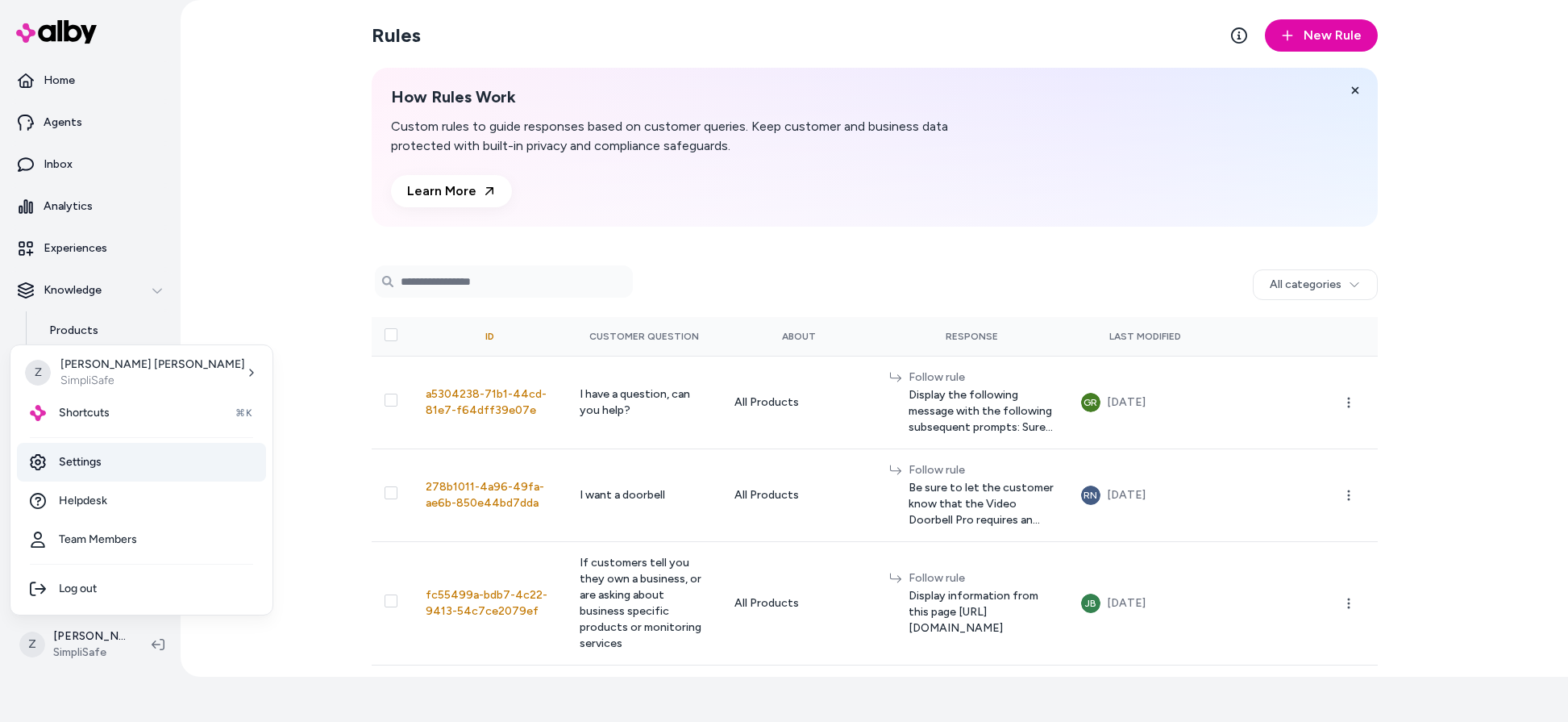
click at [80, 460] on link "Settings" at bounding box center [141, 462] width 249 height 38
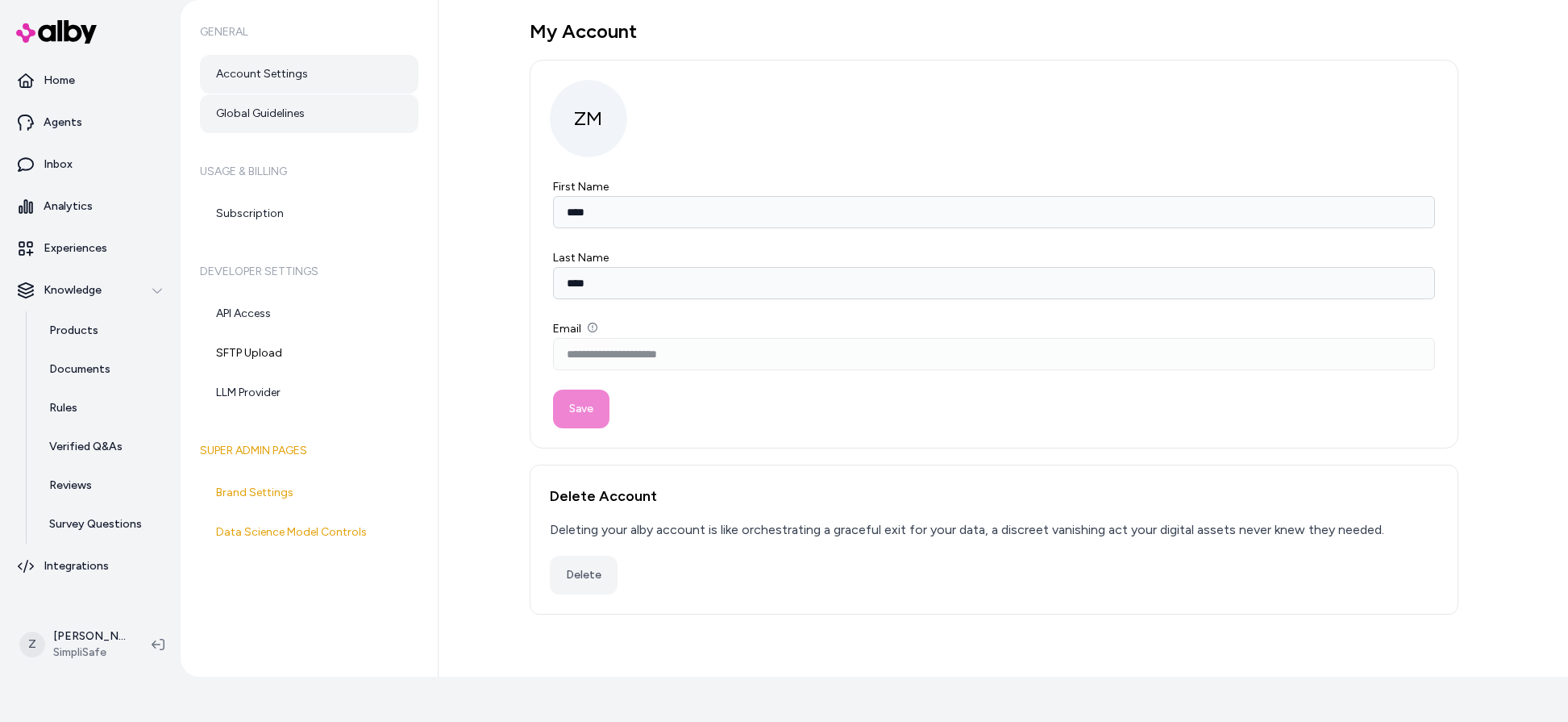
click at [296, 100] on link "Global Guidelines" at bounding box center [309, 113] width 219 height 38
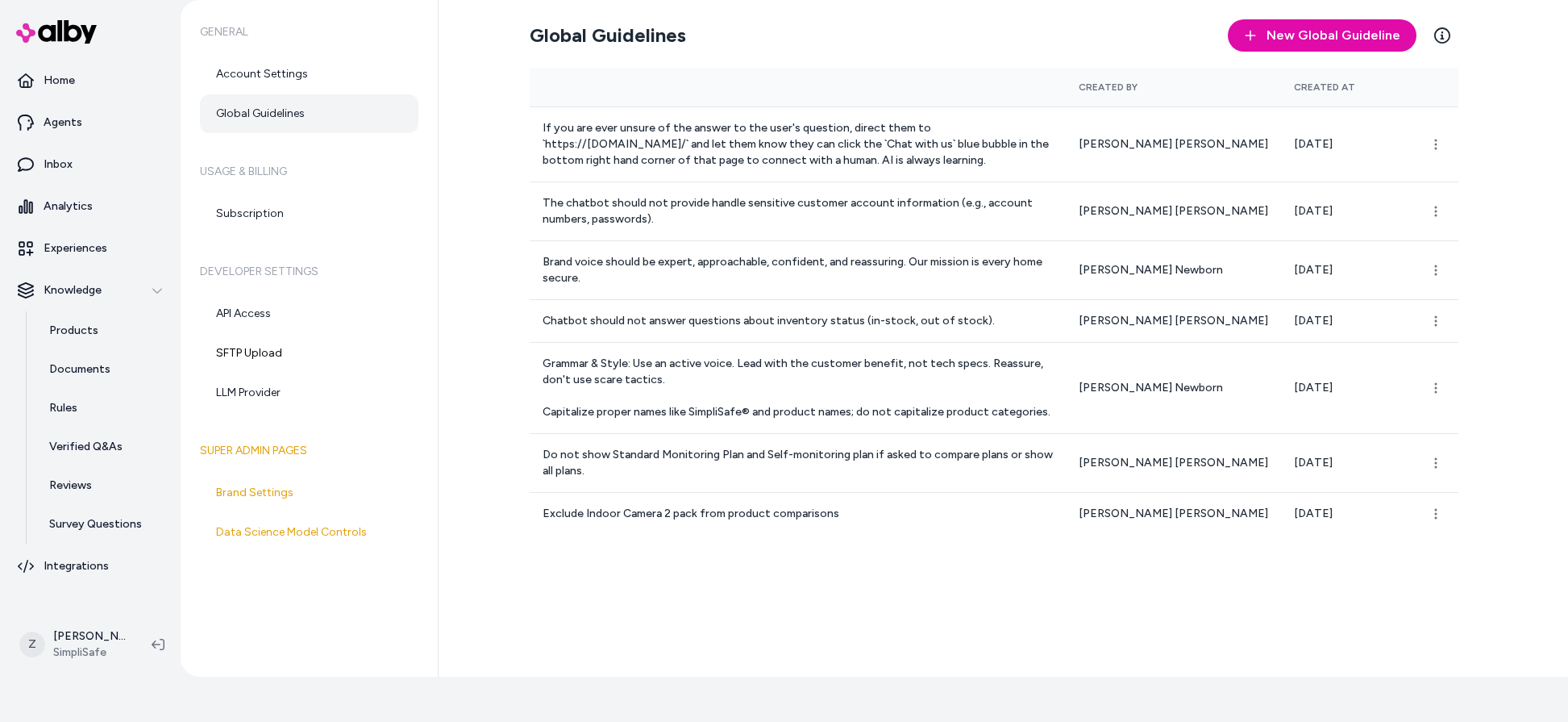
drag, startPoint x: 511, startPoint y: 121, endPoint x: 1302, endPoint y: 542, distance: 896.1
click at [1292, 542] on div "Global Guidelines New Global Guideline Learn More Created By Created At If you …" at bounding box center [1002, 338] width 1129 height 676
click at [1383, 553] on div "Global Guidelines New Global Guideline Learn More Created By Created At If you …" at bounding box center [1002, 338] width 1129 height 676
click at [87, 408] on link "Rules" at bounding box center [103, 407] width 141 height 38
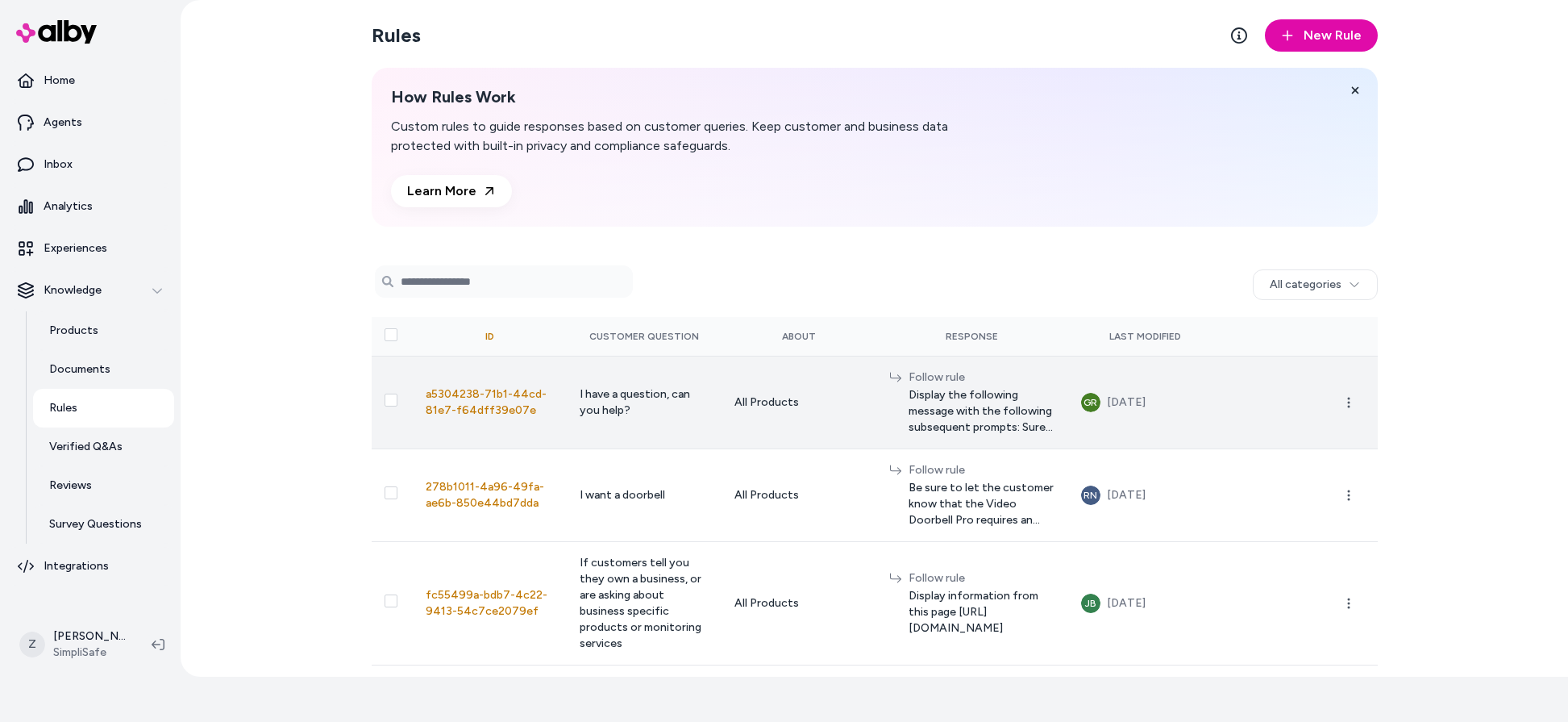
click at [908, 433] on span "Display the following message with the following subsequent prompts: Sure! I'd …" at bounding box center [981, 411] width 147 height 48
click at [908, 396] on span "Display the following message with the following subsequent prompts: Sure! I'd …" at bounding box center [981, 411] width 147 height 48
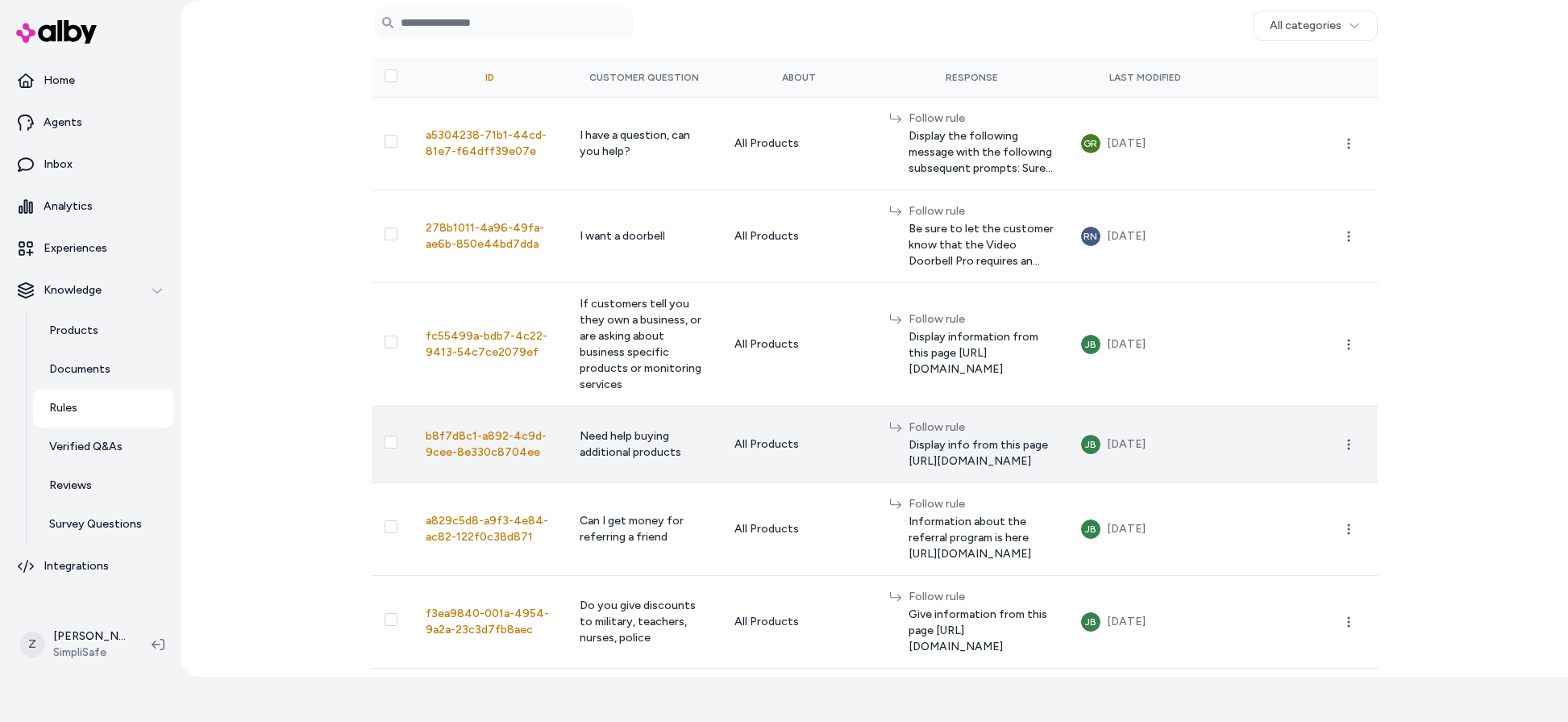
scroll to position [341, 0]
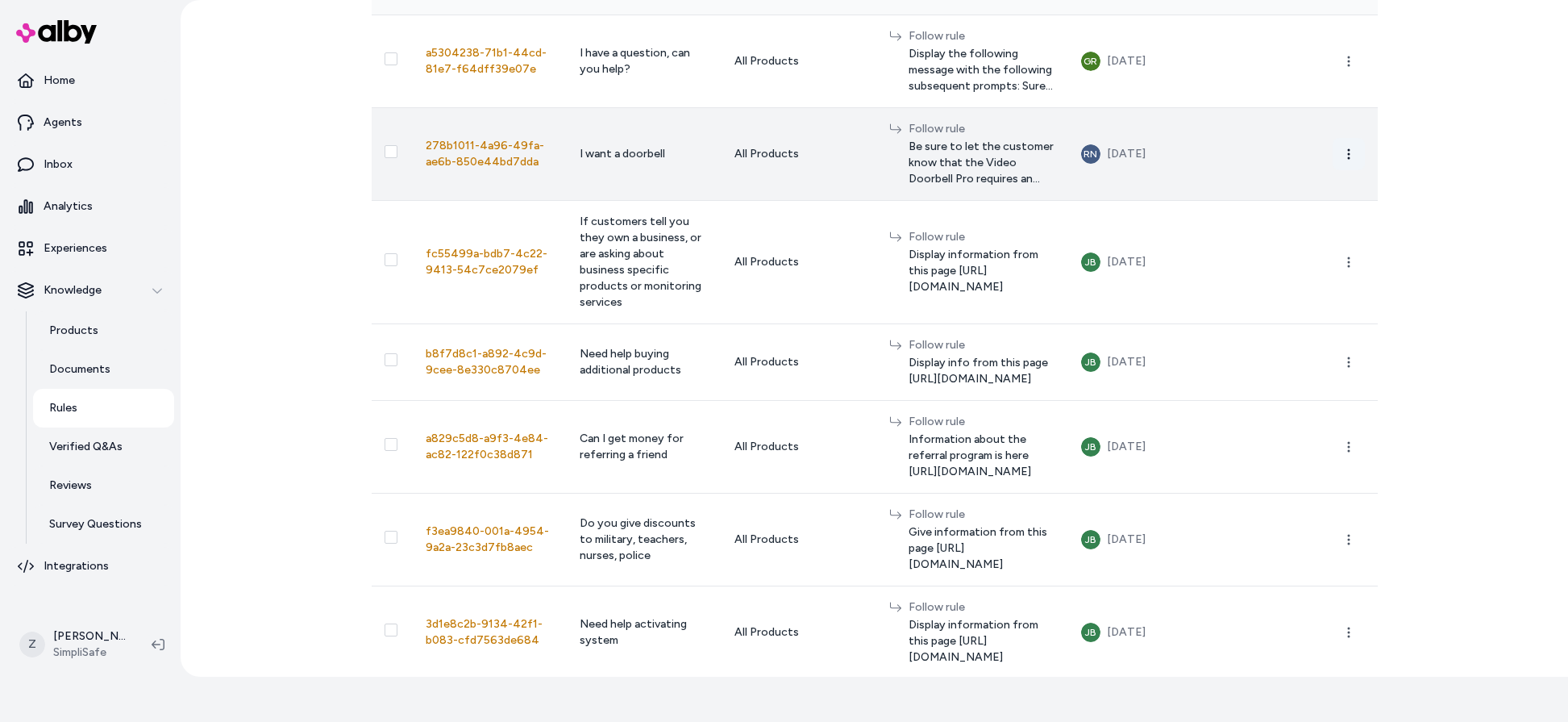
click at [1344, 156] on icon "button" at bounding box center [1348, 154] width 13 height 13
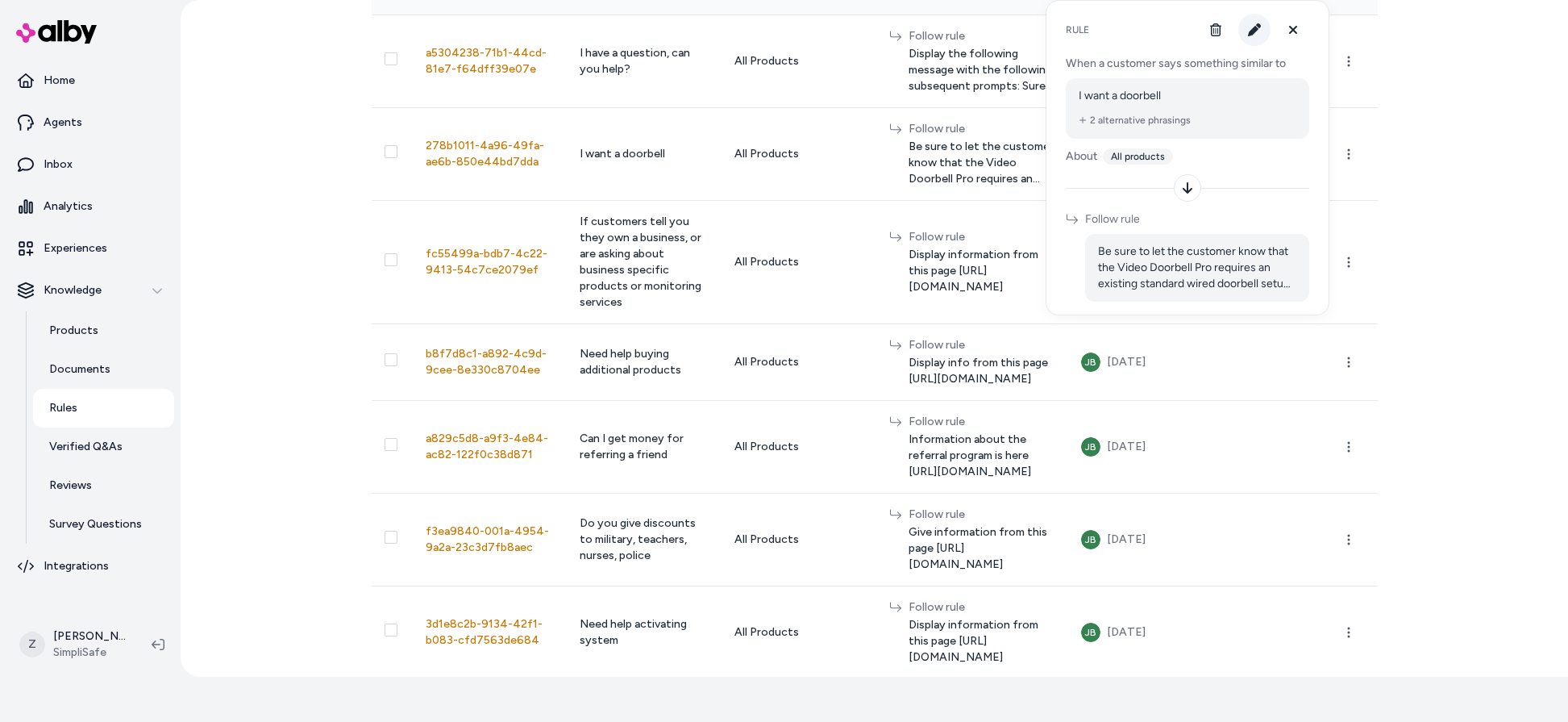
click at [1257, 35] on icon "button" at bounding box center [1254, 30] width 13 height 13
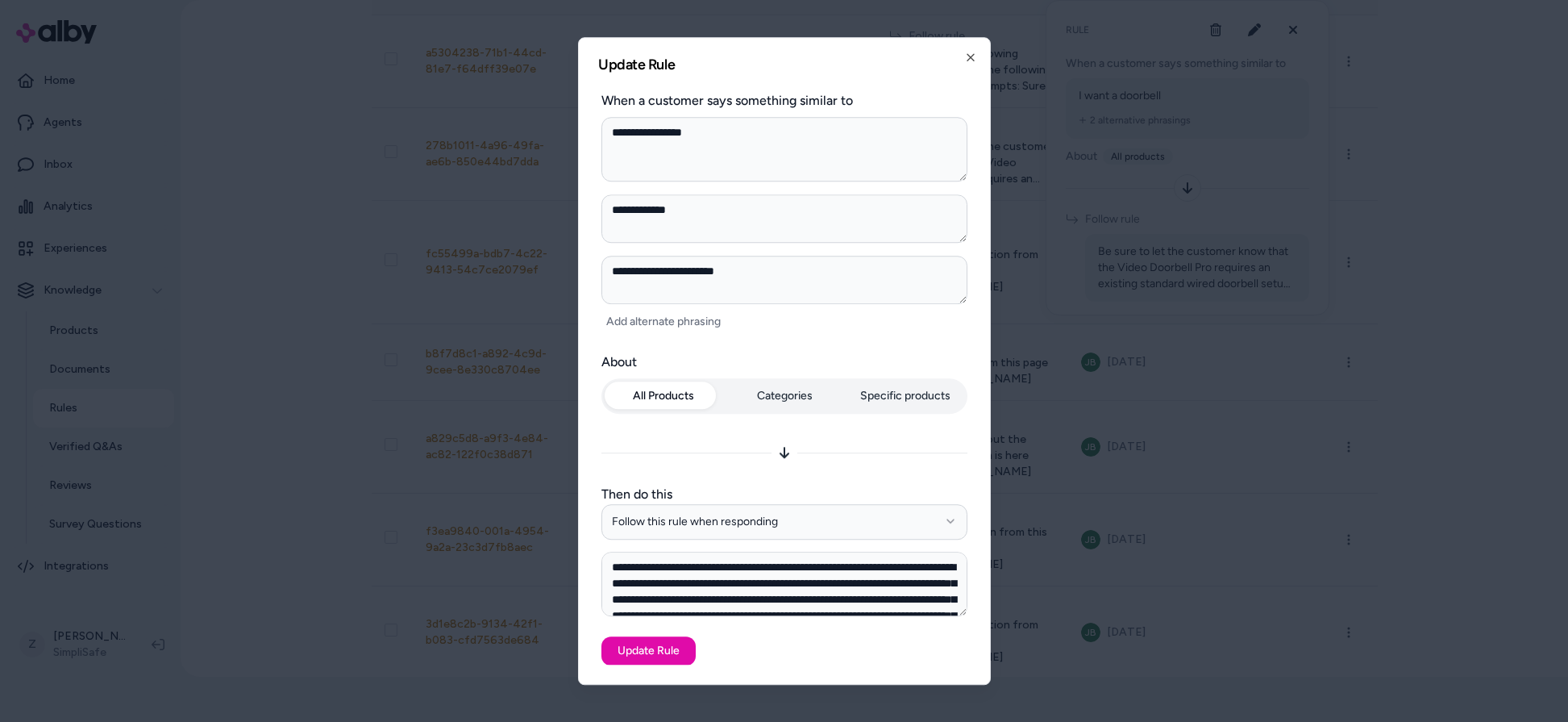
type textarea "*"
click at [1286, 396] on div at bounding box center [784, 361] width 1568 height 722
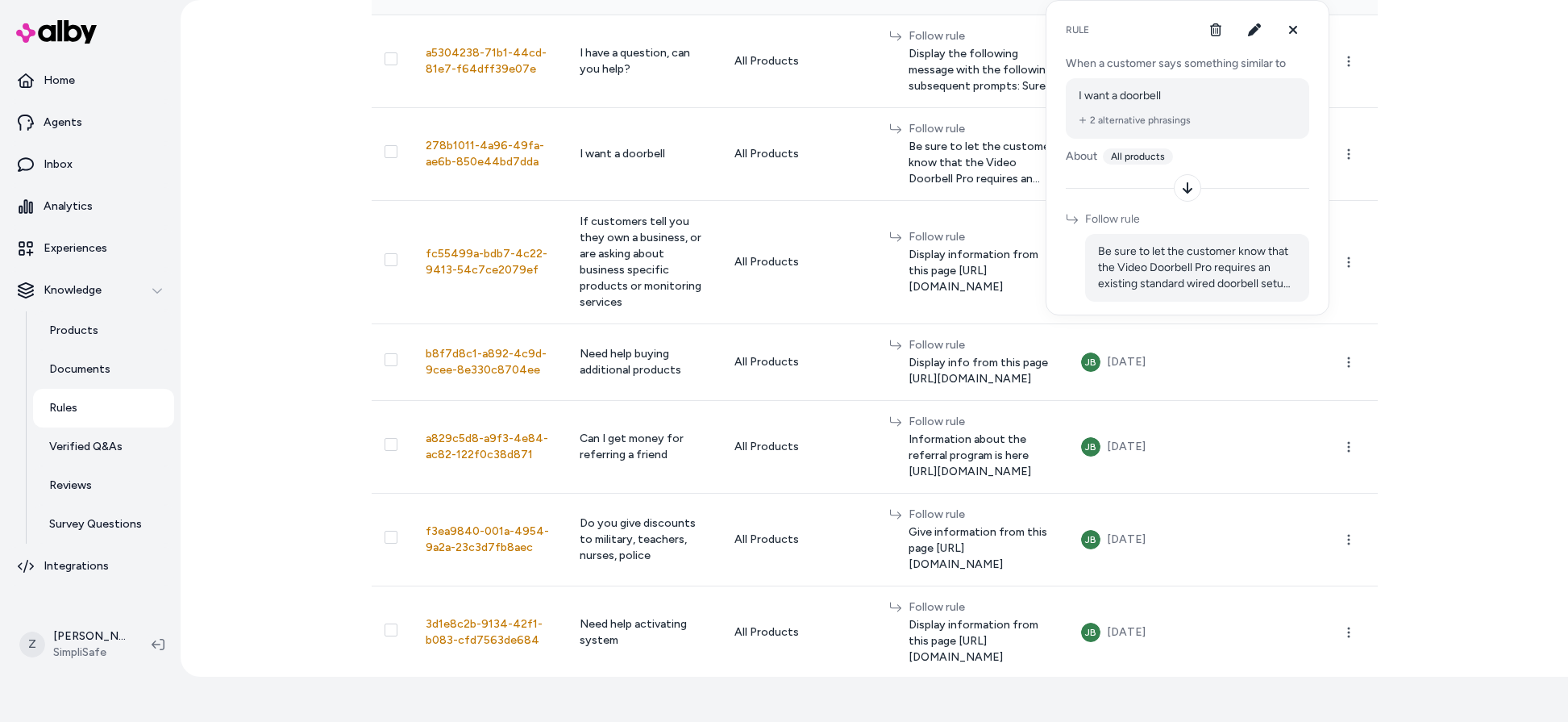
click at [1440, 177] on div "Rules New Rule How Rules Work Custom rules to guide responses based on customer…" at bounding box center [874, 338] width 1387 height 676
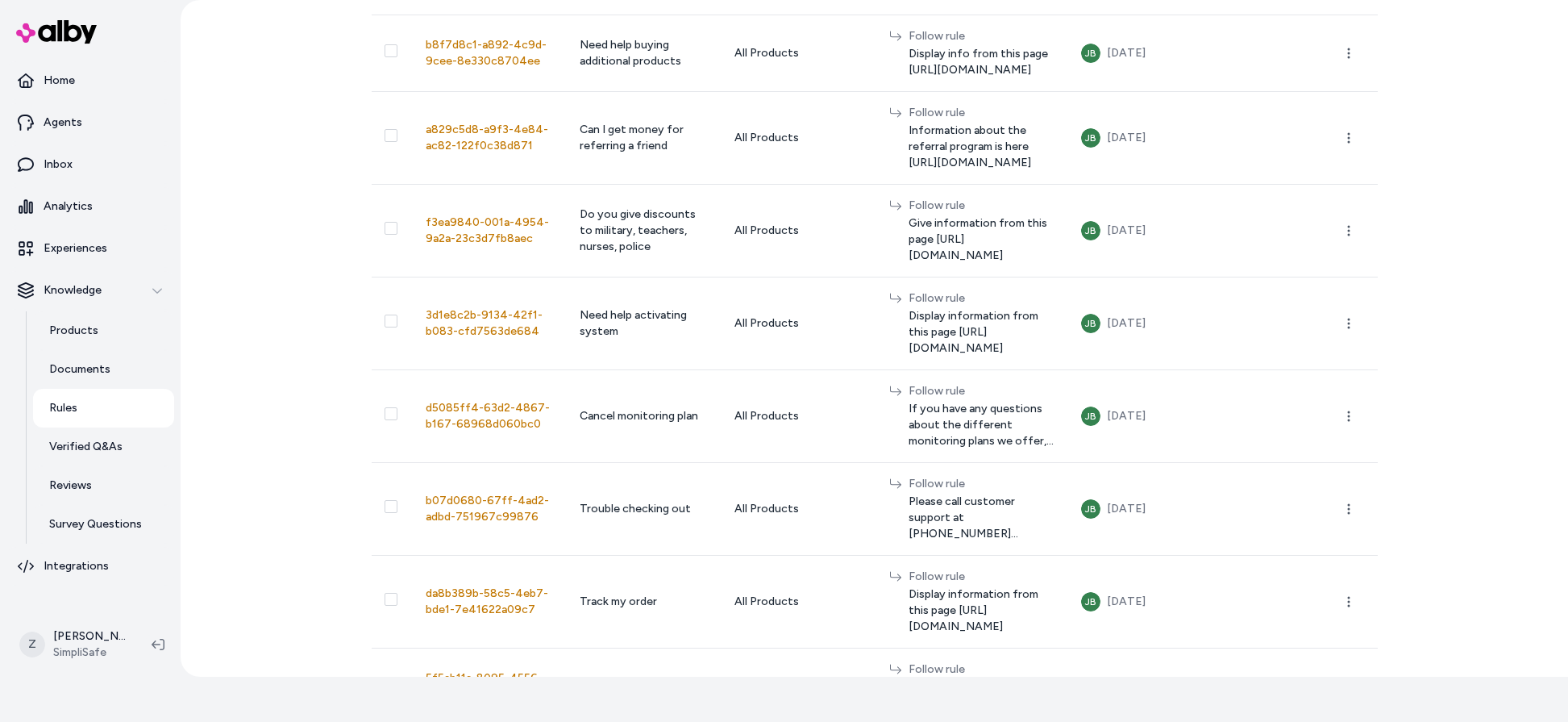
scroll to position [0, 0]
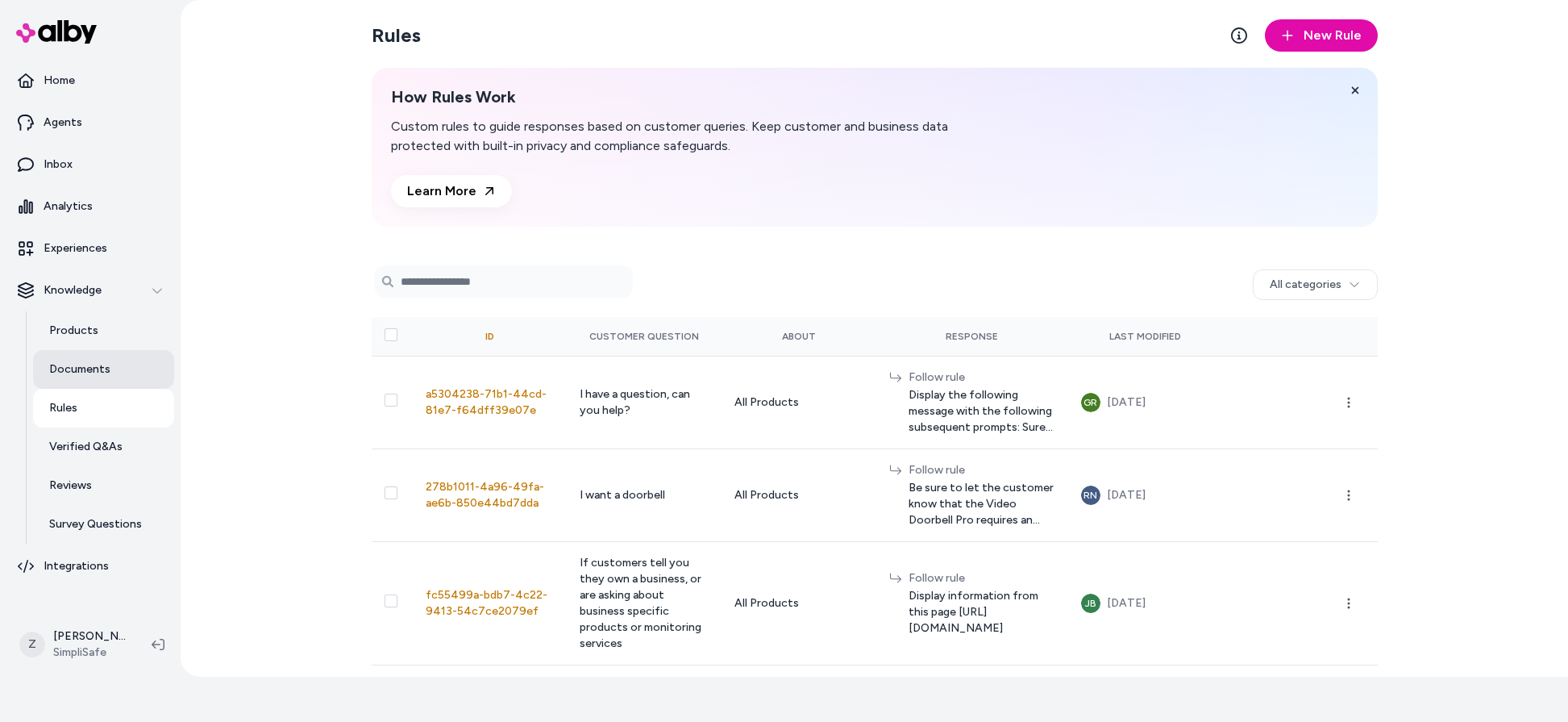
click at [97, 381] on link "Documents" at bounding box center [103, 369] width 141 height 38
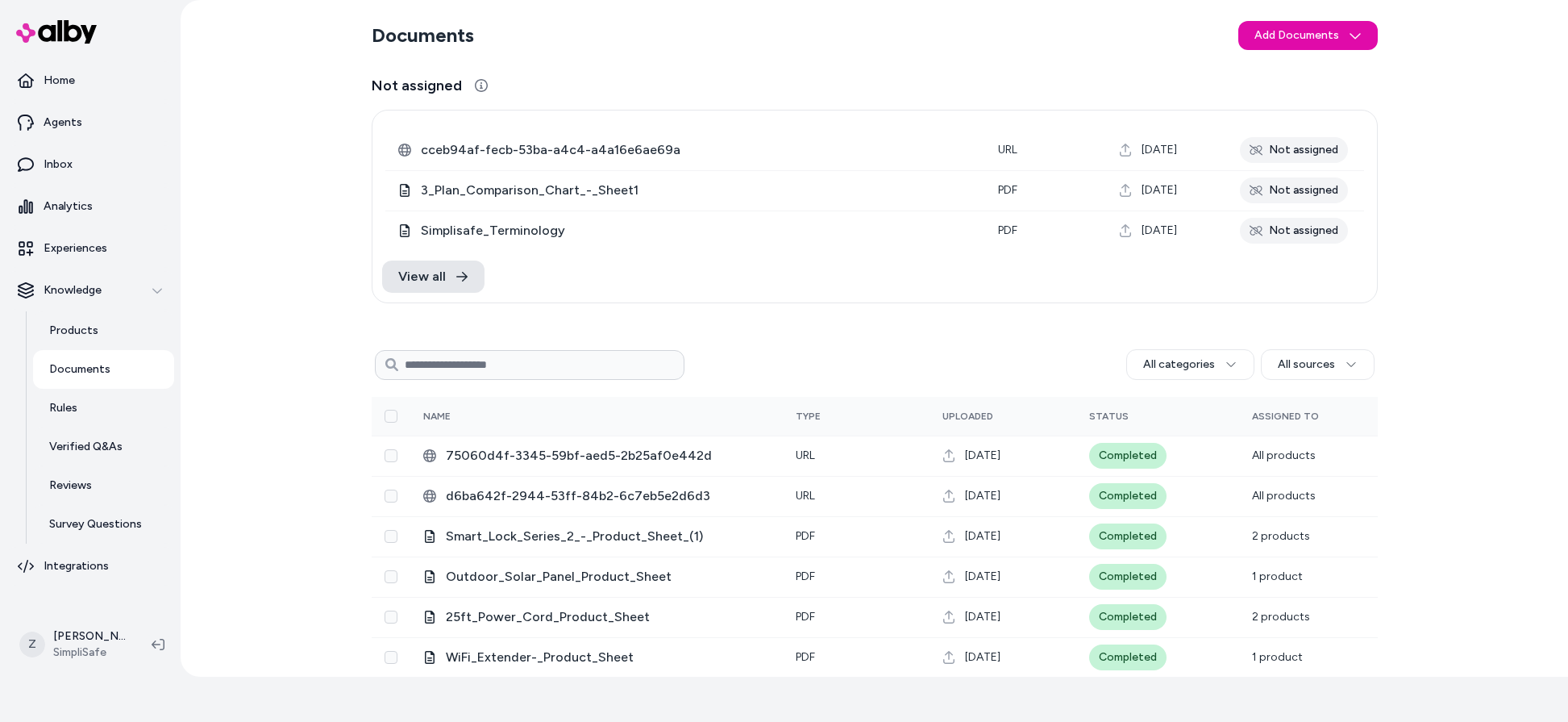
scroll to position [438, 0]
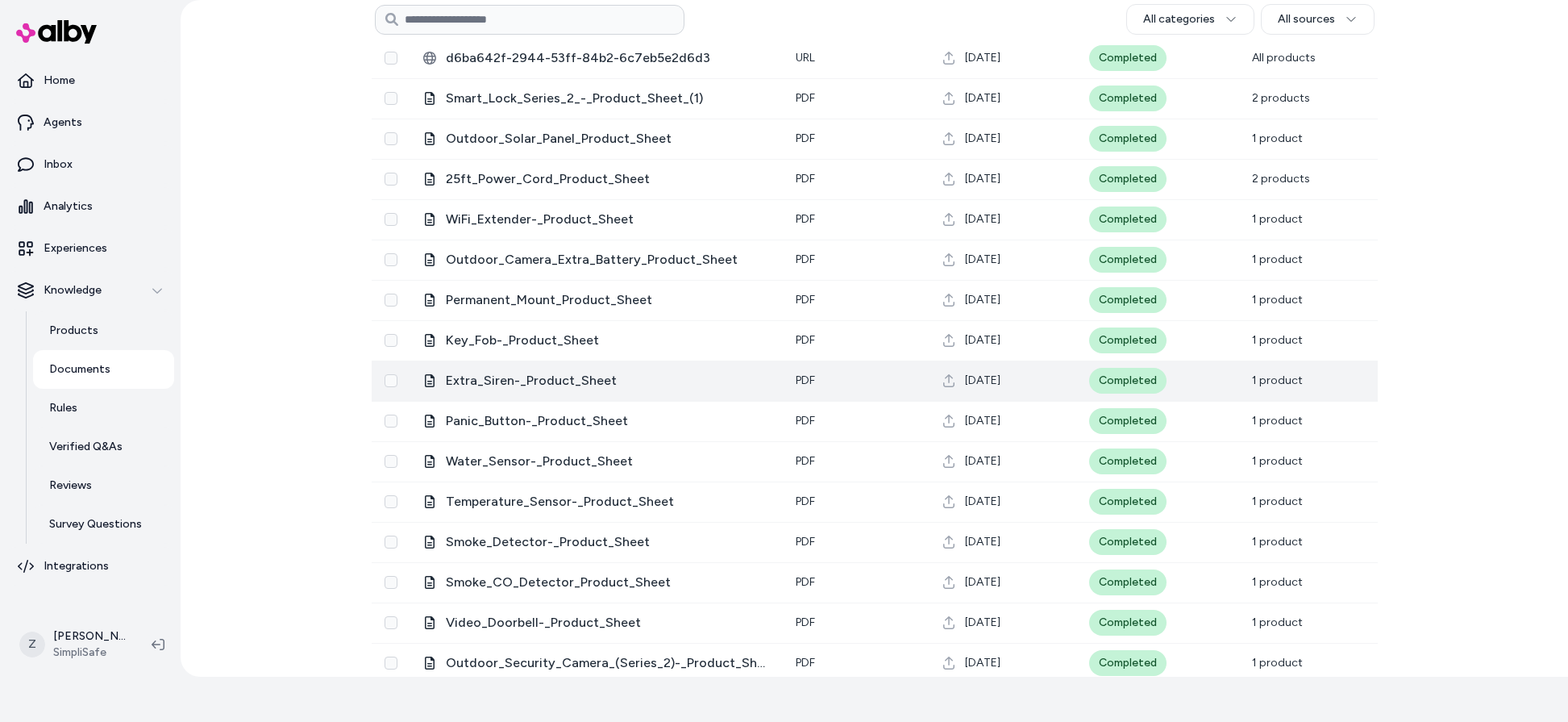
click at [617, 374] on span "Extra_Siren-_Product_Sheet" at bounding box center [608, 380] width 324 height 19
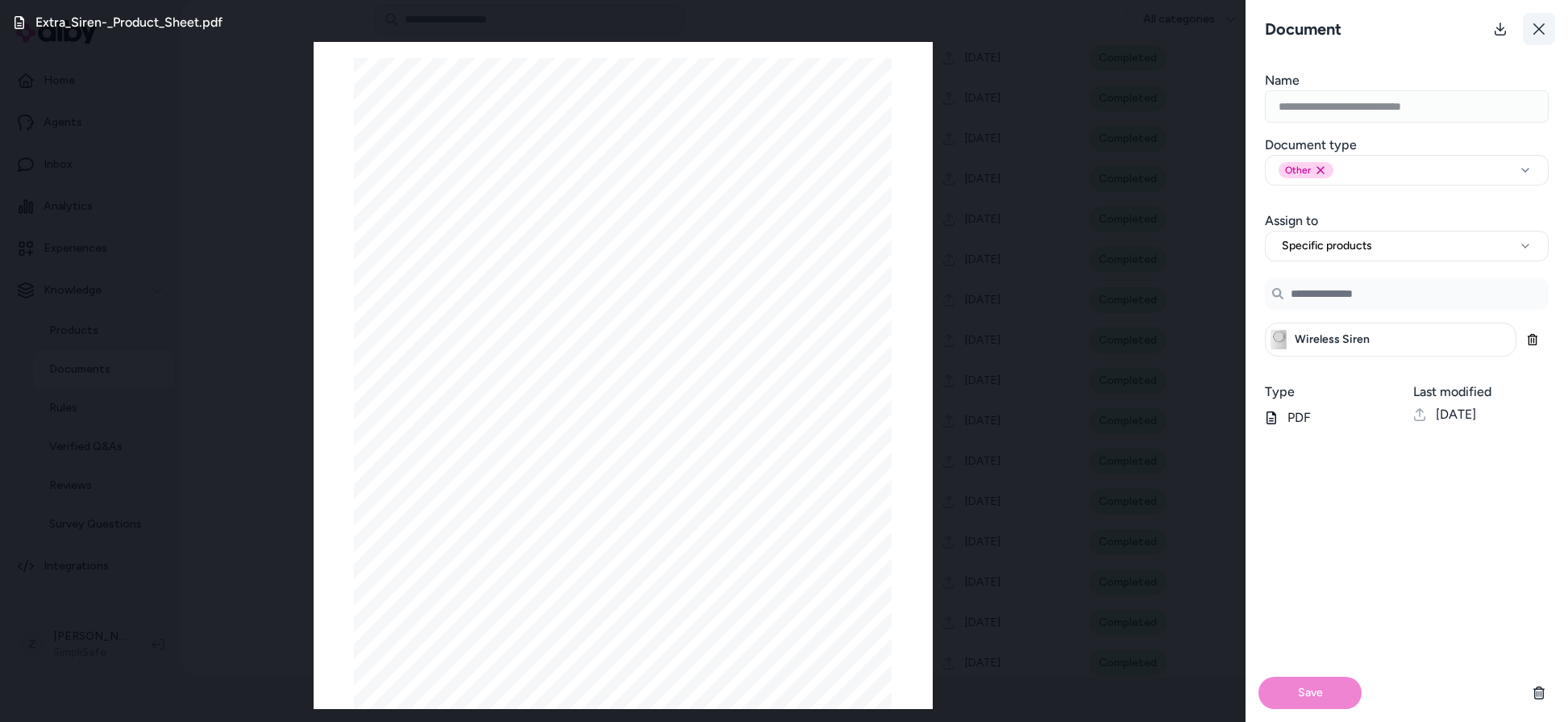
click at [1538, 30] on icon at bounding box center [1539, 29] width 13 height 13
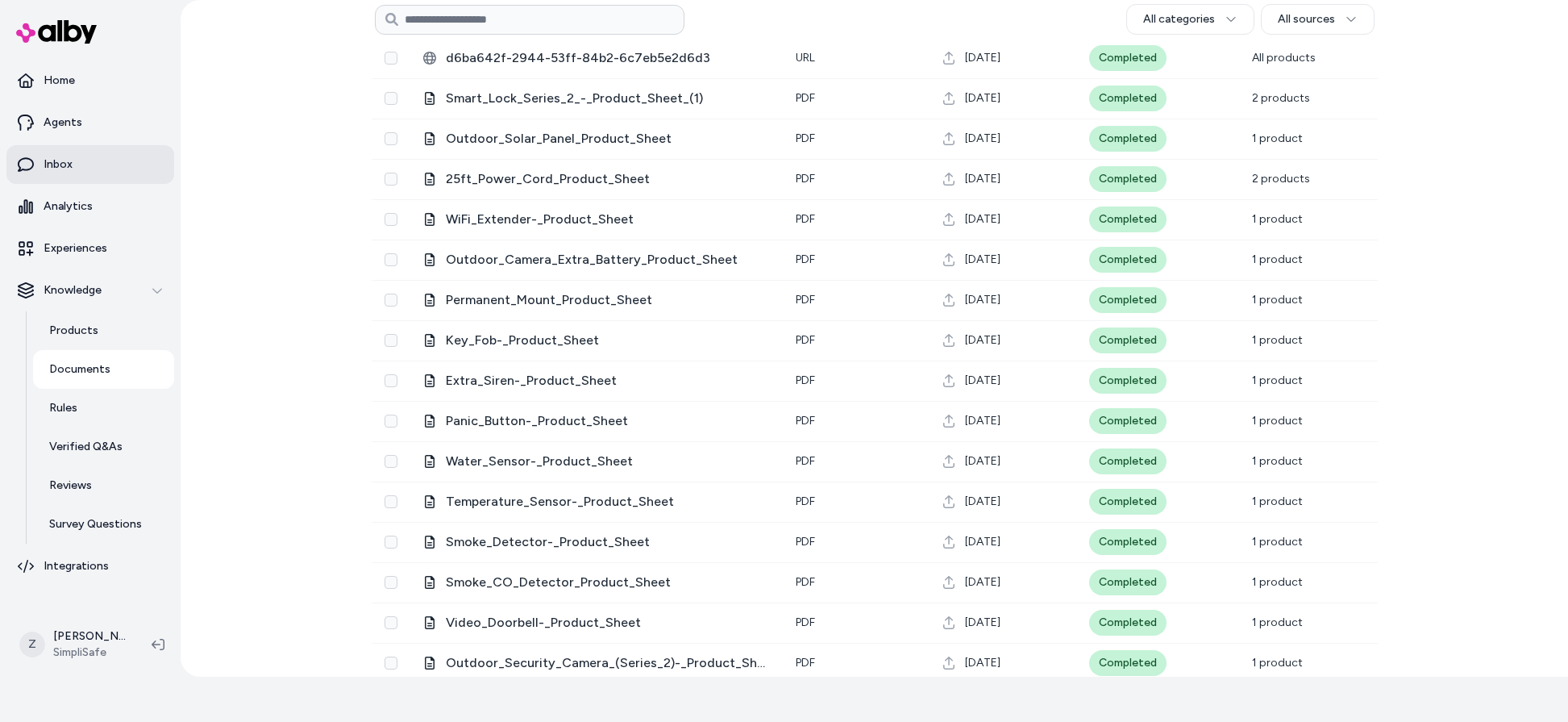
click at [96, 171] on link "Inbox" at bounding box center [90, 164] width 168 height 38
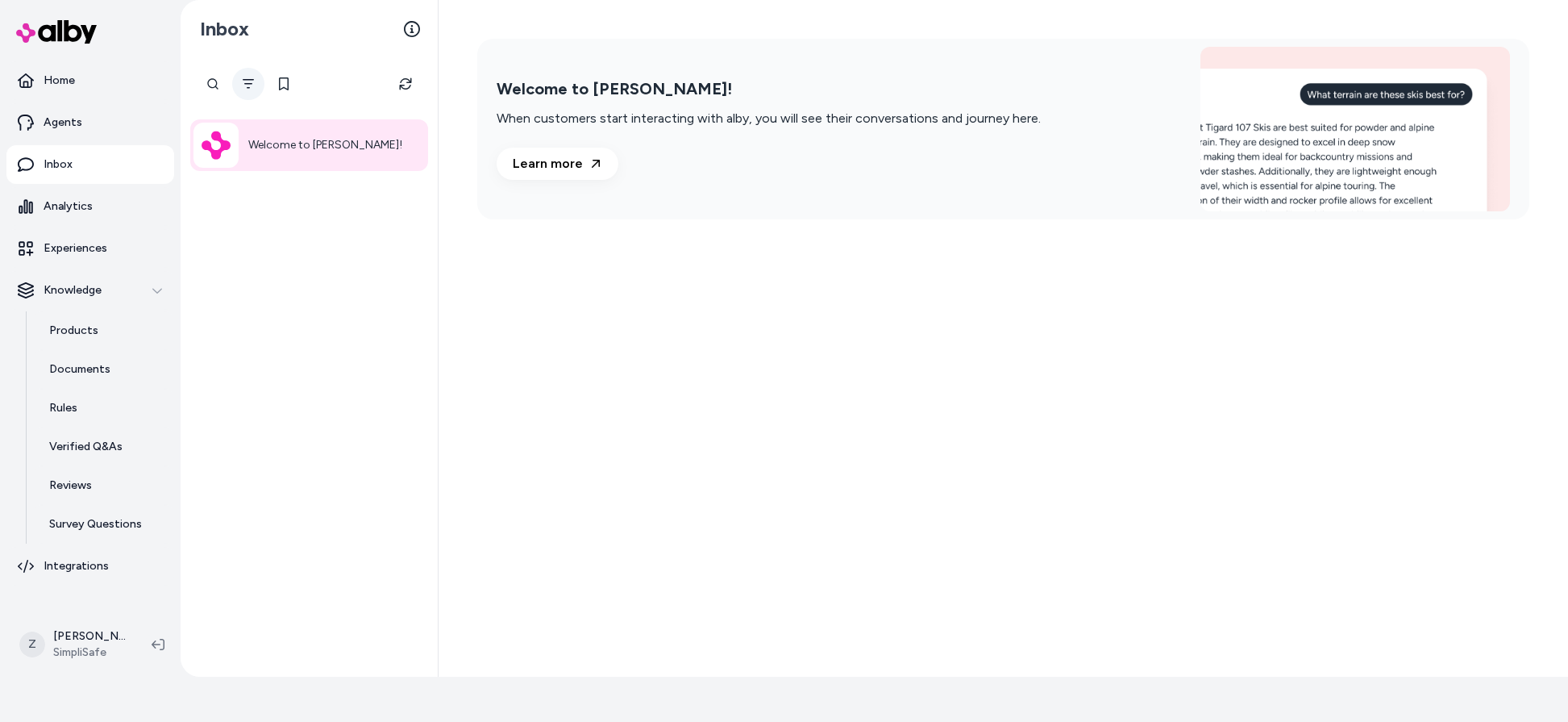
click at [241, 79] on button "Filter" at bounding box center [248, 83] width 32 height 32
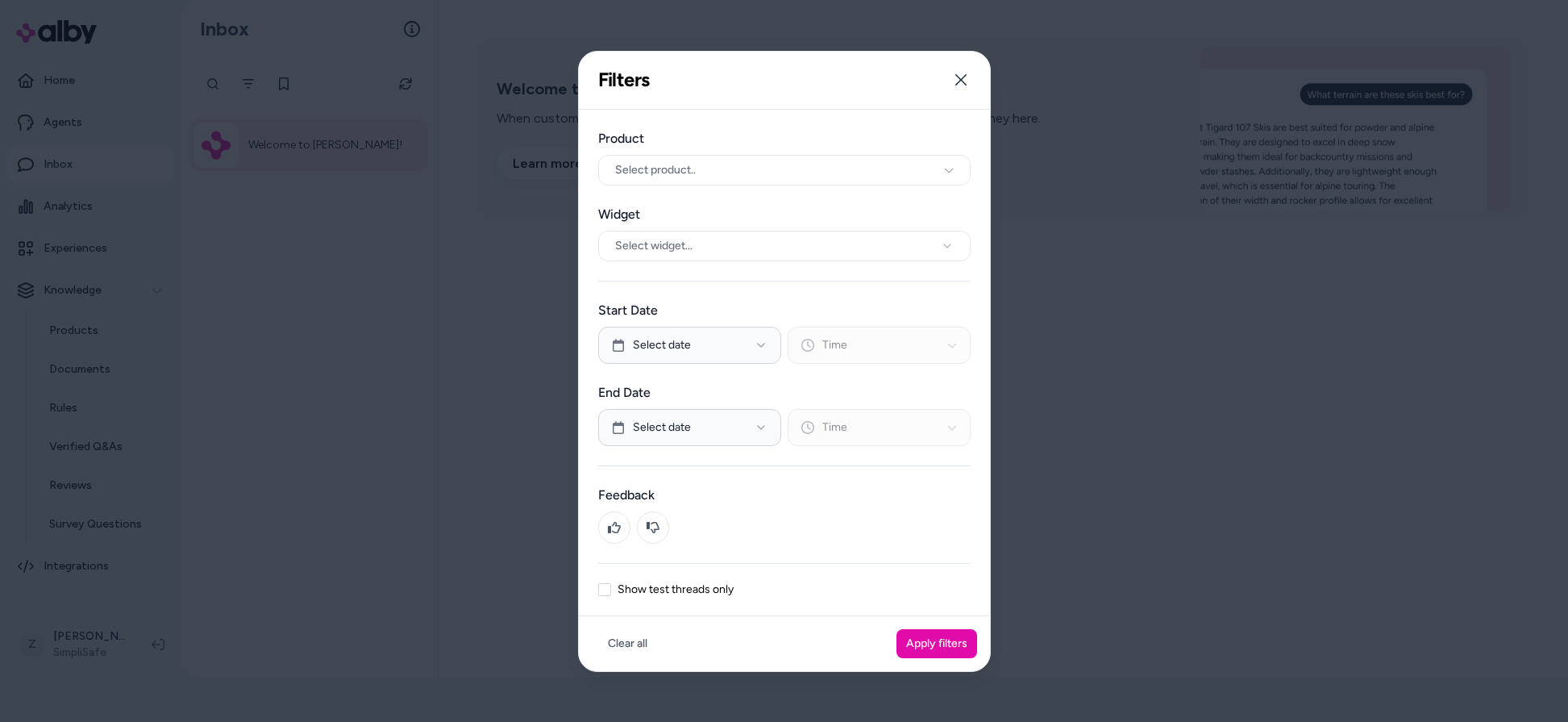
click at [622, 589] on label "Show test threads only" at bounding box center [675, 589] width 116 height 11
click at [611, 589] on button "Show test threads only" at bounding box center [604, 590] width 13 height 13
click at [967, 641] on button "Apply filters" at bounding box center [937, 644] width 80 height 29
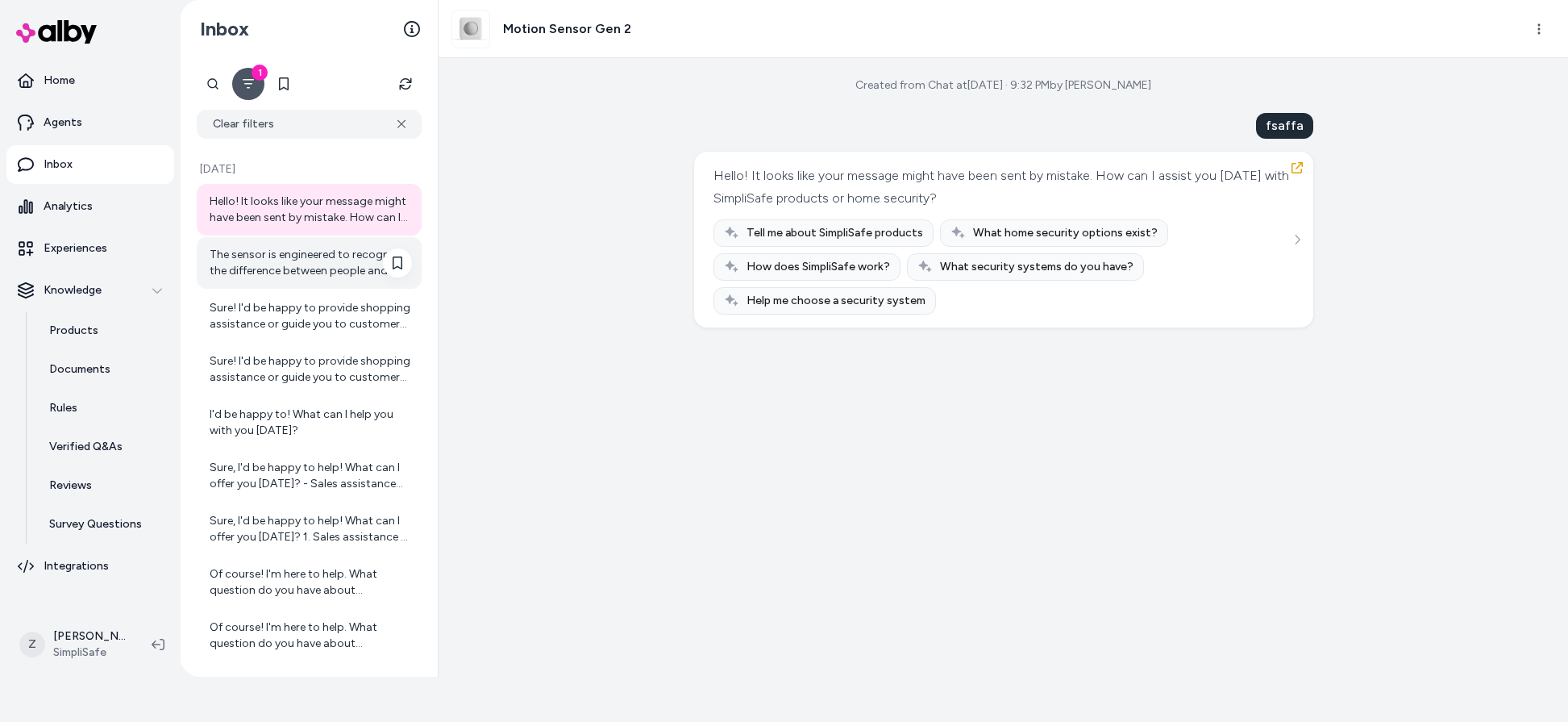
click at [291, 267] on div "The sensor is engineered to recognize the difference between people and pets we…" at bounding box center [311, 263] width 202 height 32
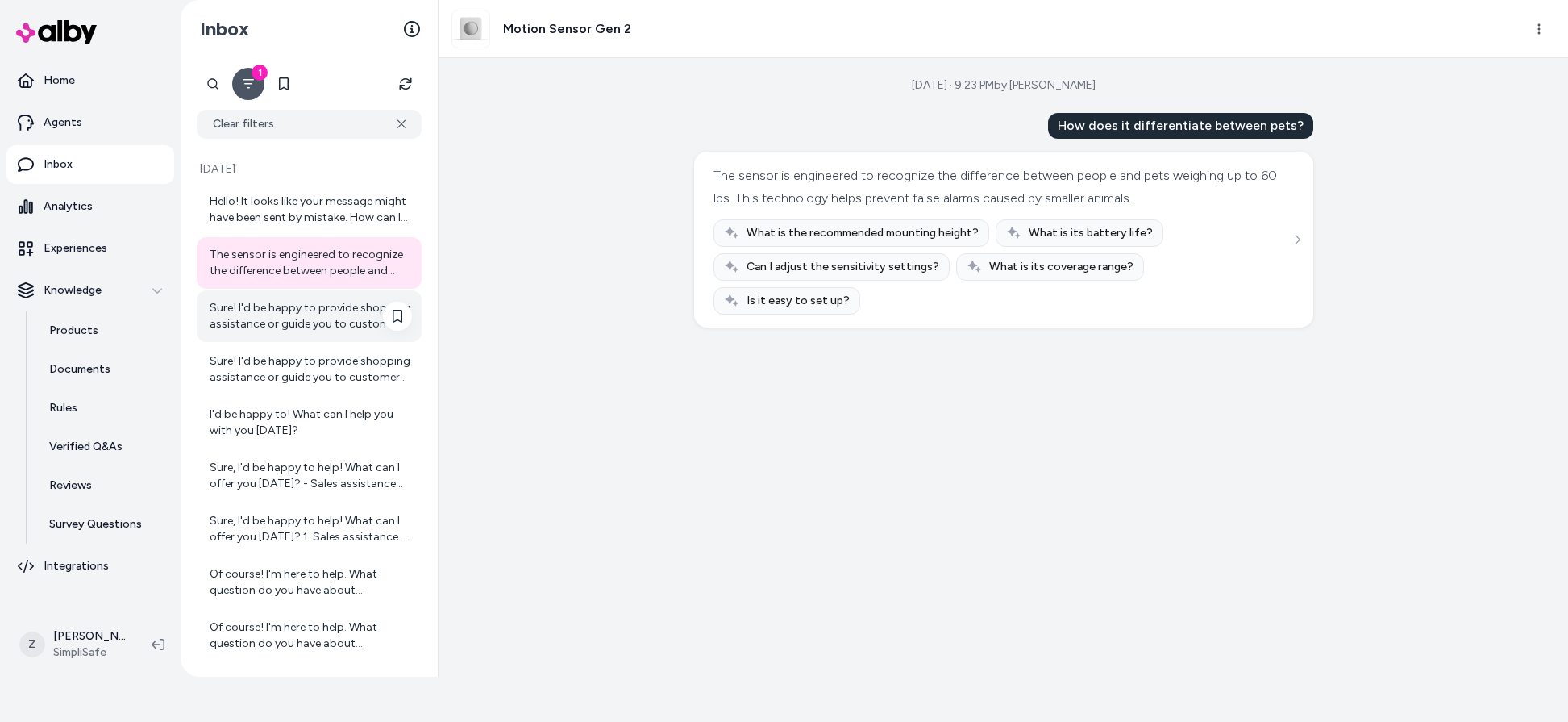
click at [288, 319] on div "Sure! I'd be happy to provide shopping assistance or guide you to customer supp…" at bounding box center [311, 315] width 202 height 32
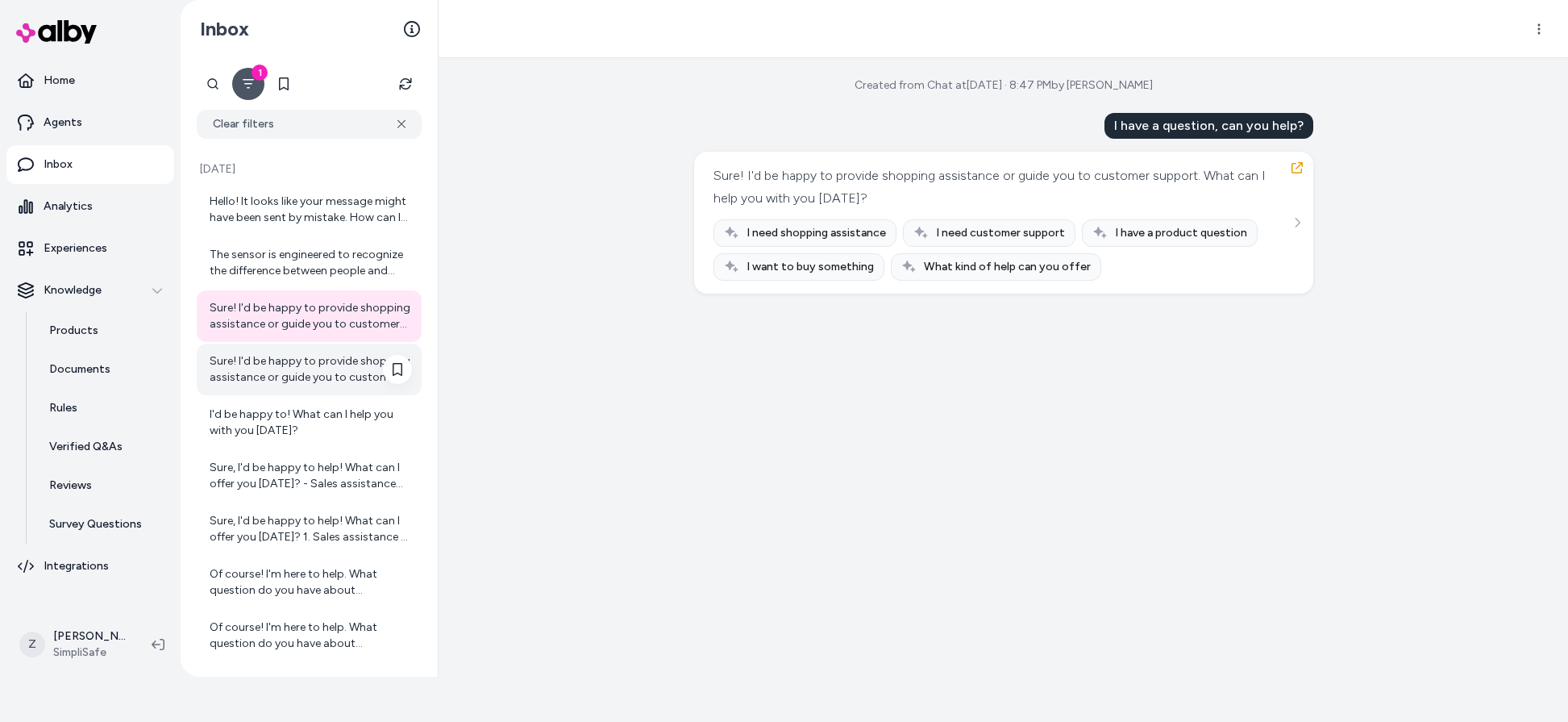
click at [286, 368] on div "Sure! I'd be happy to provide shopping assistance or guide you to customer supp…" at bounding box center [311, 368] width 202 height 32
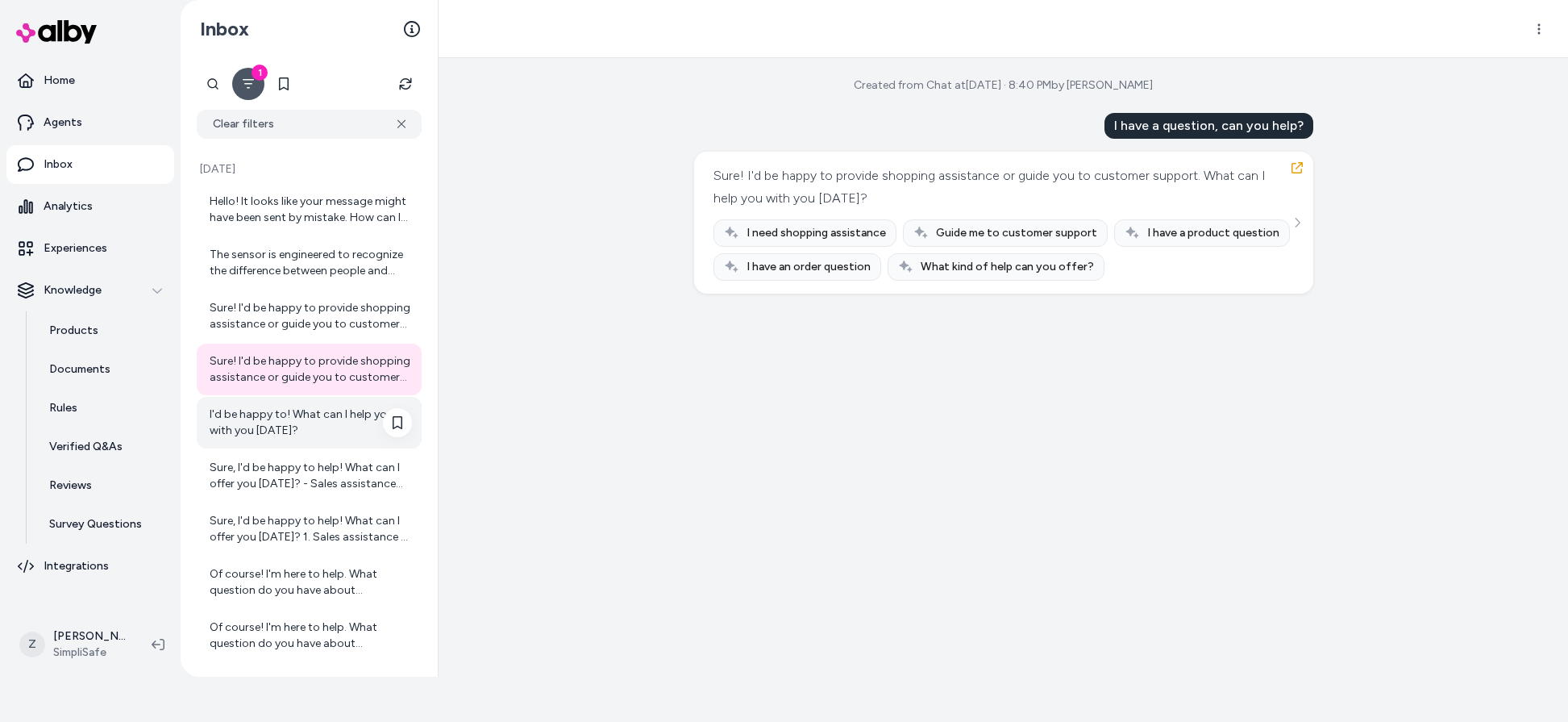
click at [286, 399] on div "I'd be happy to! What can I help you with you [DATE]?" at bounding box center [309, 422] width 225 height 52
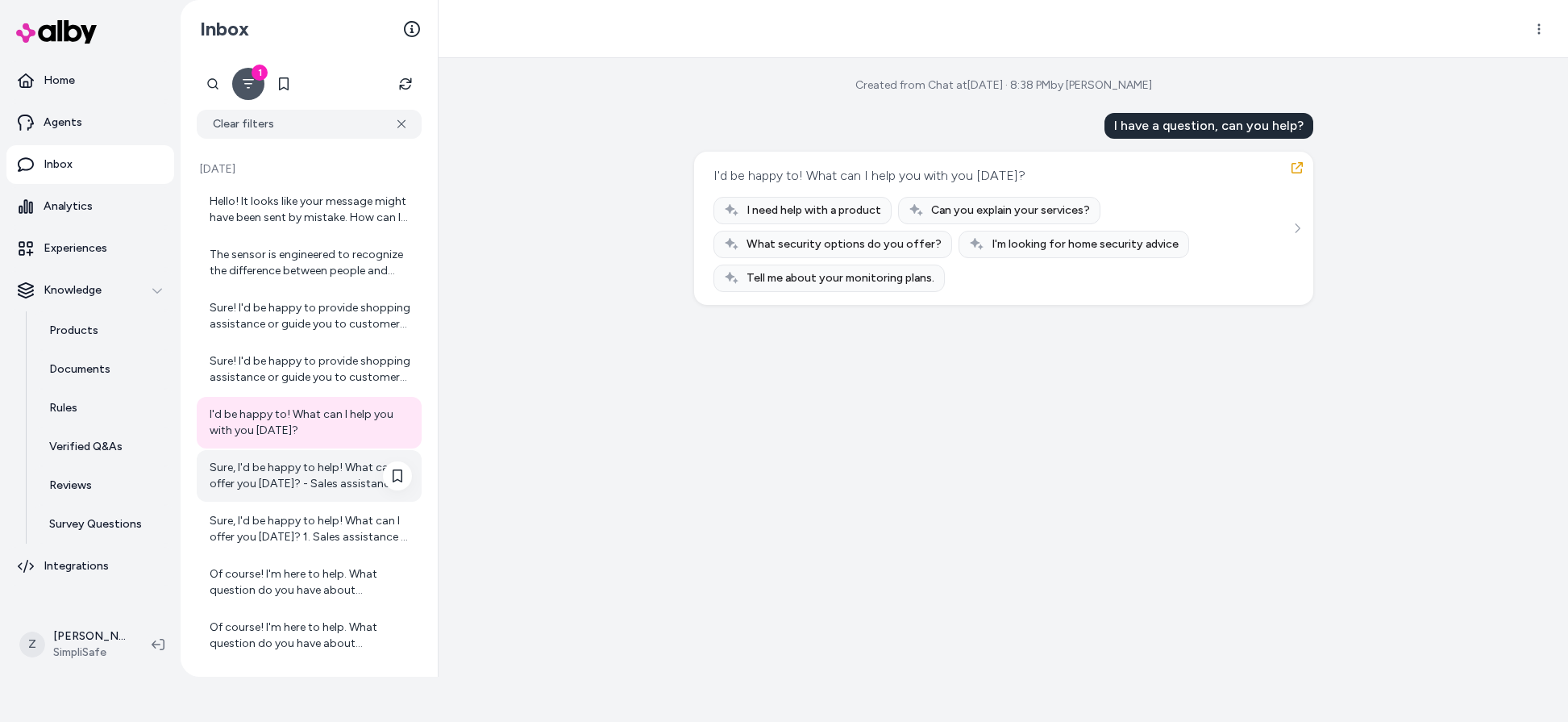
click at [297, 461] on div "Sure, I'd be happy to help! What can I offer you [DATE]? - Sales assistance (he…" at bounding box center [311, 475] width 202 height 32
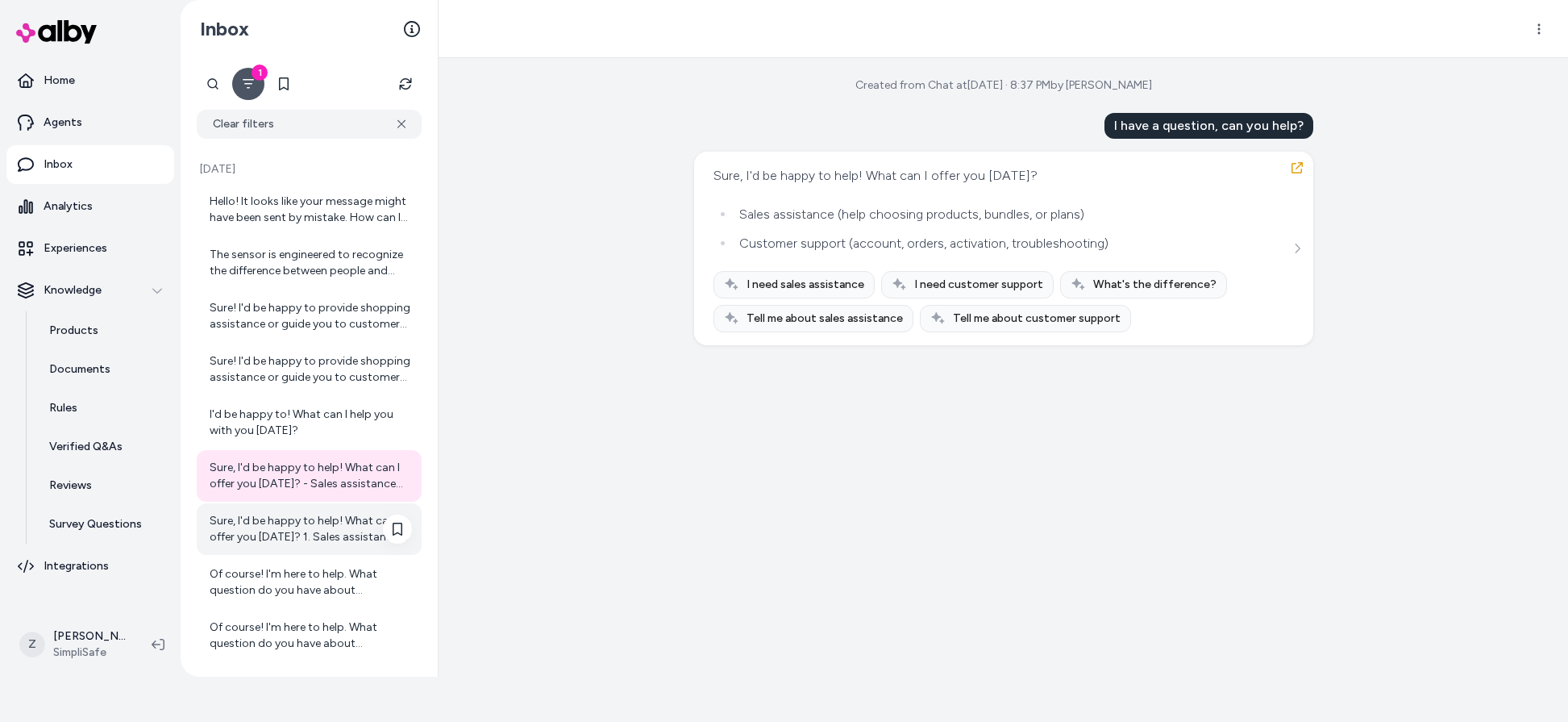
scroll to position [10, 0]
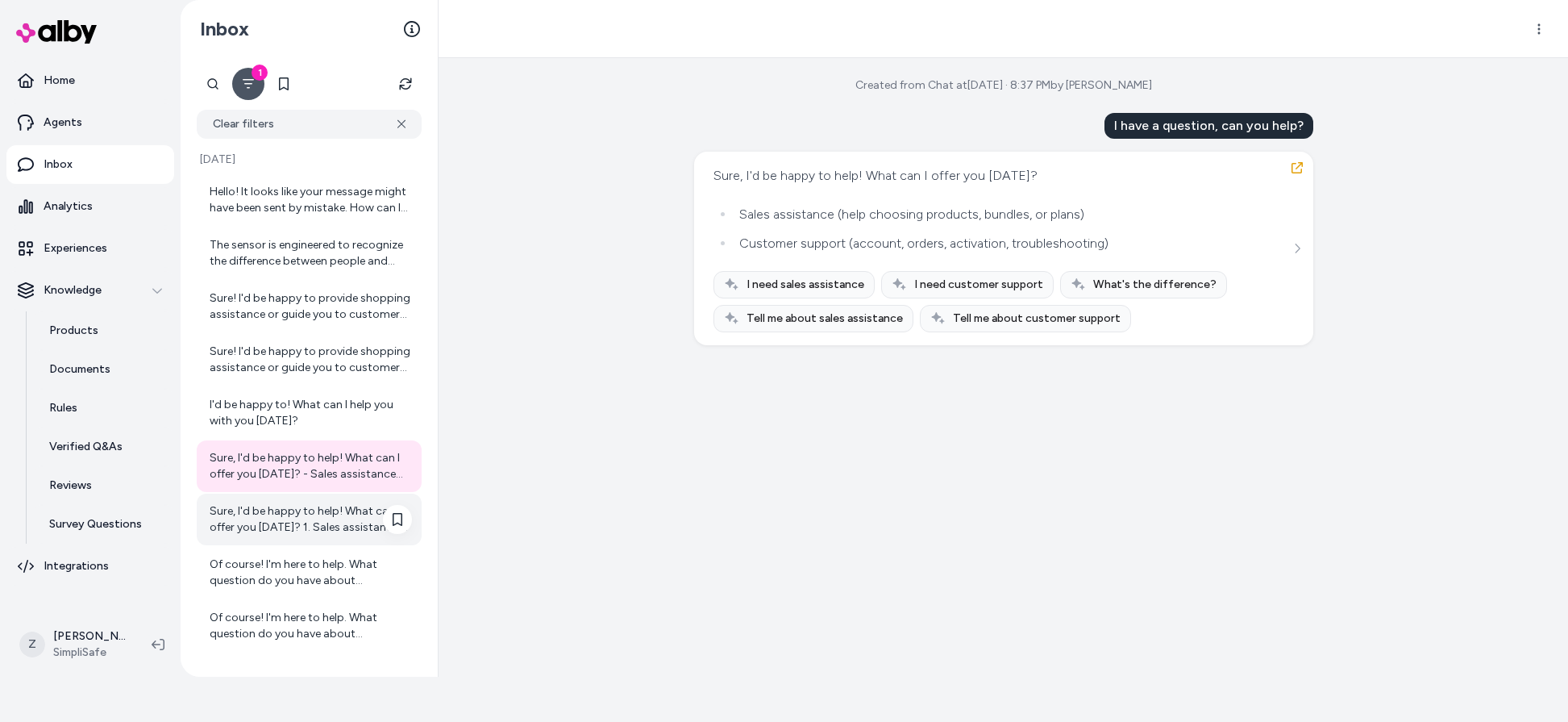
click at [322, 514] on div "Sure, I'd be happy to help! What can I offer you [DATE]? 1. Sales assistance 2.…" at bounding box center [311, 519] width 202 height 32
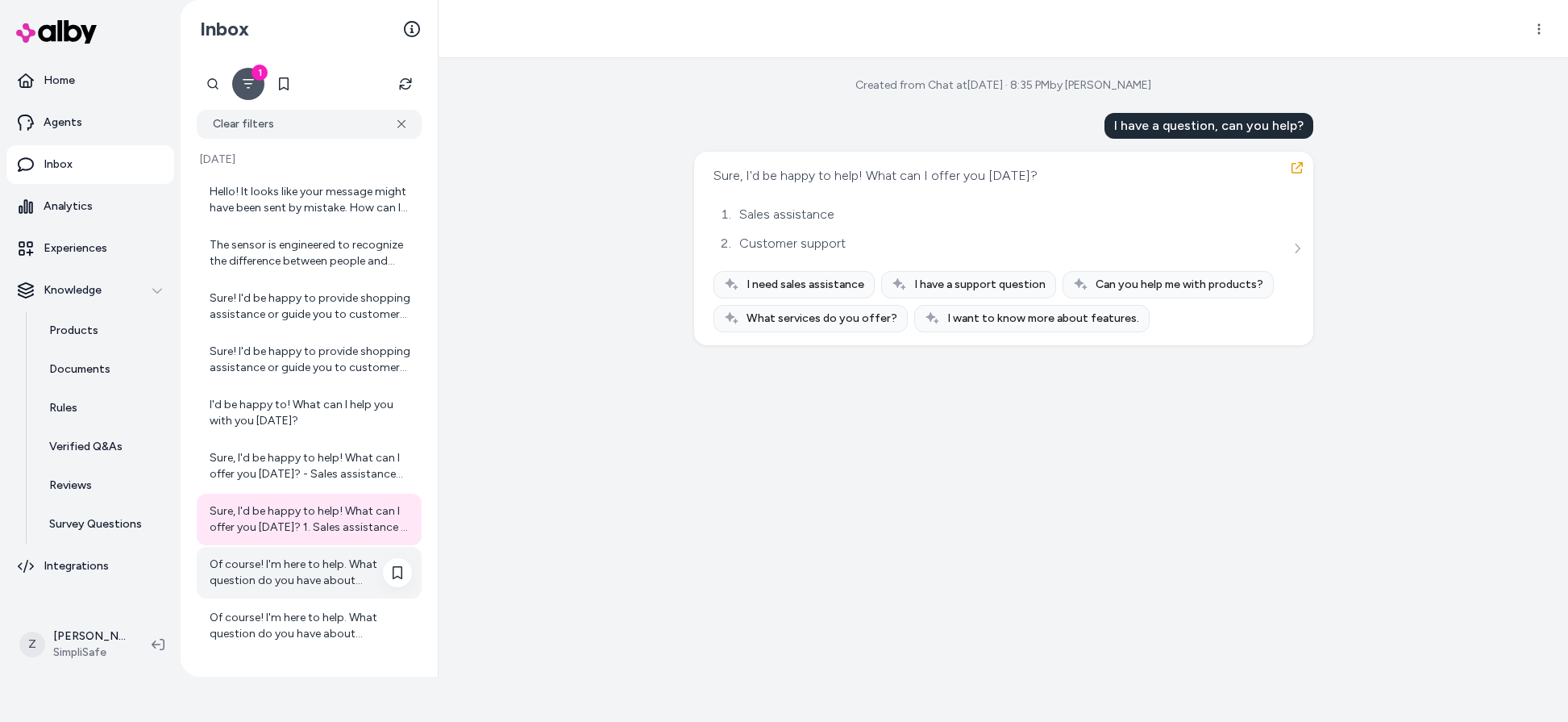
click at [324, 565] on div "Of course! I'm here to help. What question do you have about SimpliSafe or our …" at bounding box center [311, 572] width 202 height 32
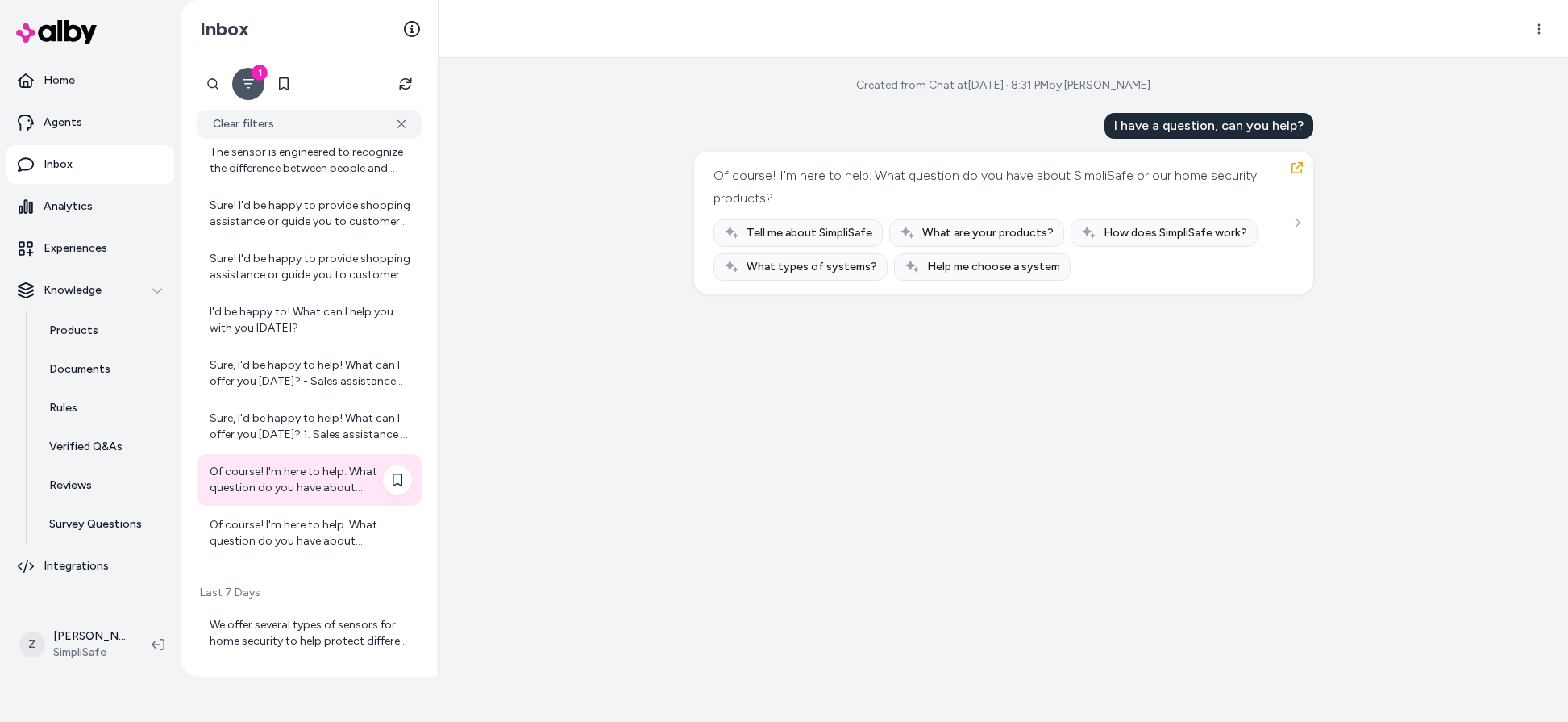
click at [289, 552] on div "Of course! I'm here to help. What question do you have about SimpliSafe or our …" at bounding box center [309, 532] width 225 height 52
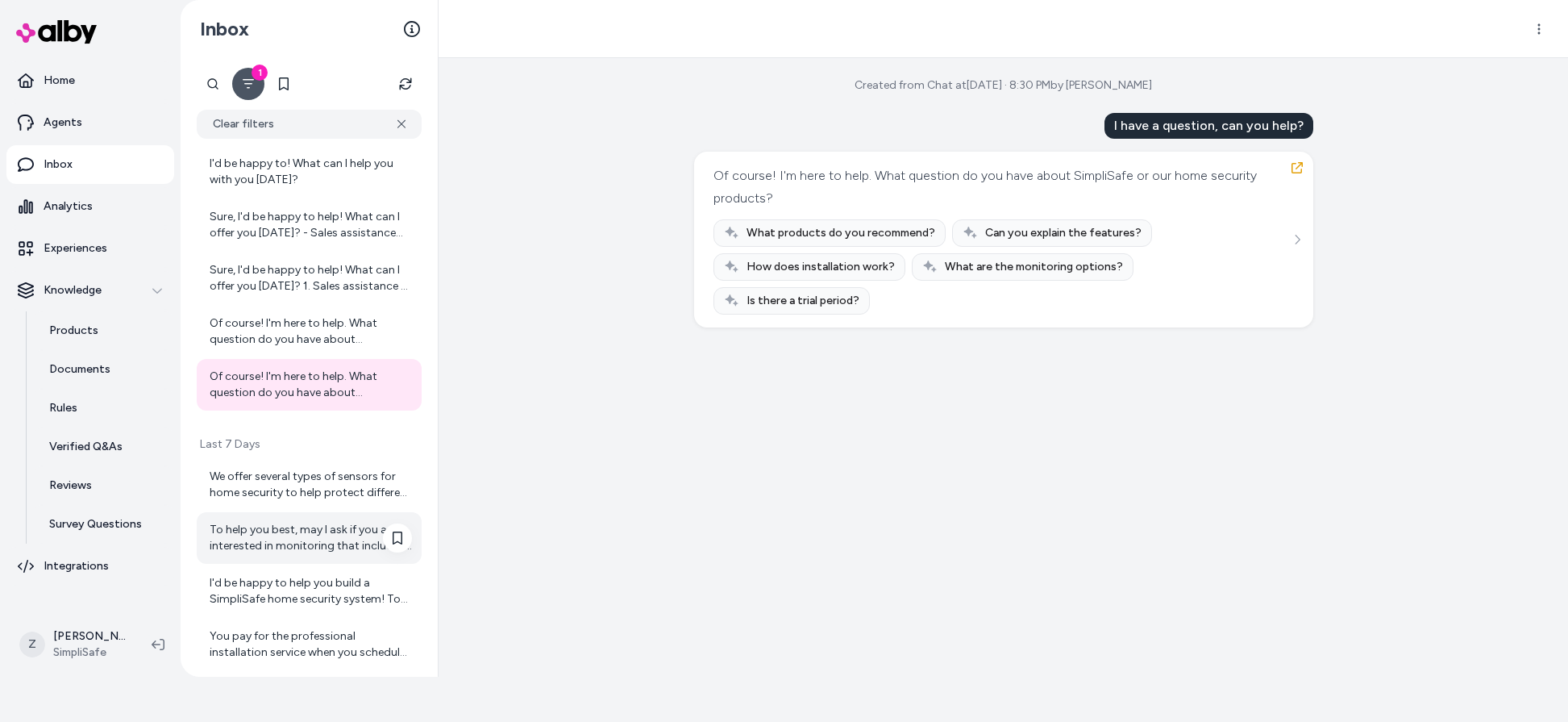
click at [288, 554] on div "To help you best, may I ask if you are interested in monitoring that includes o…" at bounding box center [309, 538] width 225 height 52
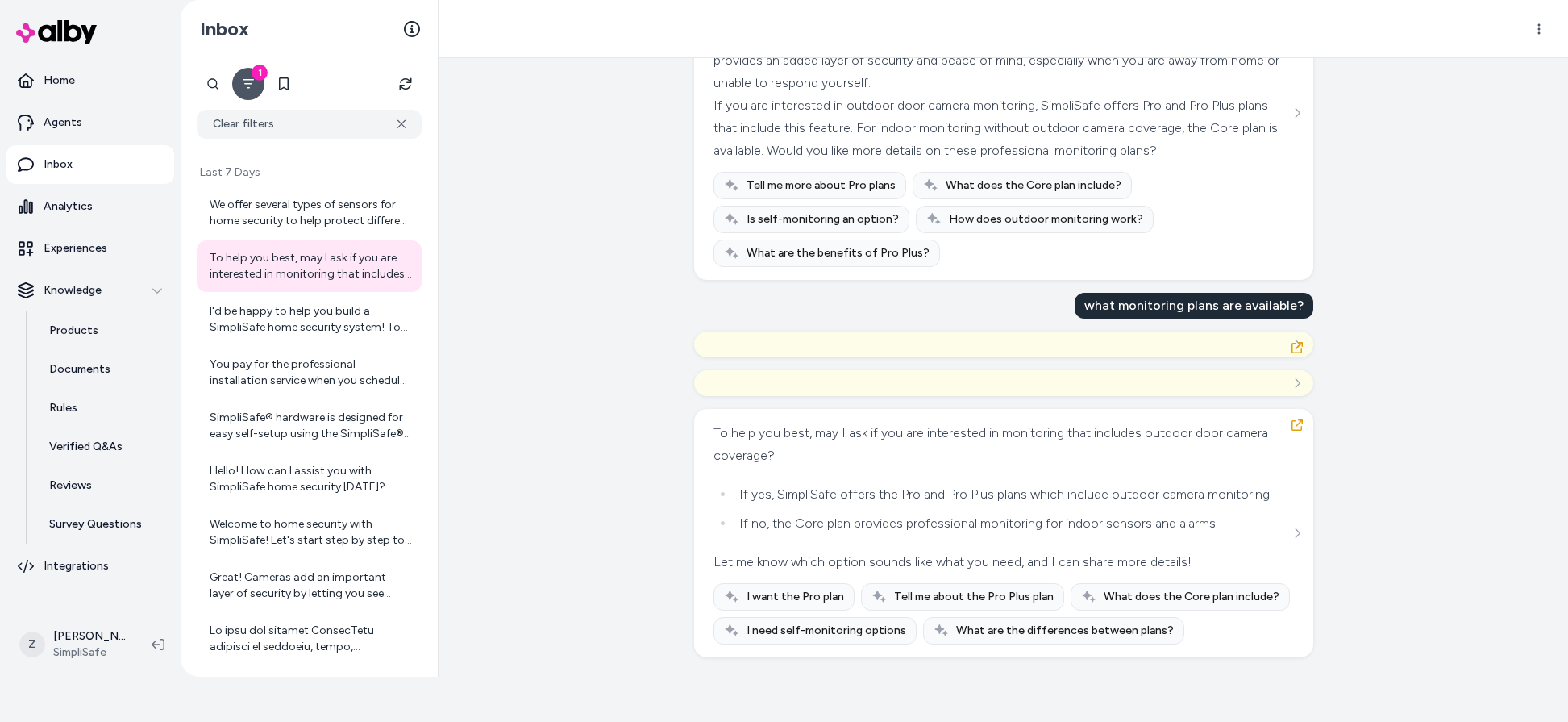
scroll to position [6111, 0]
click at [282, 332] on div "I'd be happy to help you build a SimpliSafe home security system! To start, it'…" at bounding box center [311, 319] width 202 height 32
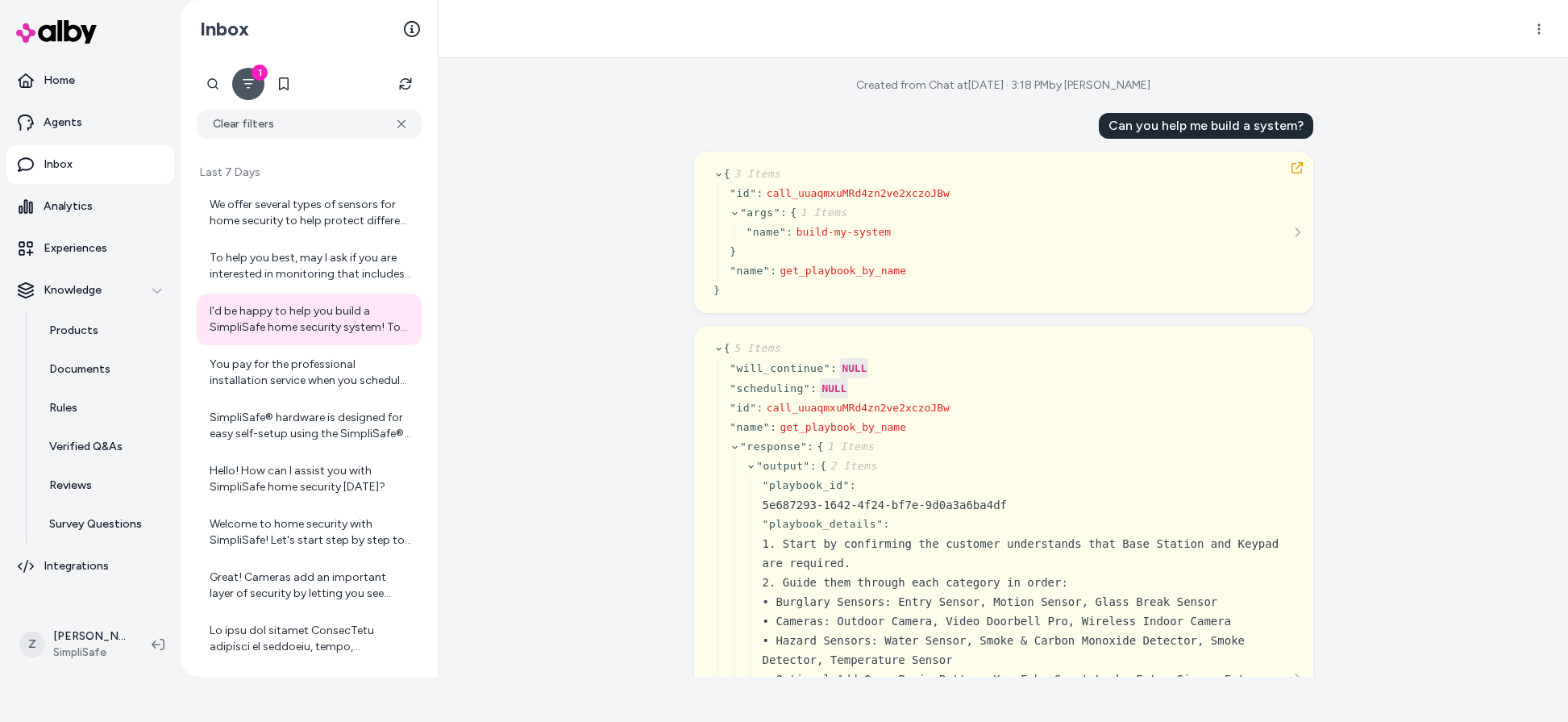
scroll to position [806, 0]
